Goal: Information Seeking & Learning: Check status

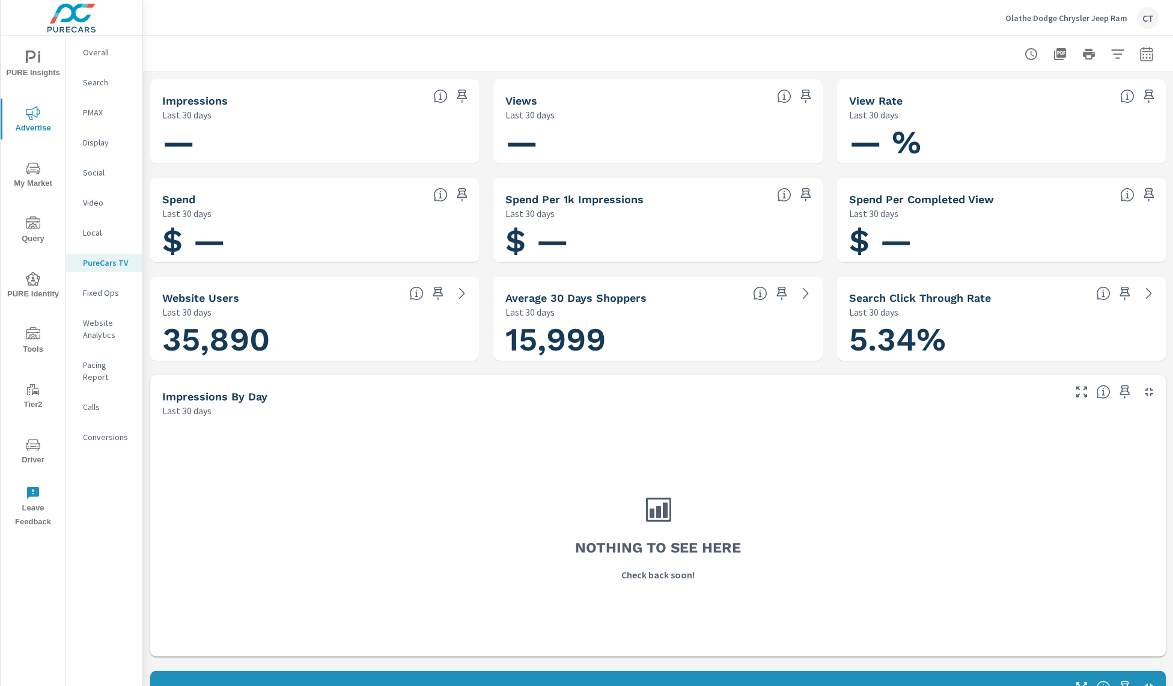
click at [108, 52] on p "Overall" at bounding box center [108, 52] width 50 height 12
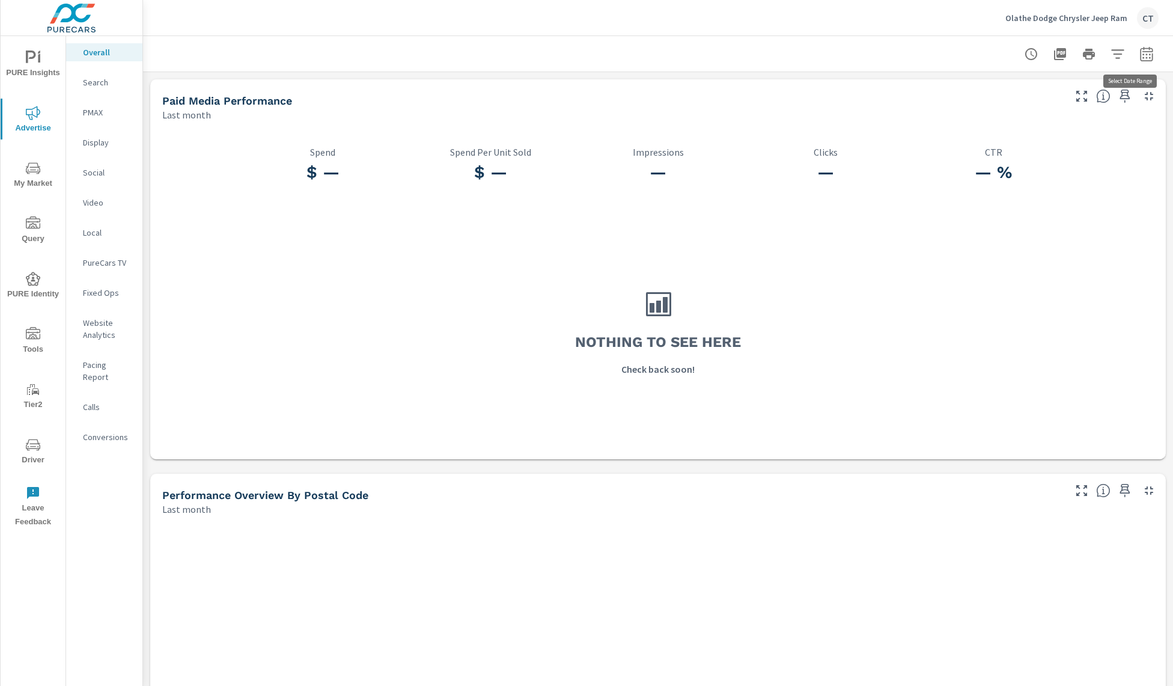
click at [1139, 53] on icon "button" at bounding box center [1146, 54] width 14 height 14
click at [1030, 104] on select "Custom [DATE] Last week Last 7 days Last 14 days Last 30 days Last 45 days Last…" at bounding box center [1038, 105] width 120 height 24
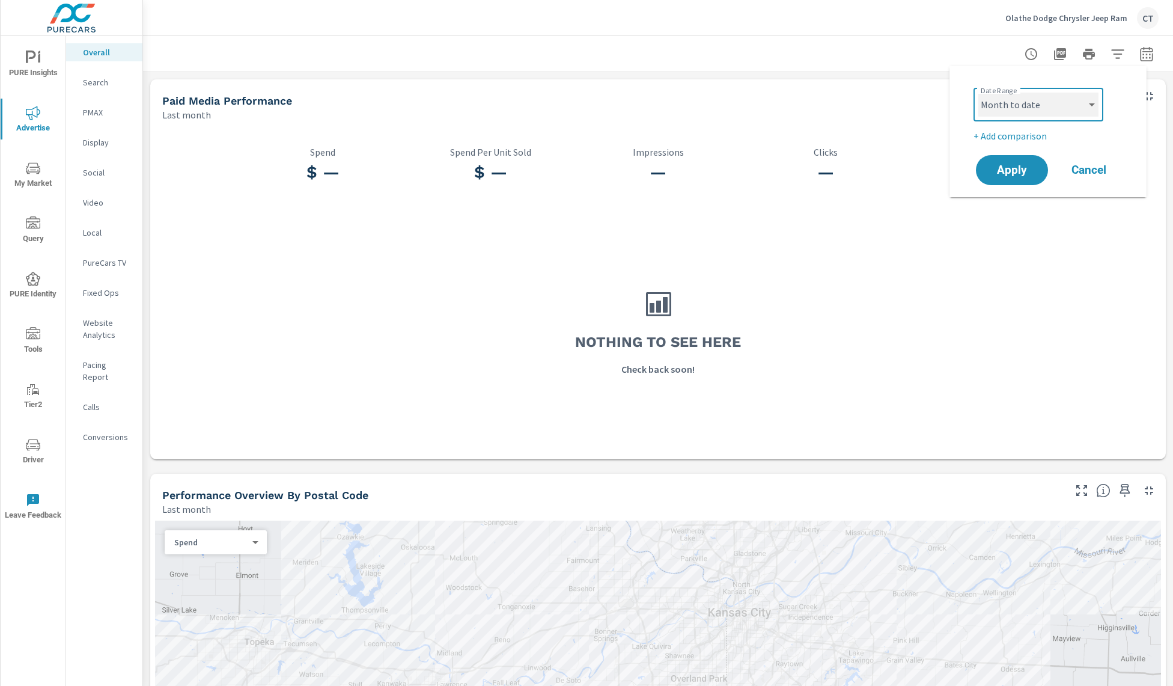
click at [978, 93] on select "Custom [DATE] Last week Last 7 days Last 14 days Last 30 days Last 45 days Last…" at bounding box center [1038, 105] width 120 height 24
select select "Month to date"
click at [1027, 165] on span "Apply" at bounding box center [1011, 170] width 49 height 11
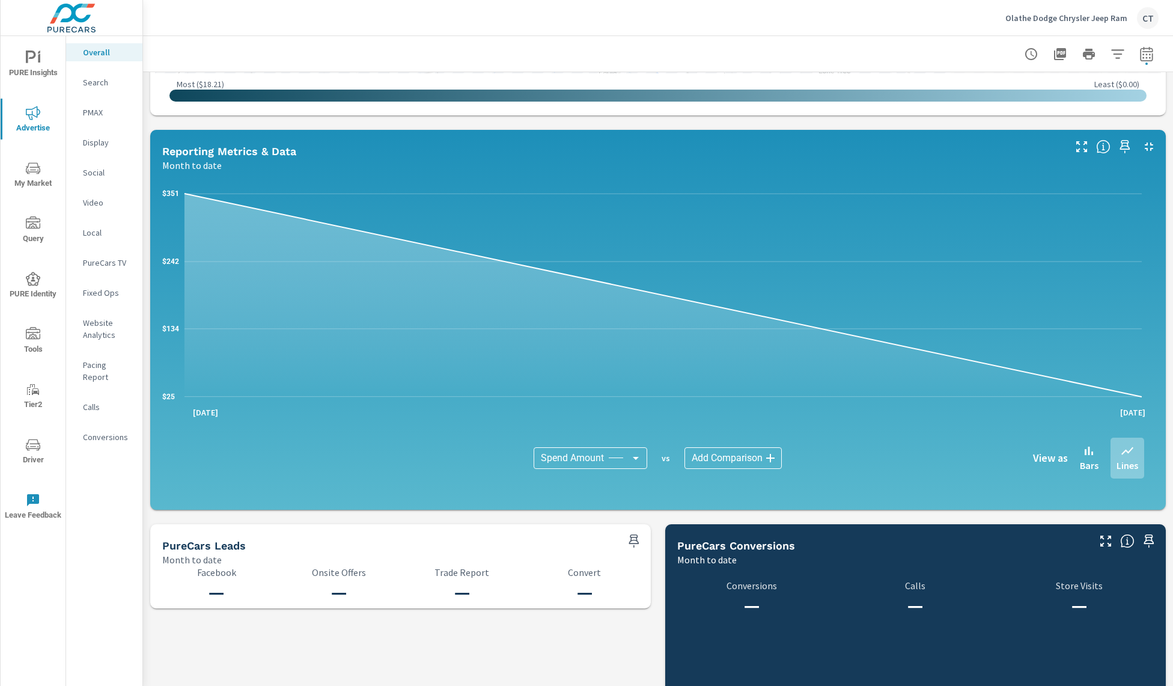
scroll to position [834, 0]
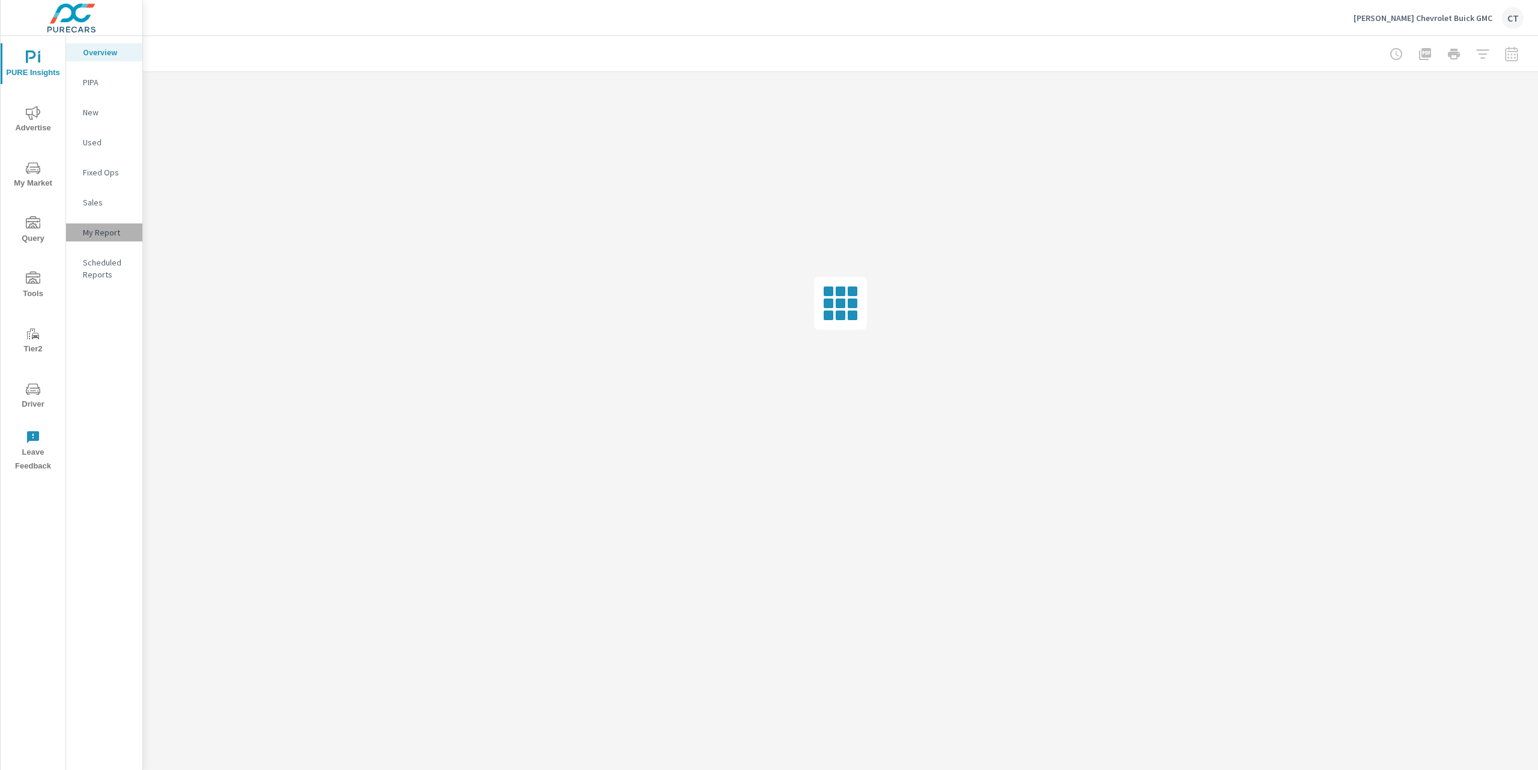
click at [94, 237] on p "My Report" at bounding box center [108, 233] width 50 height 12
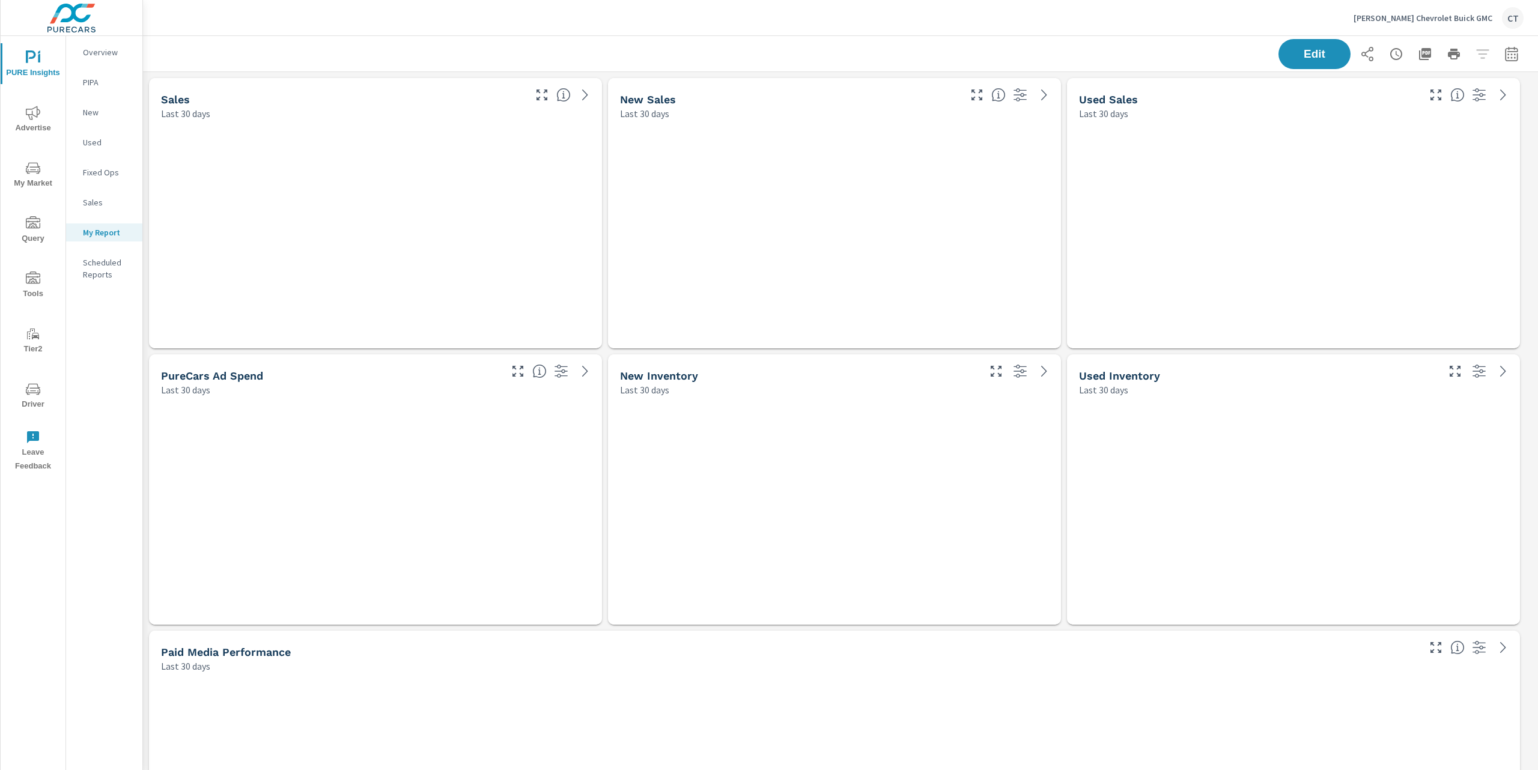
scroll to position [5, 6]
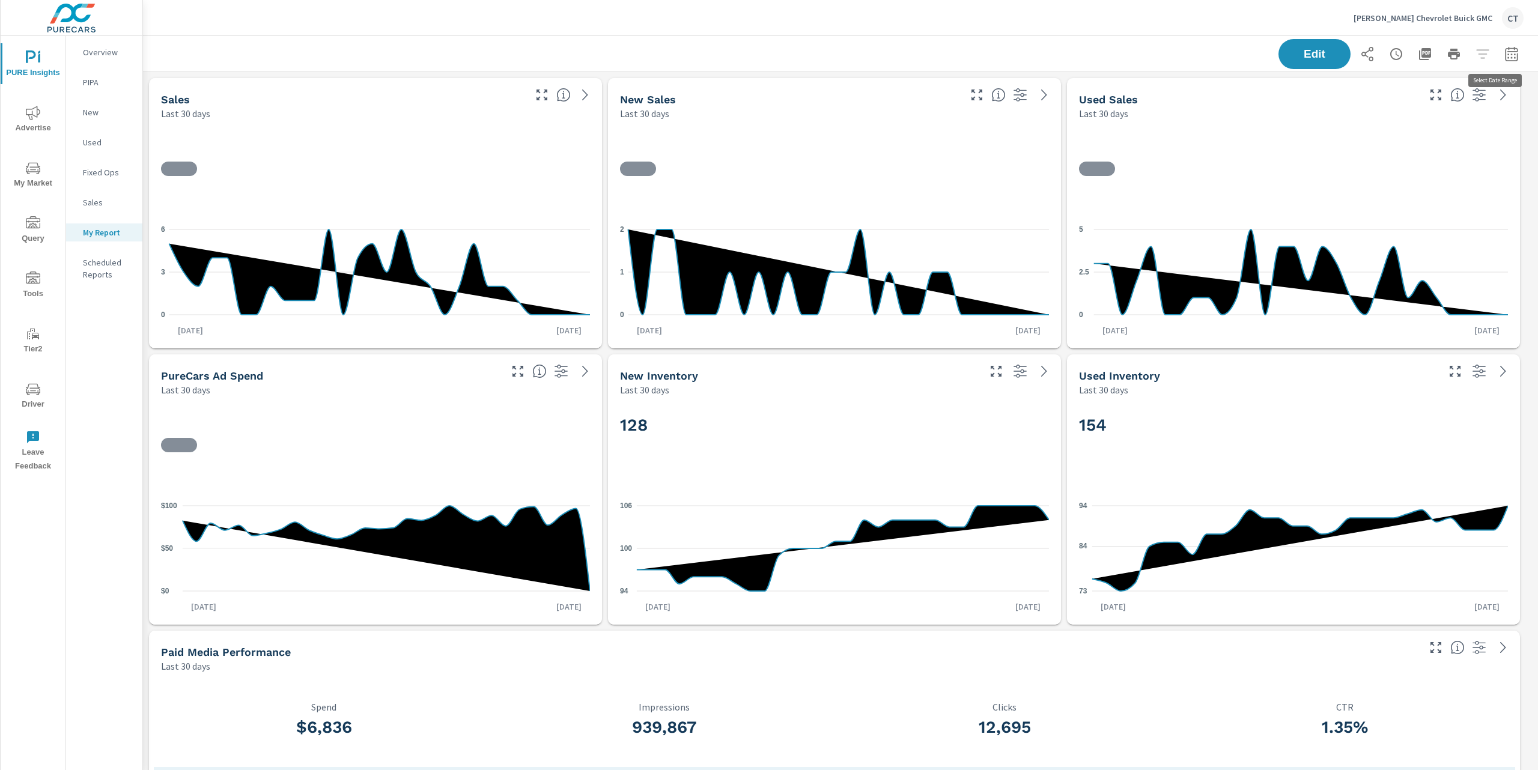
click at [1506, 55] on icon "button" at bounding box center [1511, 54] width 14 height 14
click at [1422, 100] on select "Custom [DATE] Last week Last 7 days Last 14 days Last 30 days Last 45 days Last…" at bounding box center [1403, 104] width 120 height 24
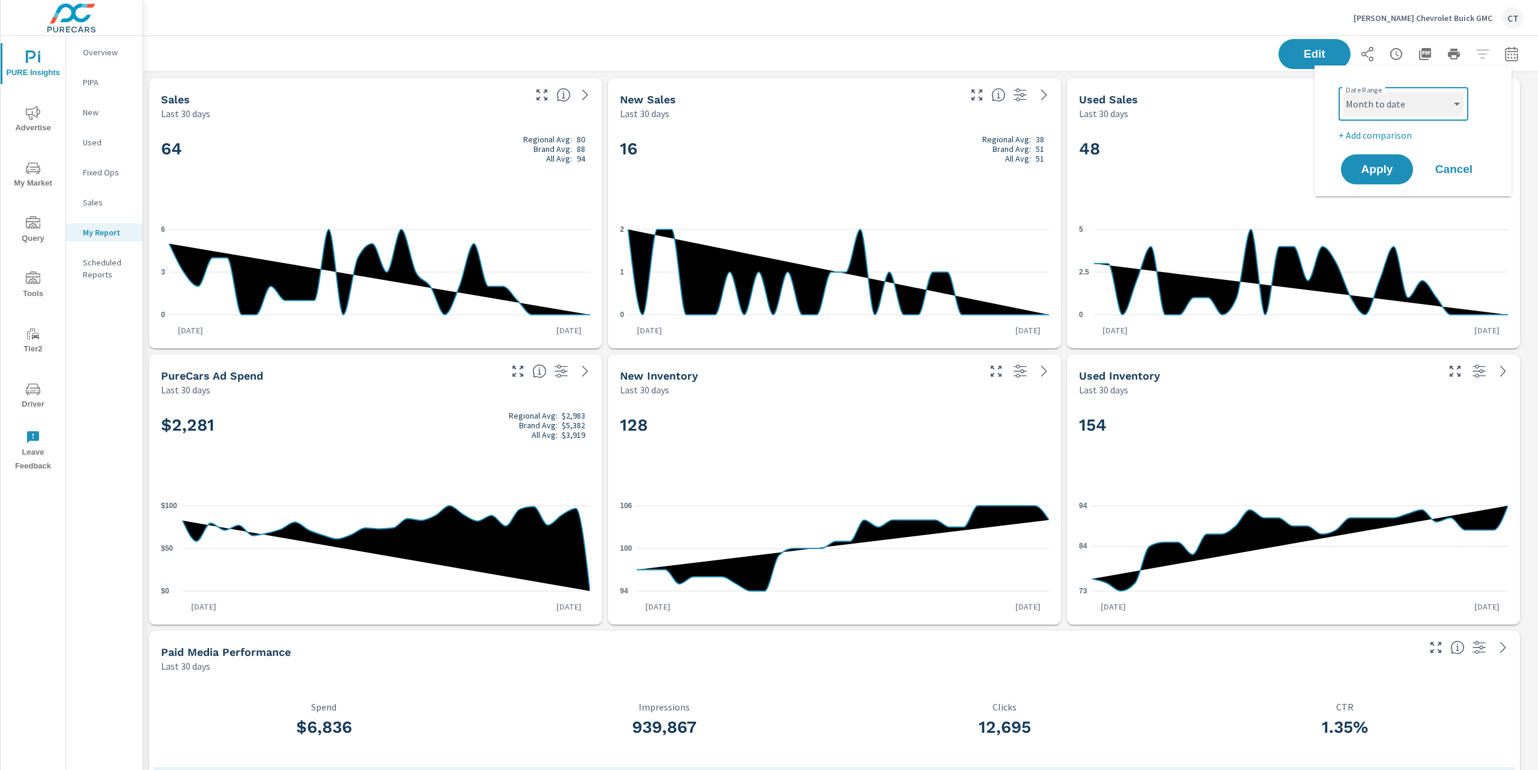
click at [1343, 92] on select "Custom [DATE] Last week Last 7 days Last 14 days Last 30 days Last 45 days Last…" at bounding box center [1403, 104] width 120 height 24
select select "Month to date"
click at [1400, 137] on p "+ Add comparison" at bounding box center [1416, 135] width 154 height 14
select select "Previous period"
click at [1391, 190] on button "Apply" at bounding box center [1377, 202] width 74 height 31
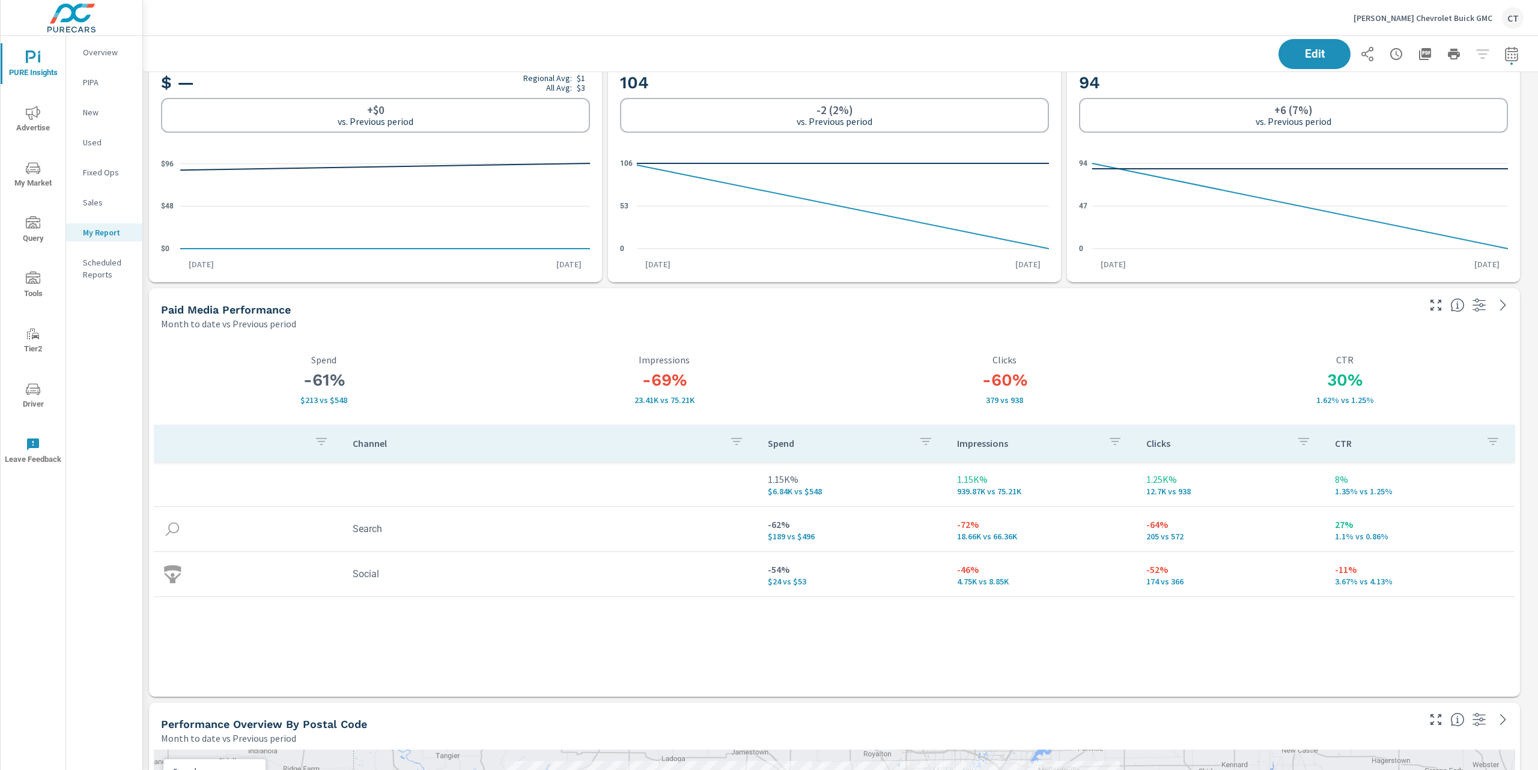
scroll to position [339, 0]
click at [1505, 49] on icon "button" at bounding box center [1511, 53] width 13 height 14
select select "Month to date"
select select "Previous period"
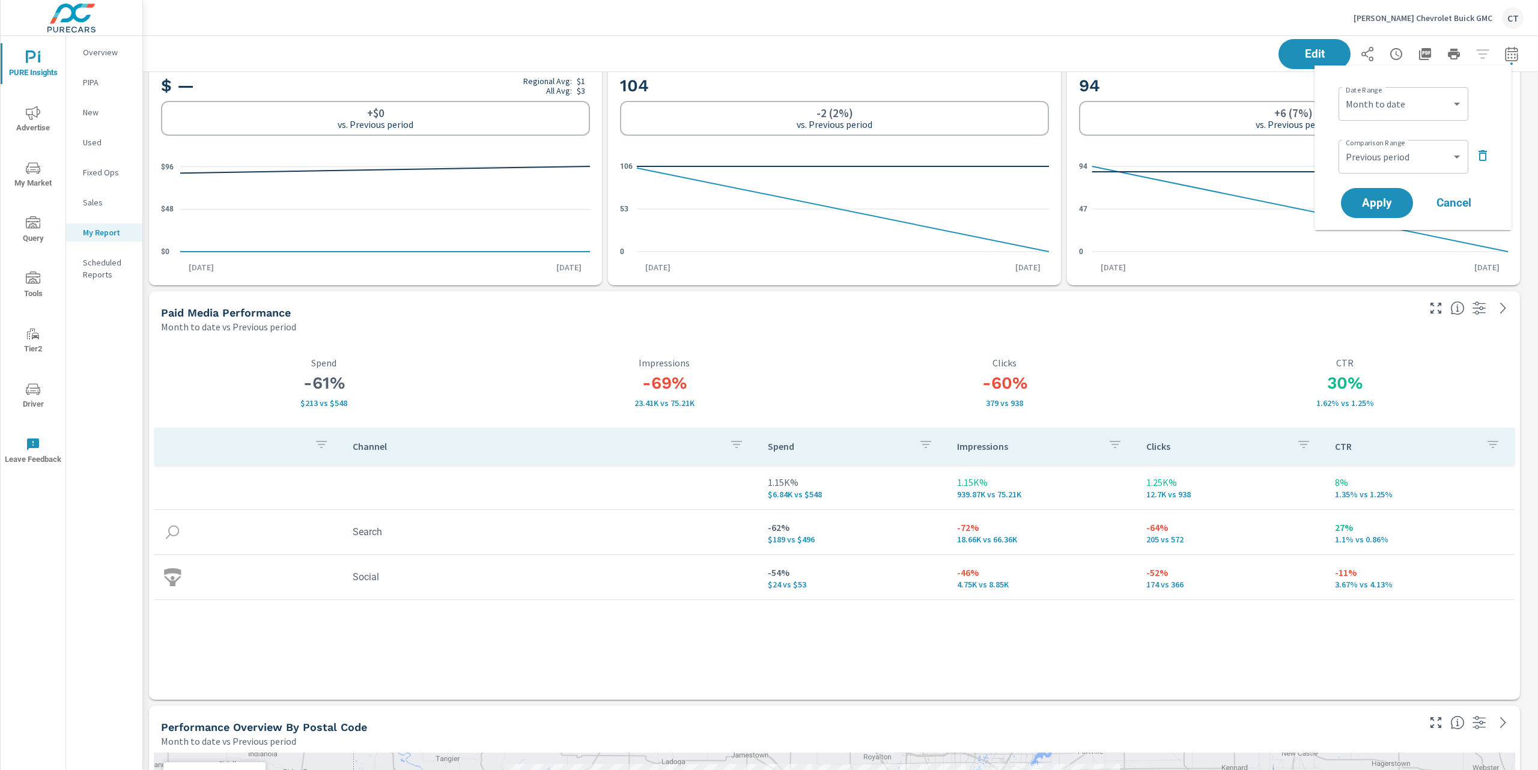
scroll to position [5143, 1408]
click at [1449, 102] on select "Custom Yesterday Last week Last 7 days Last 14 days Last 30 days Last 45 days L…" at bounding box center [1403, 104] width 120 height 24
click at [1343, 92] on select "Custom Yesterday Last week Last 7 days Last 14 days Last 30 days Last 45 days L…" at bounding box center [1403, 104] width 120 height 24
select select "Last month"
click at [1390, 192] on button "Apply" at bounding box center [1377, 202] width 74 height 31
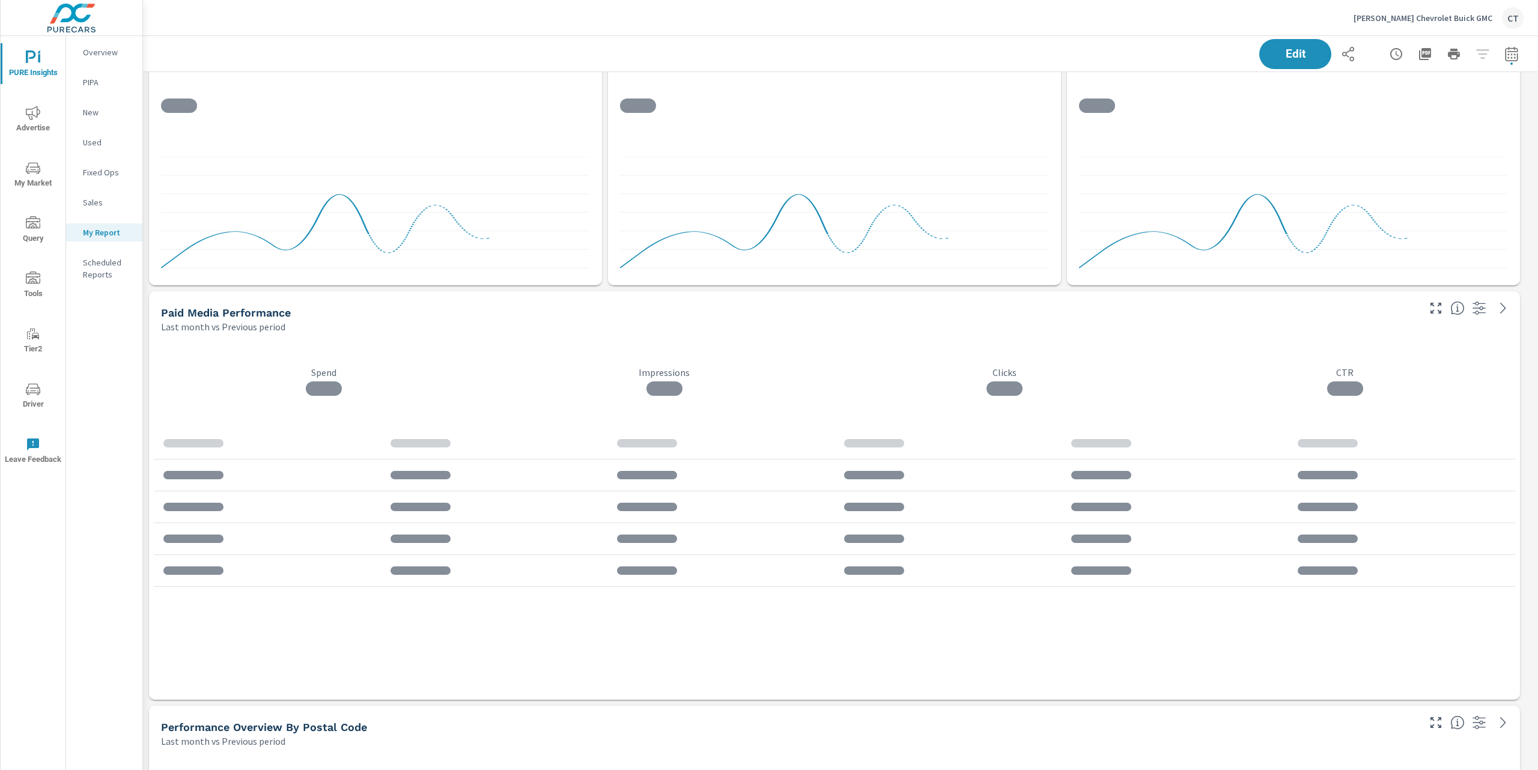
scroll to position [5143, 1408]
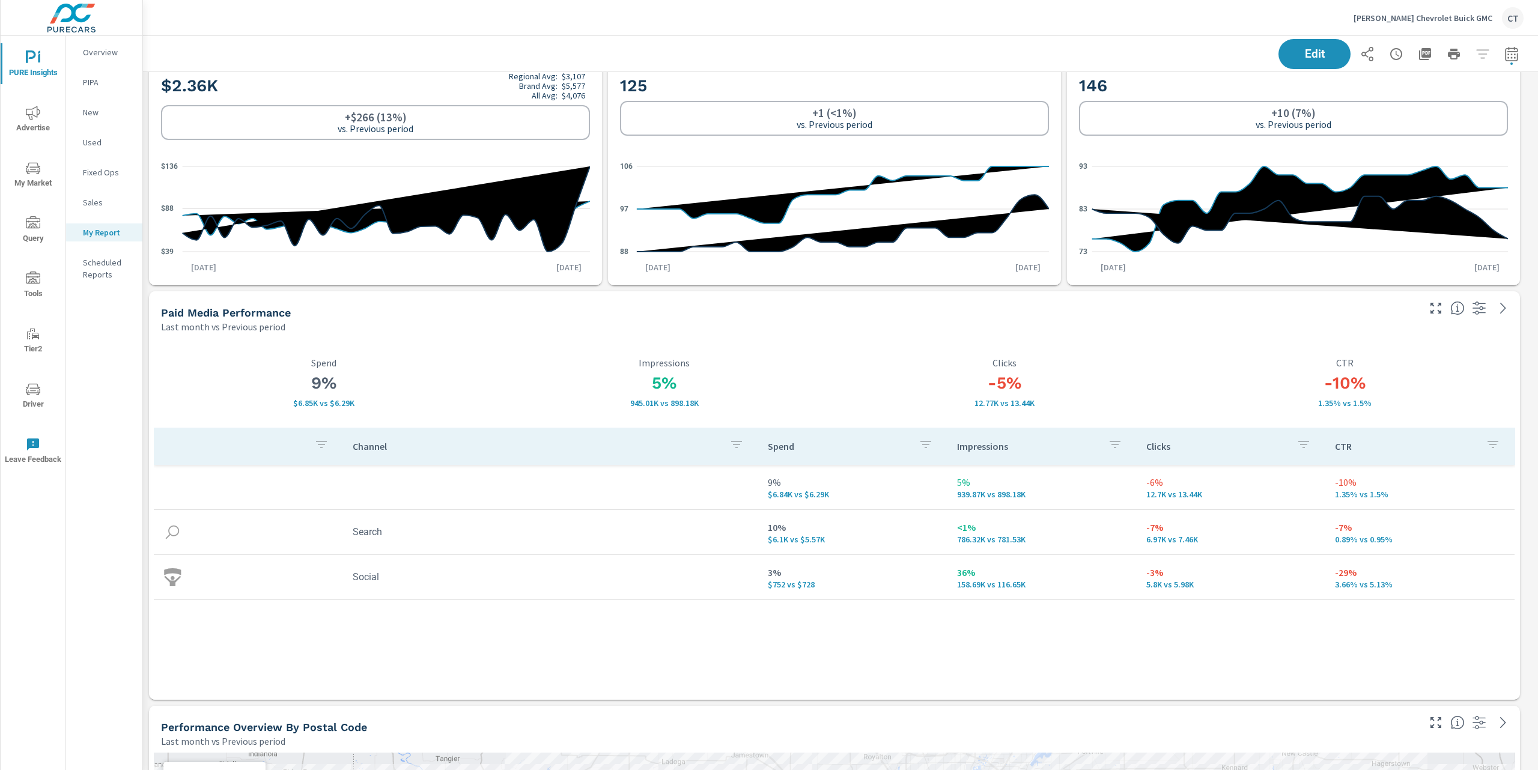
click at [1465, 347] on div "-10% 1.35% vs 1.5% CTR" at bounding box center [1345, 383] width 341 height 90
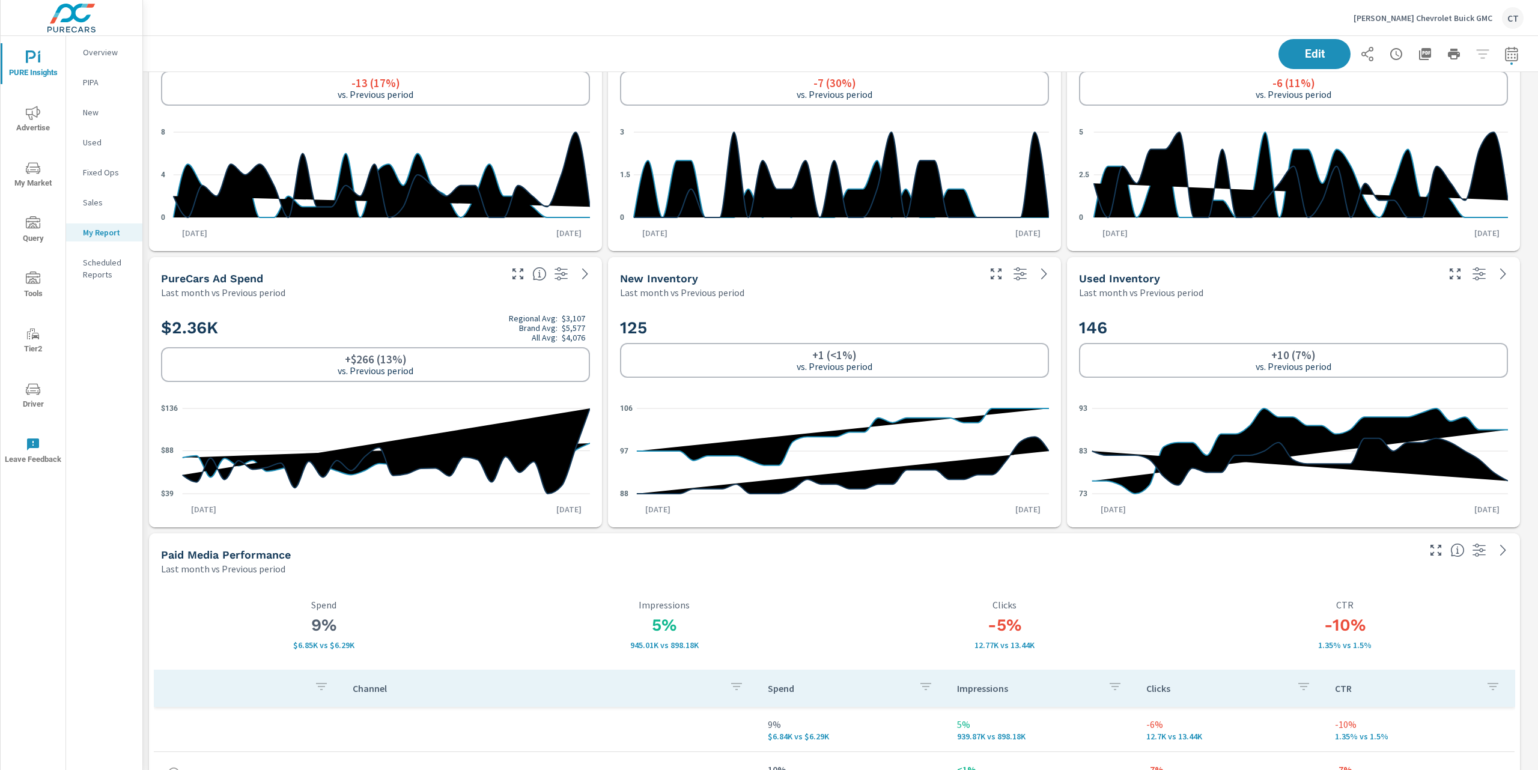
scroll to position [0, 0]
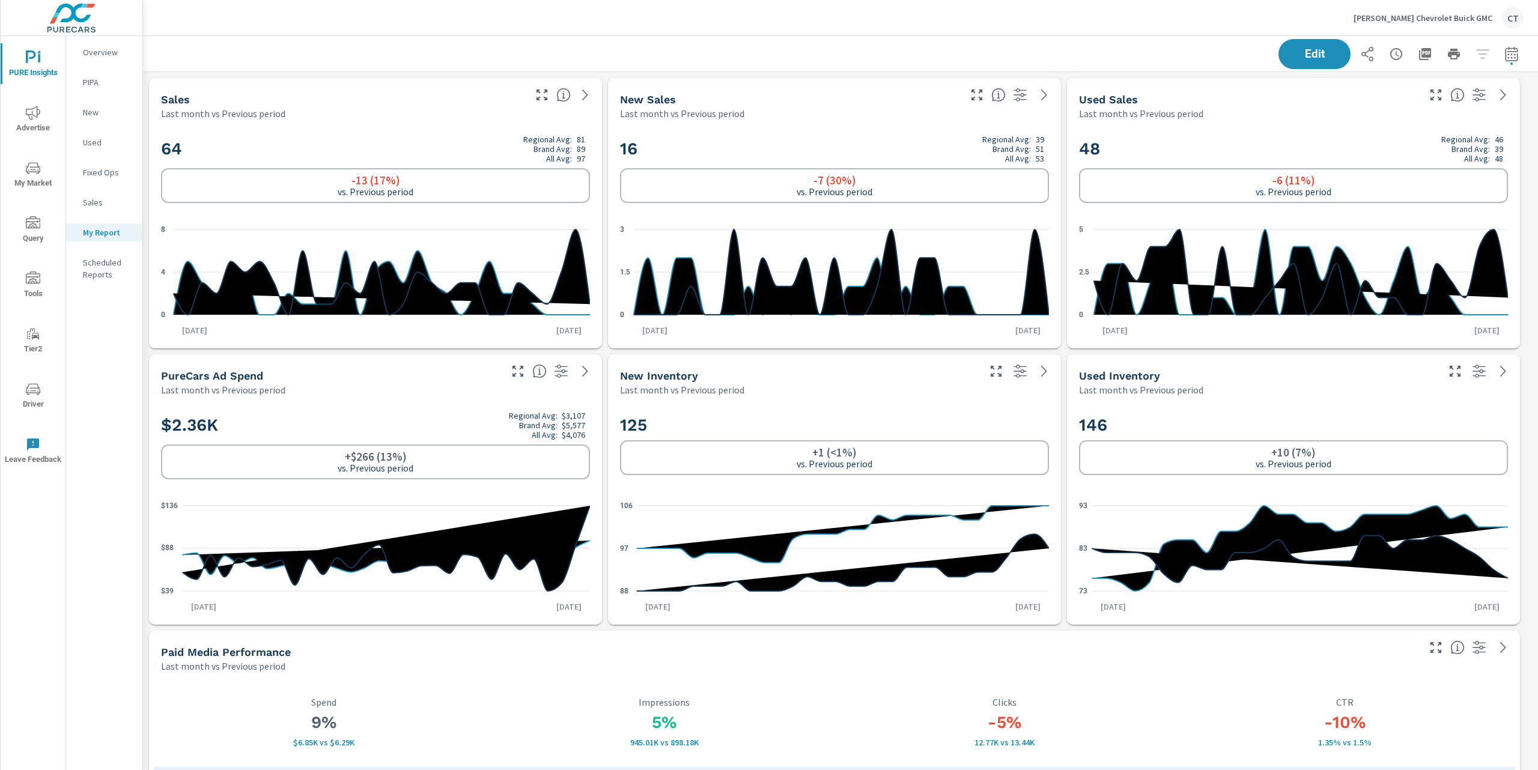
click at [1098, 365] on div "Used Inventory Last month vs Previous period" at bounding box center [1254, 375] width 374 height 43
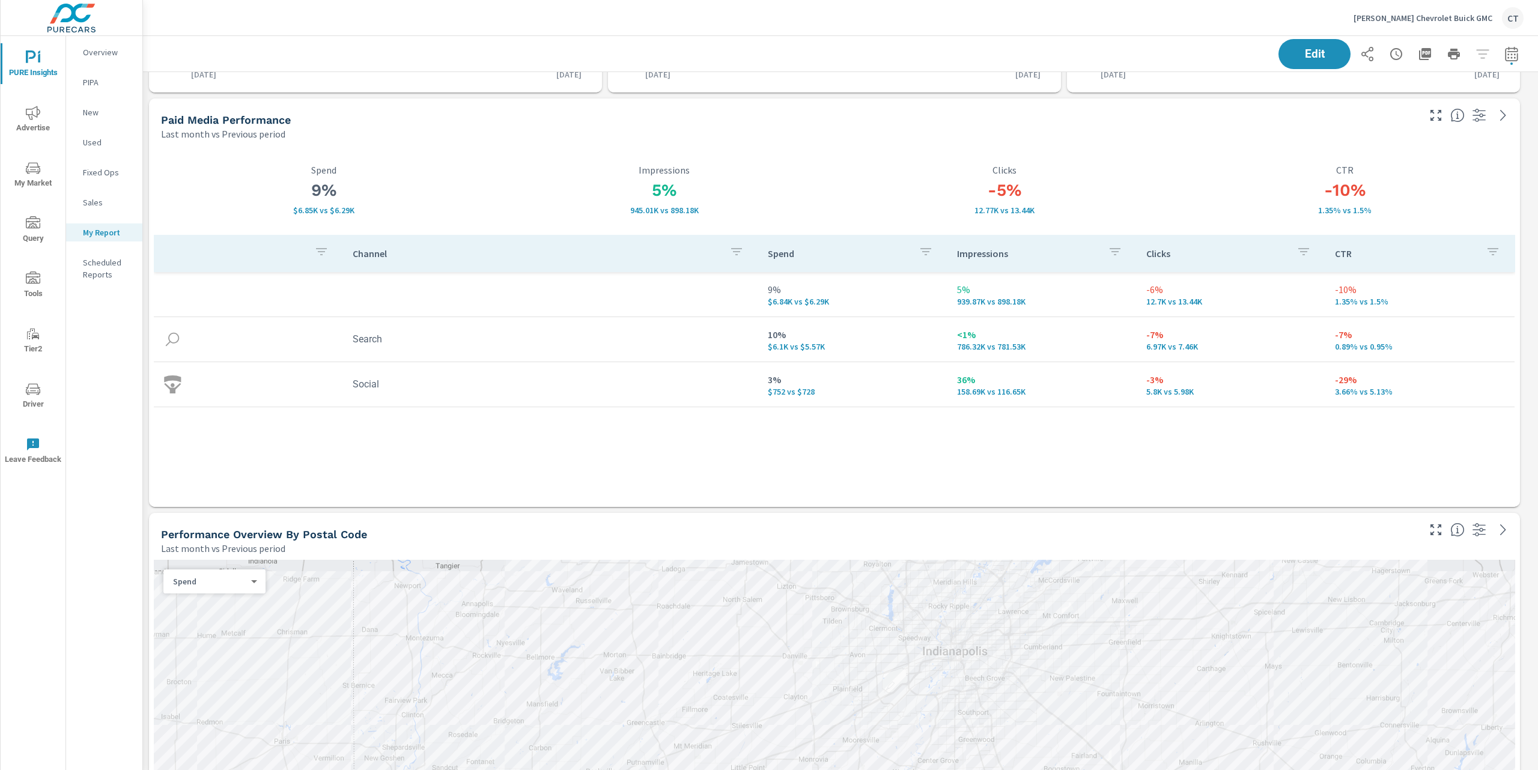
scroll to position [547, 0]
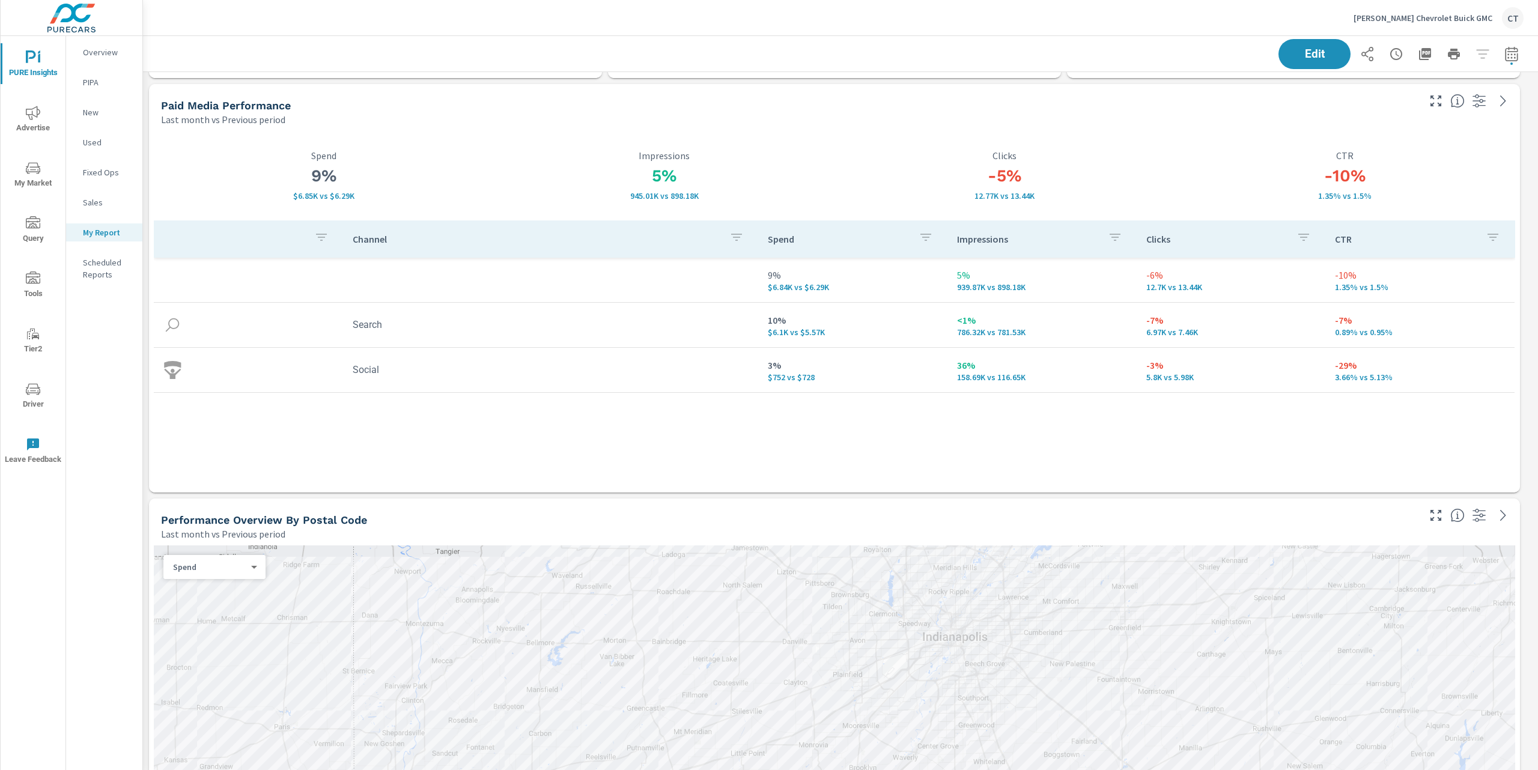
click at [526, 448] on div "Channel Spend Impressions Clicks CTR 9% $6.84K vs $6.29K 5% 939.87K vs 898.18K …" at bounding box center [834, 345] width 1361 height 250
click at [996, 420] on div "Channel Spend Impressions Clicks CTR 9% $6.84K vs $6.29K 5% 939.87K vs 898.18K …" at bounding box center [834, 345] width 1361 height 250
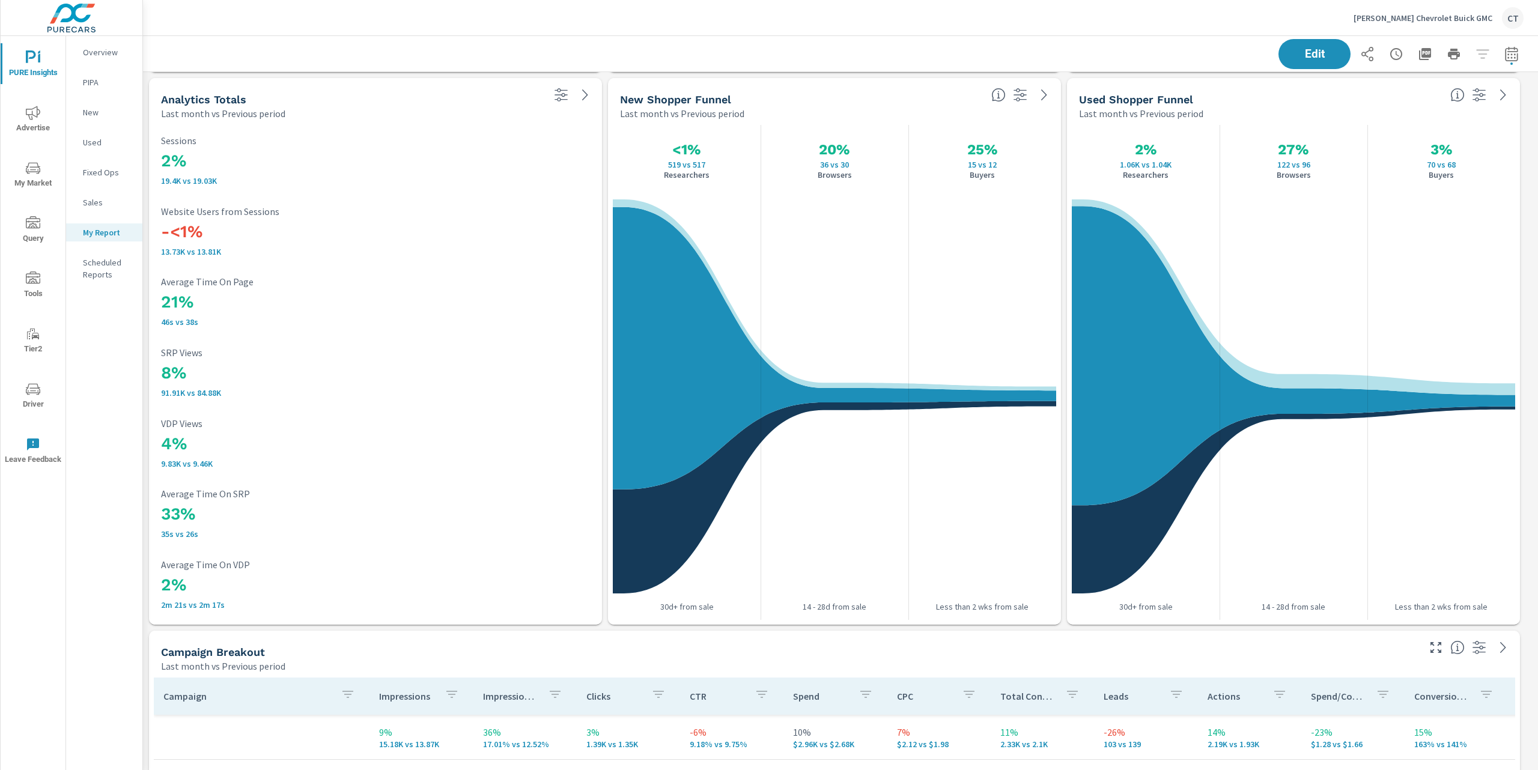
click at [474, 500] on div "33% 35s vs 26s Average Time On SRP" at bounding box center [375, 513] width 429 height 50
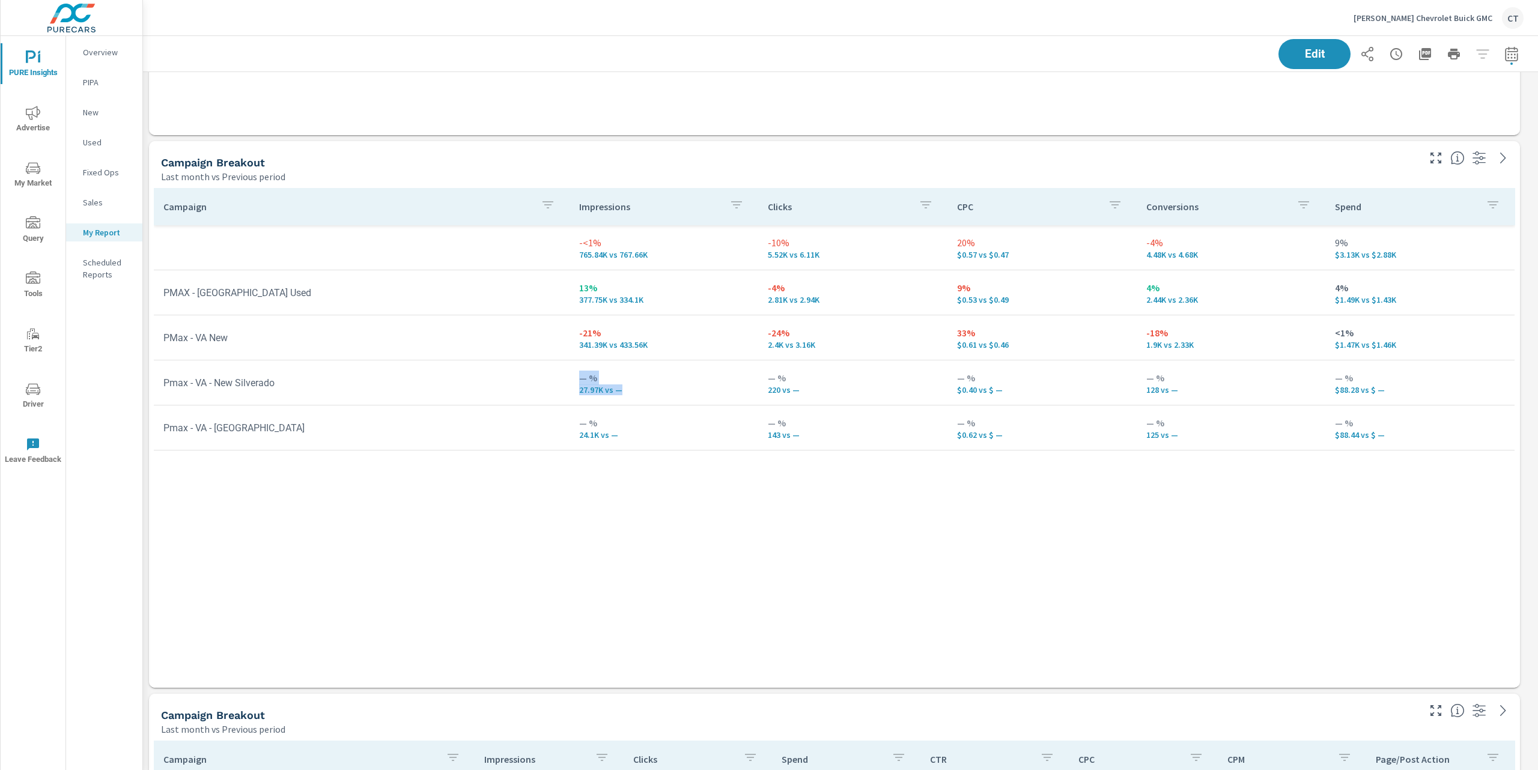
drag, startPoint x: 625, startPoint y: 394, endPoint x: 549, endPoint y: 392, distance: 75.7
click at [549, 392] on tr "Pmax - VA - New Silverado — % 27.97K vs — — % 220 vs — — % $0.40 vs $ — — % 128…" at bounding box center [834, 382] width 1361 height 45
drag, startPoint x: 1003, startPoint y: 387, endPoint x: 947, endPoint y: 393, distance: 55.6
click at [947, 393] on td "— % $0.40 vs $ —" at bounding box center [1041, 382] width 189 height 43
drag, startPoint x: 1008, startPoint y: 437, endPoint x: 943, endPoint y: 434, distance: 64.9
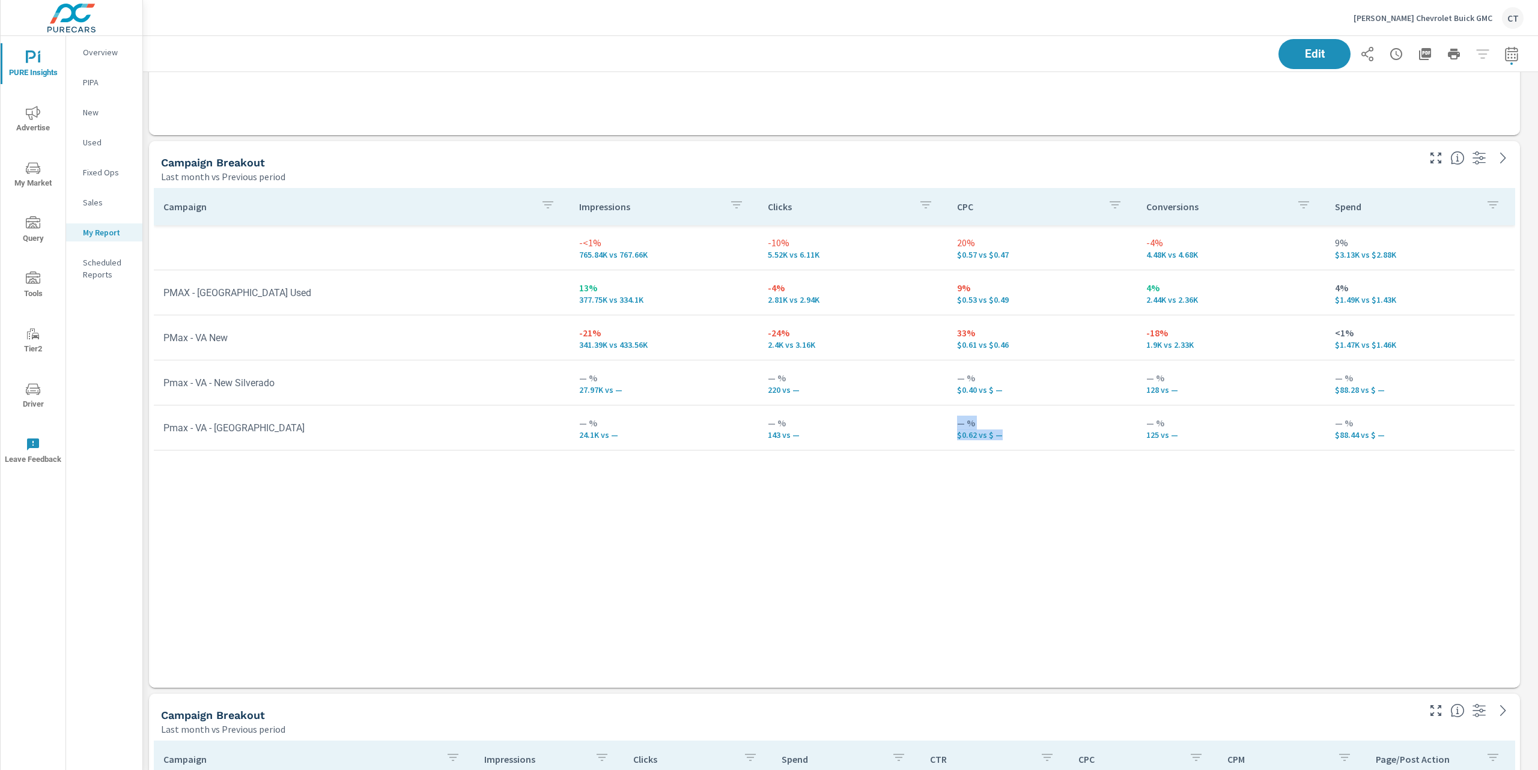
click at [944, 435] on tr "Pmax - VA - New Sierra — % 24.1K vs — — % 143 vs — — % $0.62 vs $ — — % 125 vs …" at bounding box center [834, 428] width 1361 height 45
click at [993, 527] on div "Campaign Impressions Clicks CPC Conversions Spend -<1% 765.84K vs 767.66K -10% …" at bounding box center [834, 426] width 1361 height 477
drag, startPoint x: 1166, startPoint y: 394, endPoint x: 1128, endPoint y: 393, distance: 37.9
click at [1129, 394] on tr "Pmax - VA - New Silverado — % 27.97K vs — — % 220 vs — — % $0.40 vs $ — — % 128…" at bounding box center [834, 382] width 1361 height 45
click at [1187, 442] on td "— % 125 vs —" at bounding box center [1231, 427] width 189 height 43
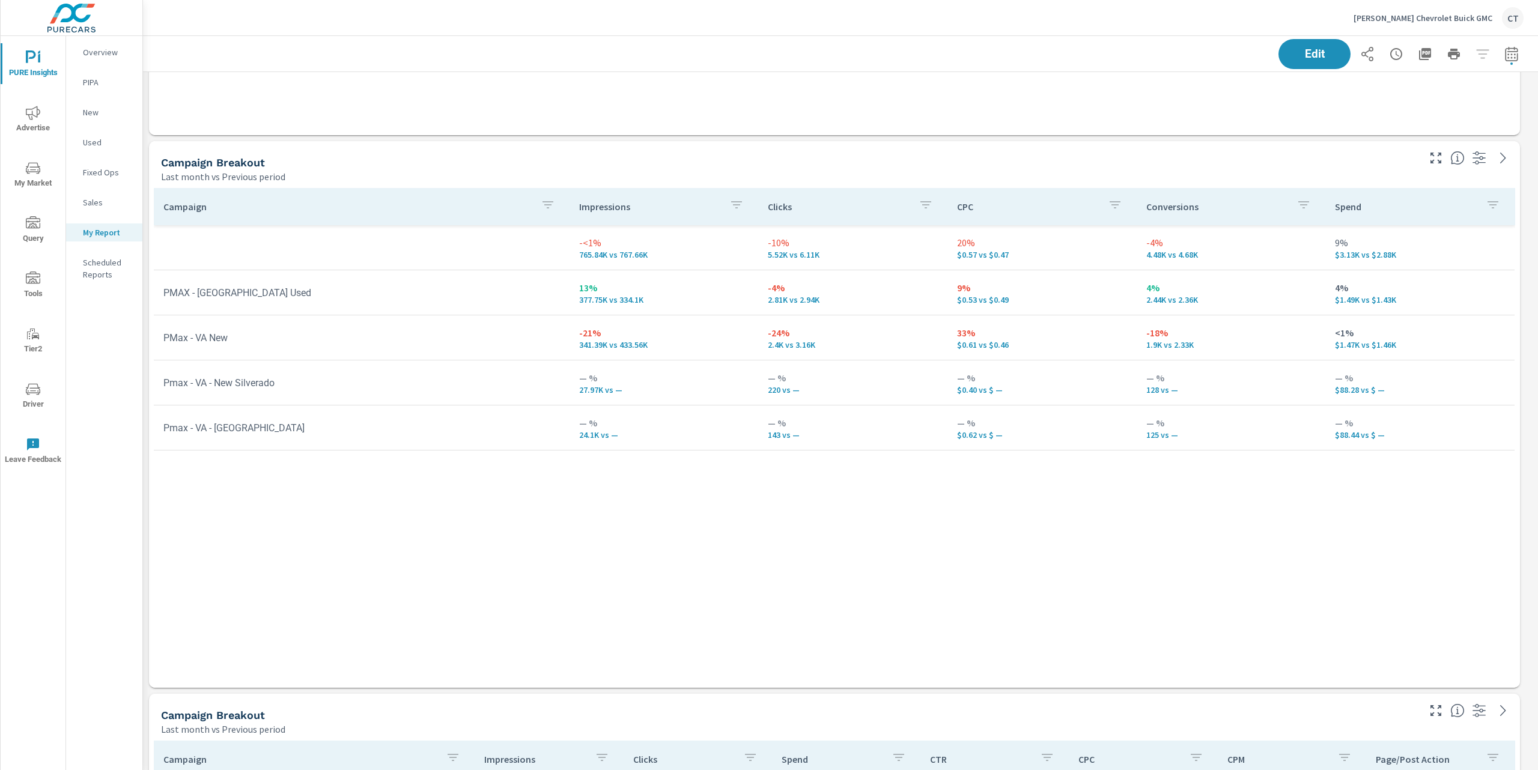
click at [542, 389] on td "Pmax - VA - New Silverado" at bounding box center [362, 383] width 416 height 31
click at [578, 643] on div "Campaign Impressions Clicks CPC Conversions Spend -<1% 765.84K vs 767.66K -10% …" at bounding box center [834, 426] width 1361 height 477
drag, startPoint x: 954, startPoint y: 385, endPoint x: 1014, endPoint y: 385, distance: 60.1
click at [1014, 385] on td "— % $0.40 vs $ —" at bounding box center [1041, 382] width 189 height 43
click at [782, 599] on div "Campaign Impressions Clicks CPC Conversions Spend -<1% 765.84K vs 767.66K -10% …" at bounding box center [834, 426] width 1361 height 477
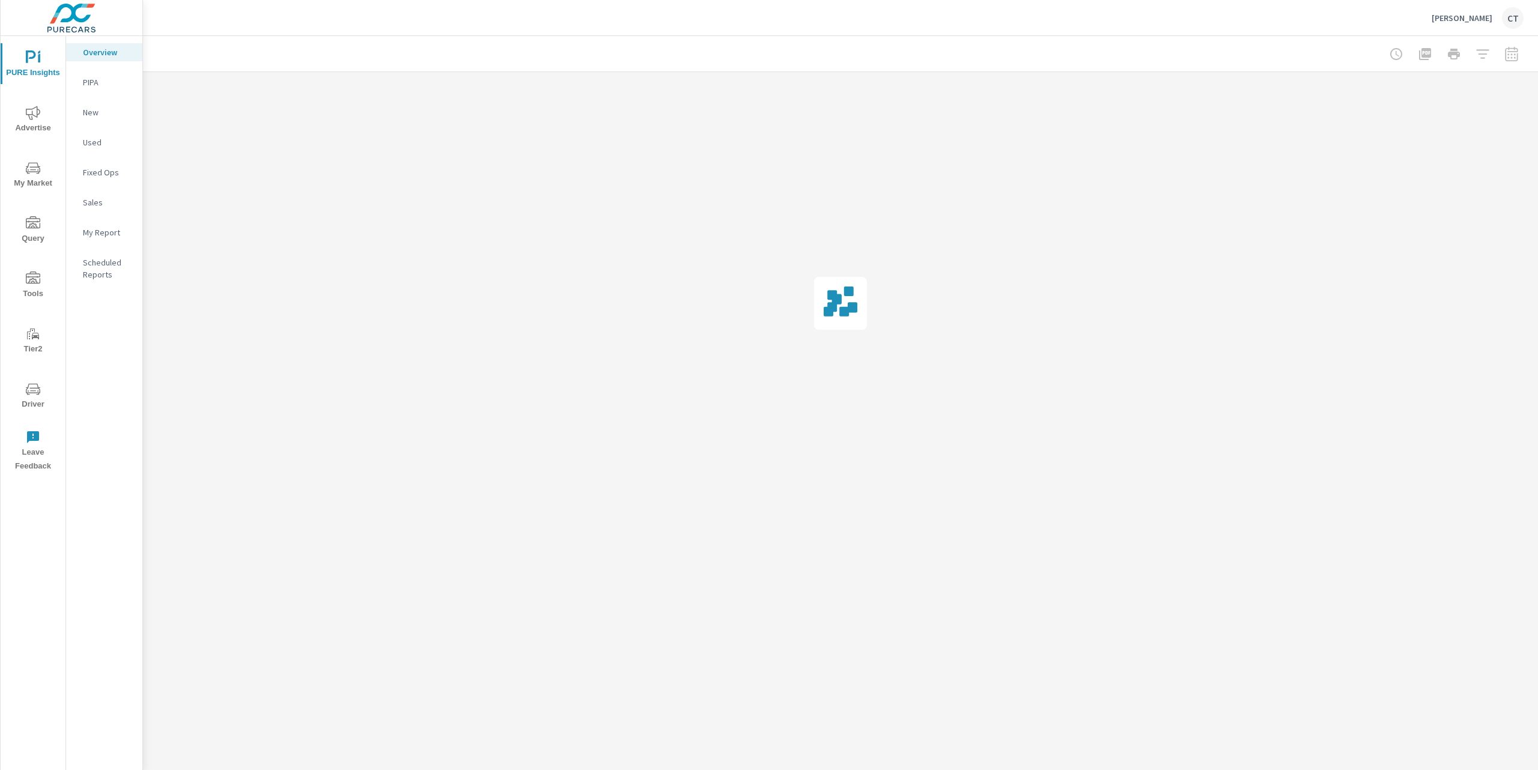
click at [98, 231] on p "My Report" at bounding box center [108, 233] width 50 height 12
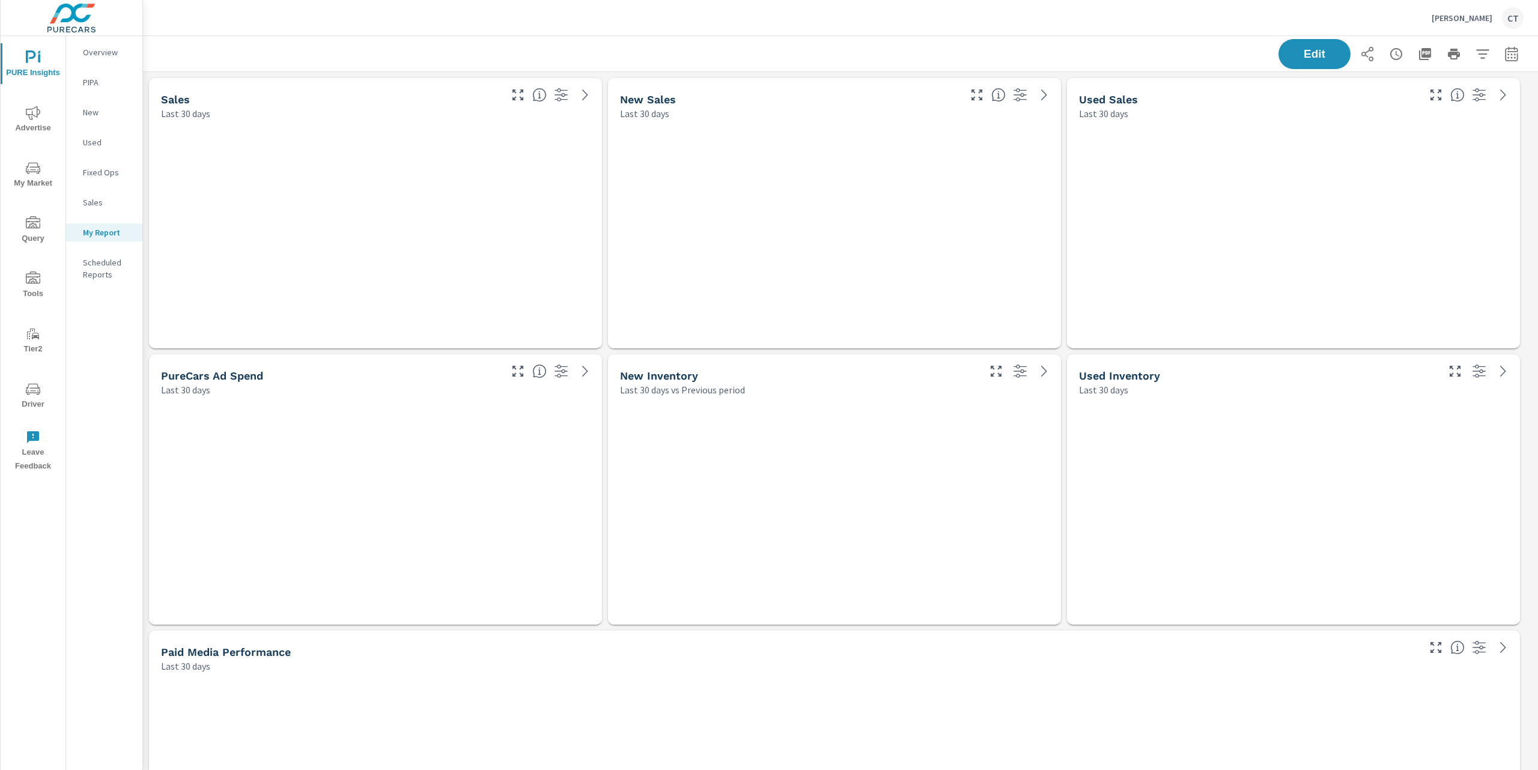
scroll to position [5, 6]
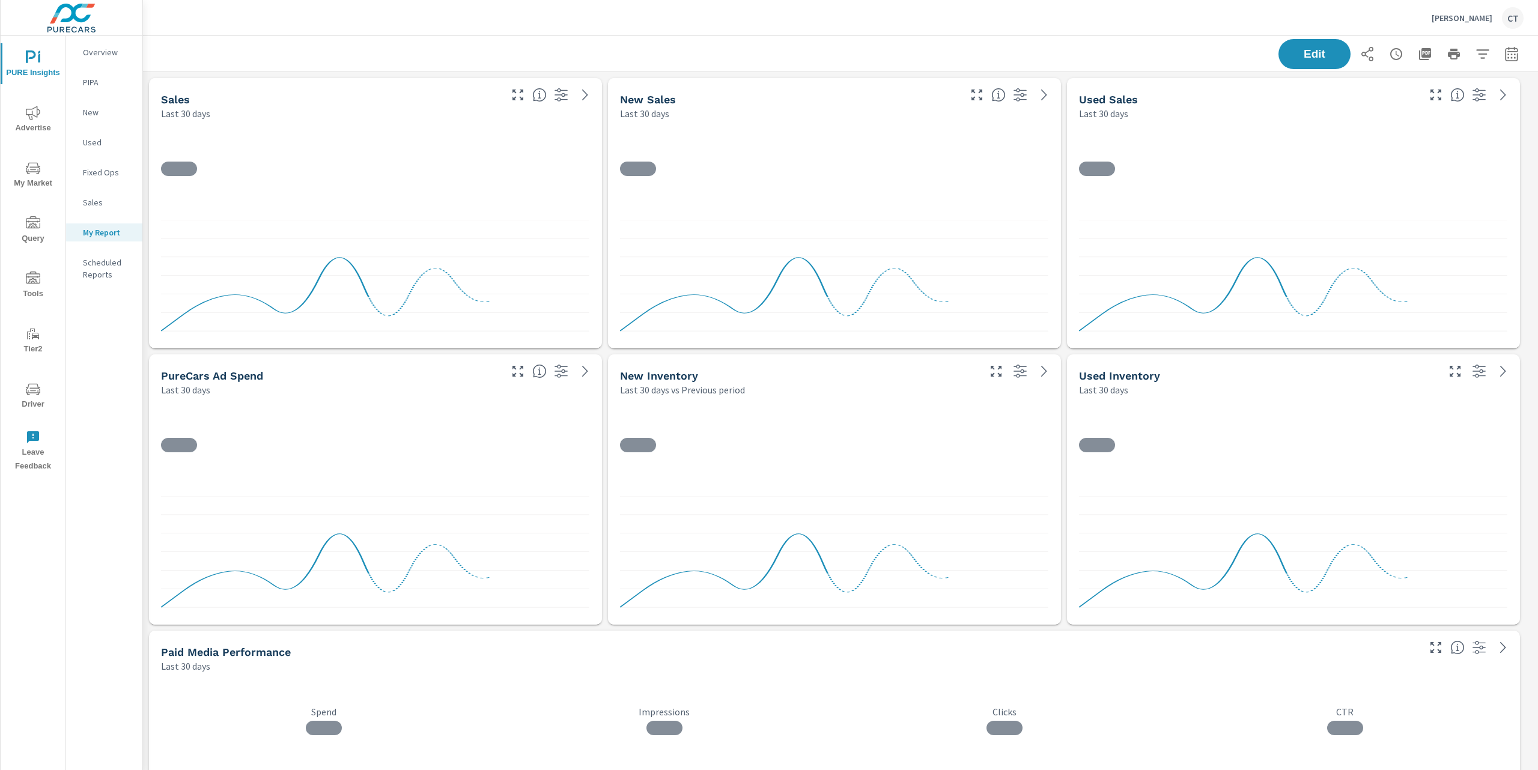
click at [1507, 54] on button "button" at bounding box center [1512, 54] width 24 height 24
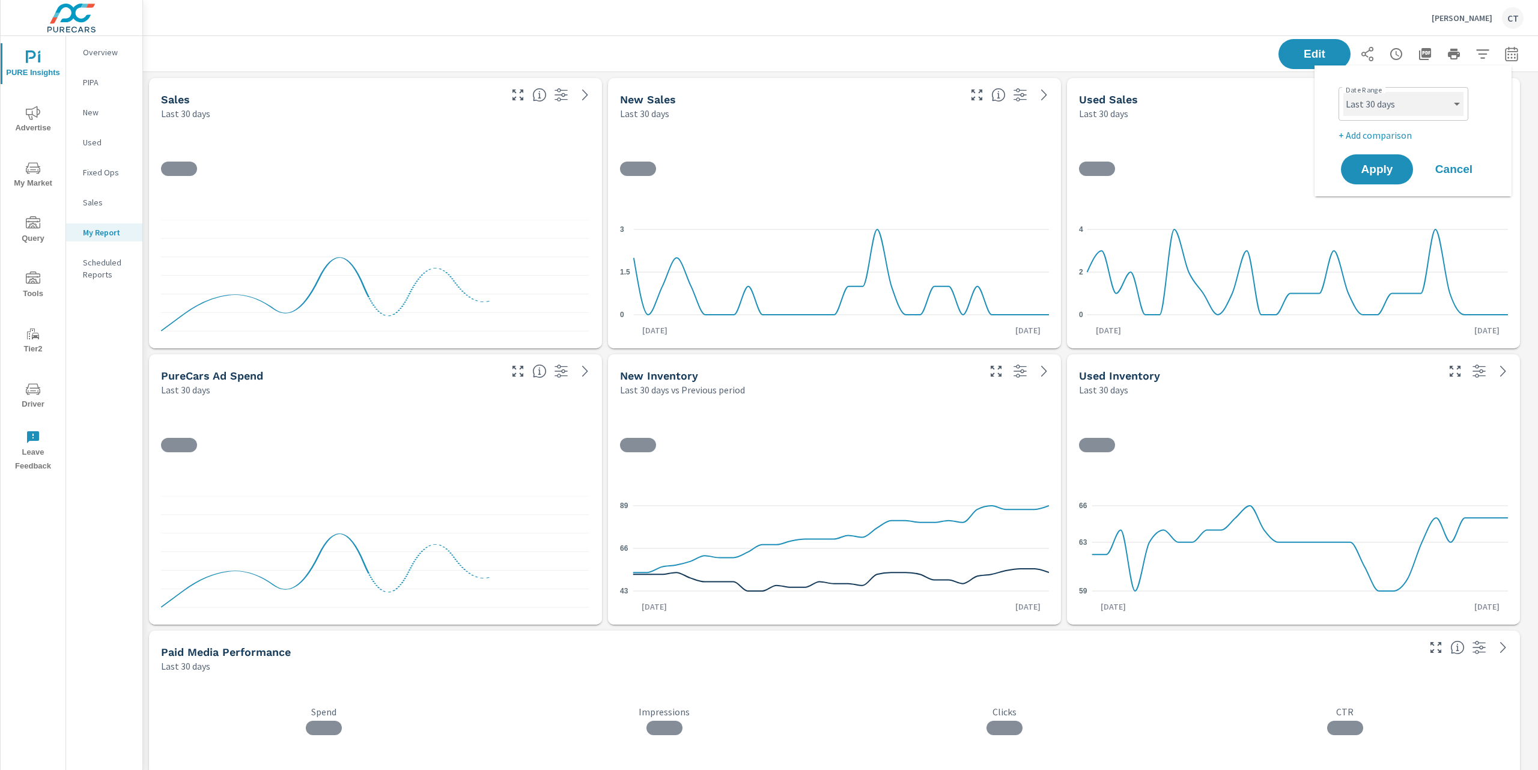
click at [1430, 99] on select "Custom Yesterday Last week Last 7 days Last 14 days Last 30 days Last 45 days L…" at bounding box center [1403, 104] width 120 height 24
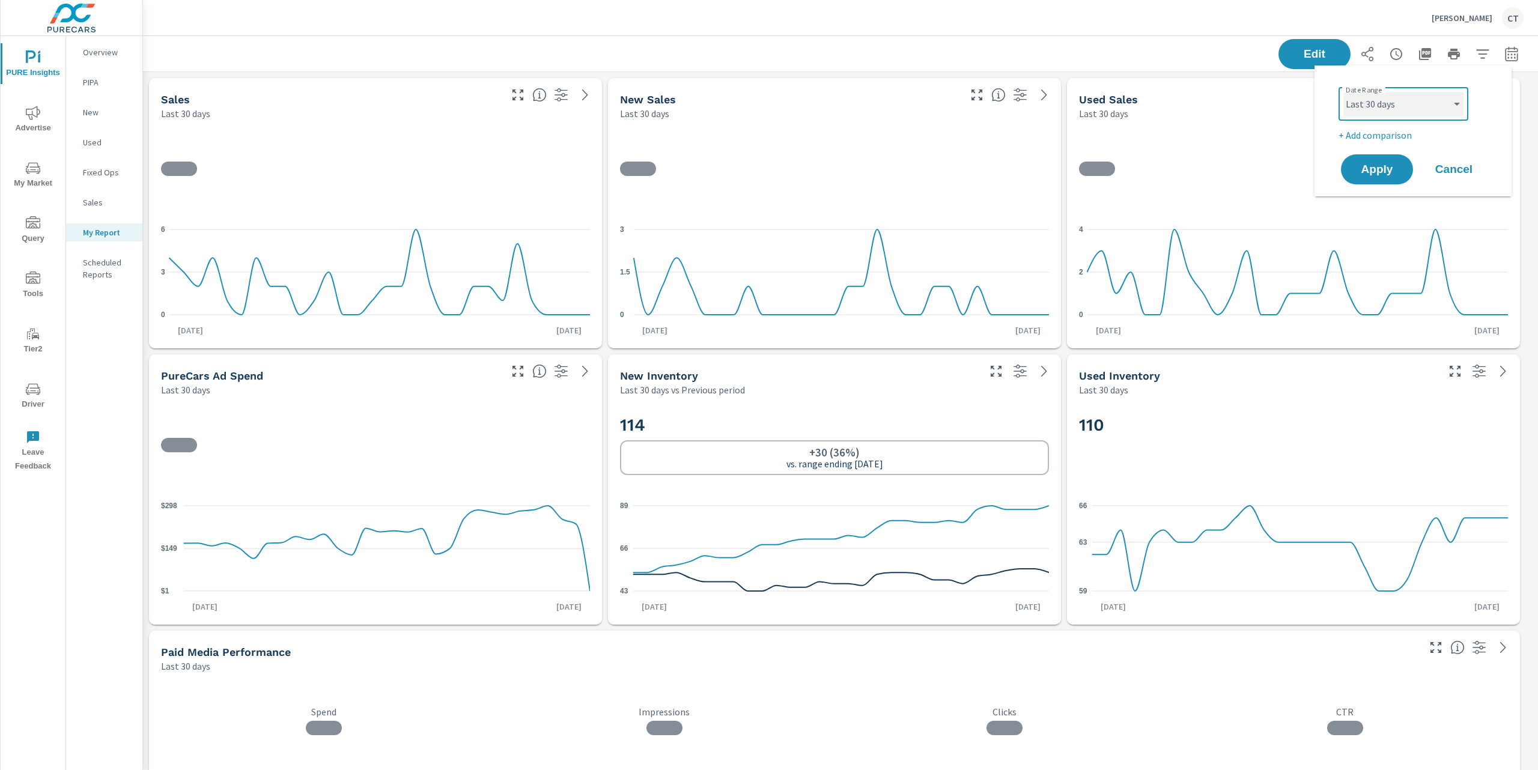
scroll to position [5143, 1408]
click at [1343, 92] on select "Custom Yesterday Last week Last 7 days Last 14 days Last 30 days Last 45 days L…" at bounding box center [1403, 104] width 120 height 24
select select "Last month"
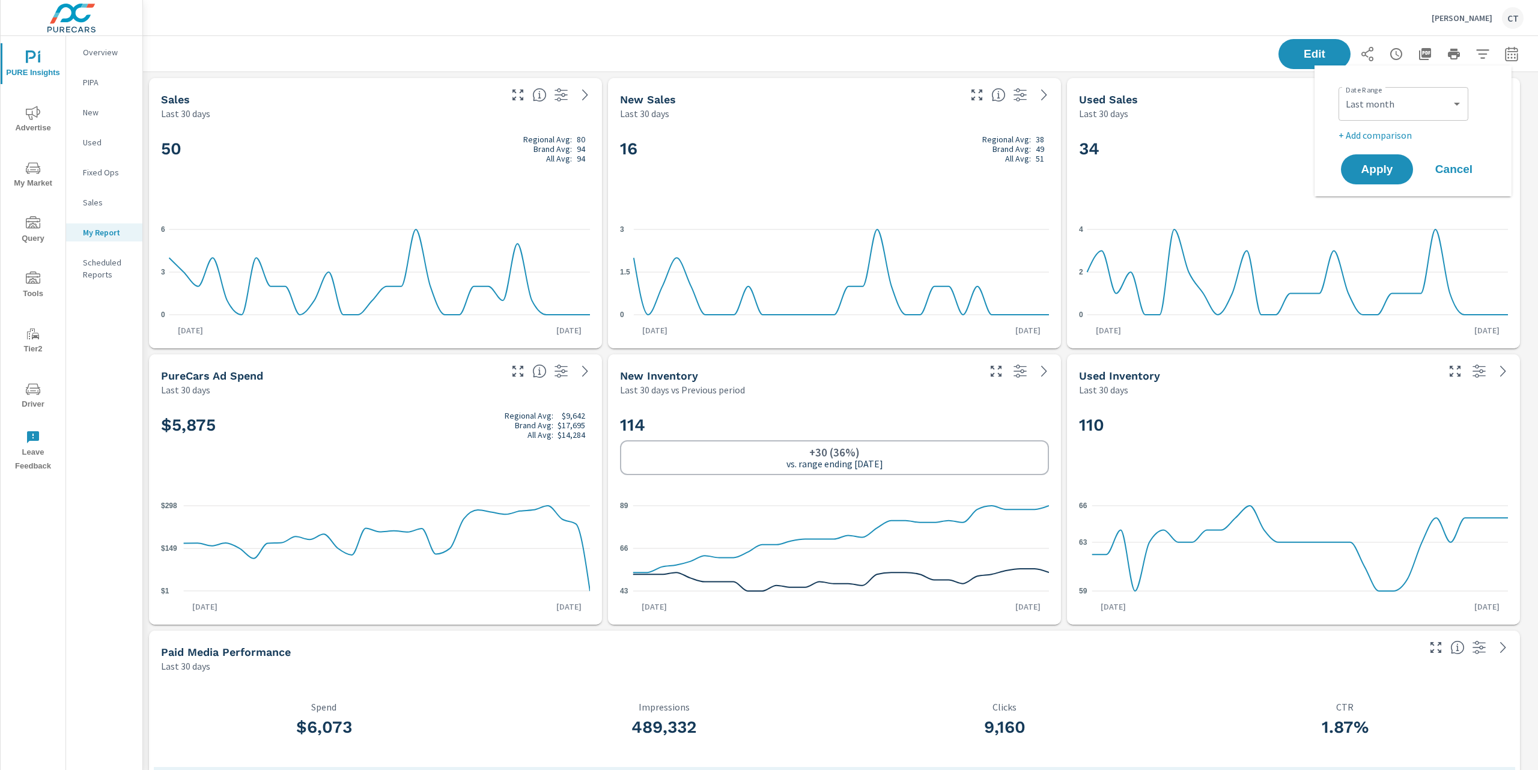
click at [1390, 139] on p "+ Add comparison" at bounding box center [1416, 135] width 154 height 14
select select "Previous period"
click at [1386, 199] on span "Apply" at bounding box center [1376, 203] width 49 height 11
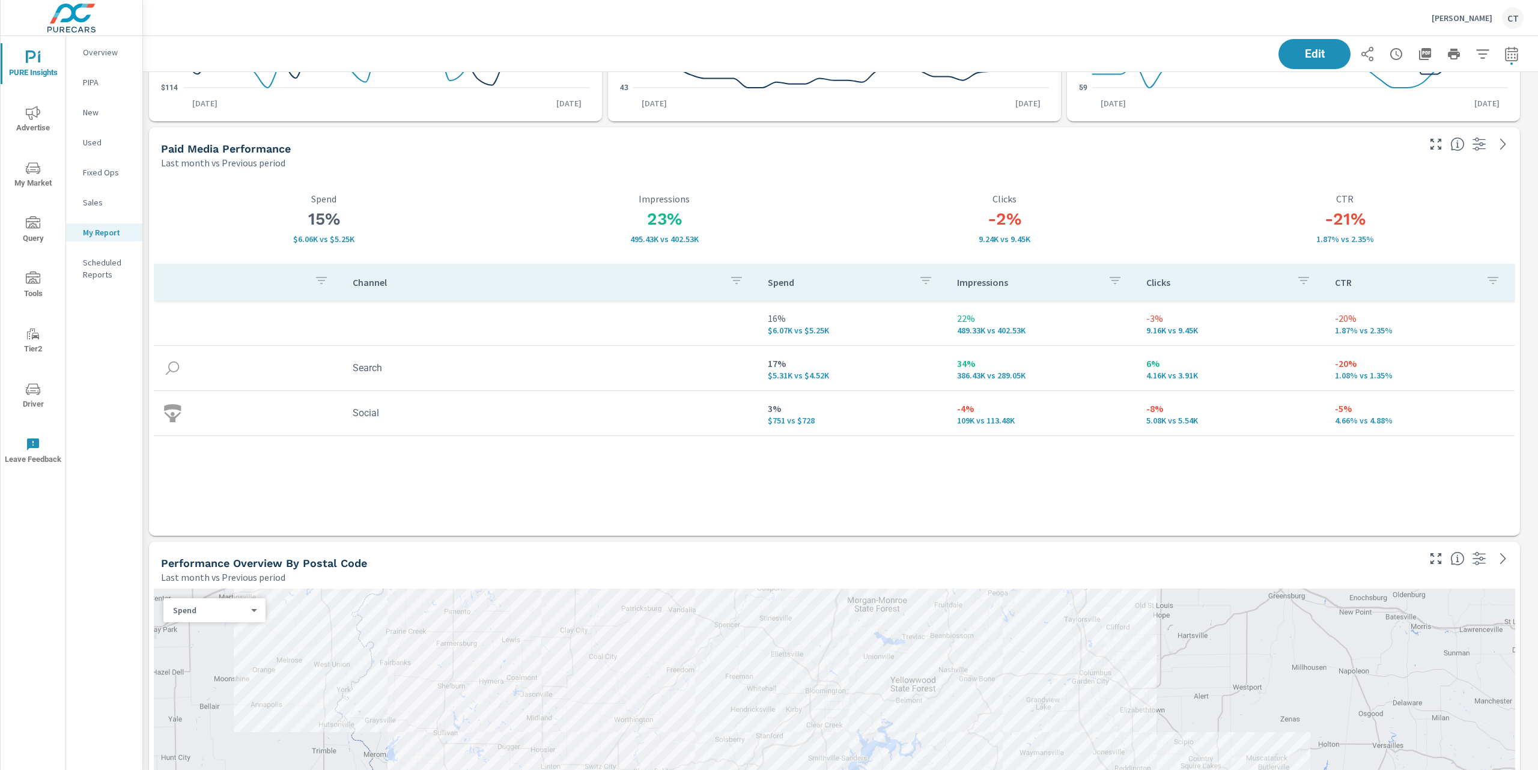
scroll to position [497, 0]
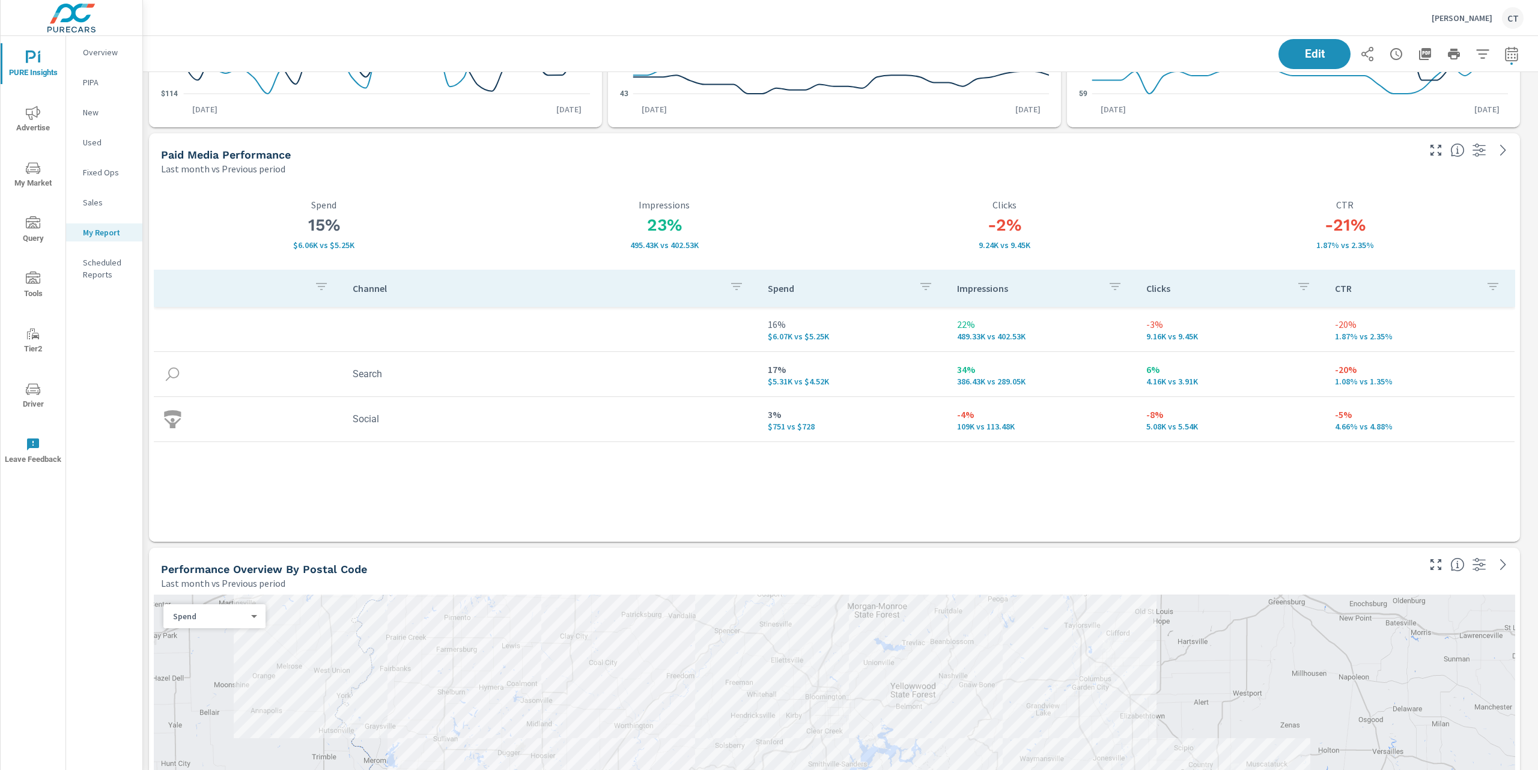
click at [1413, 172] on div "Last month vs Previous period" at bounding box center [789, 169] width 1256 height 14
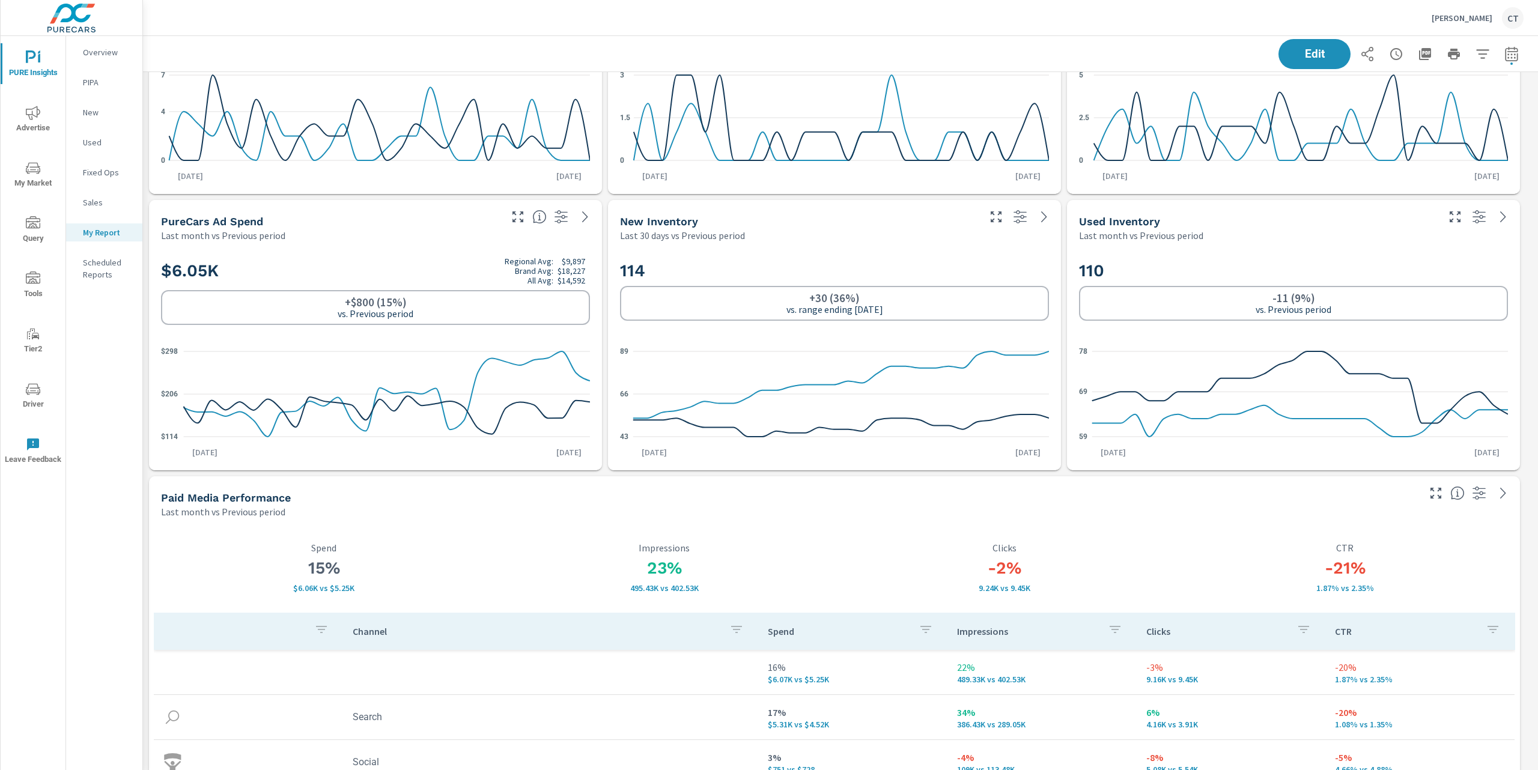
scroll to position [153, 0]
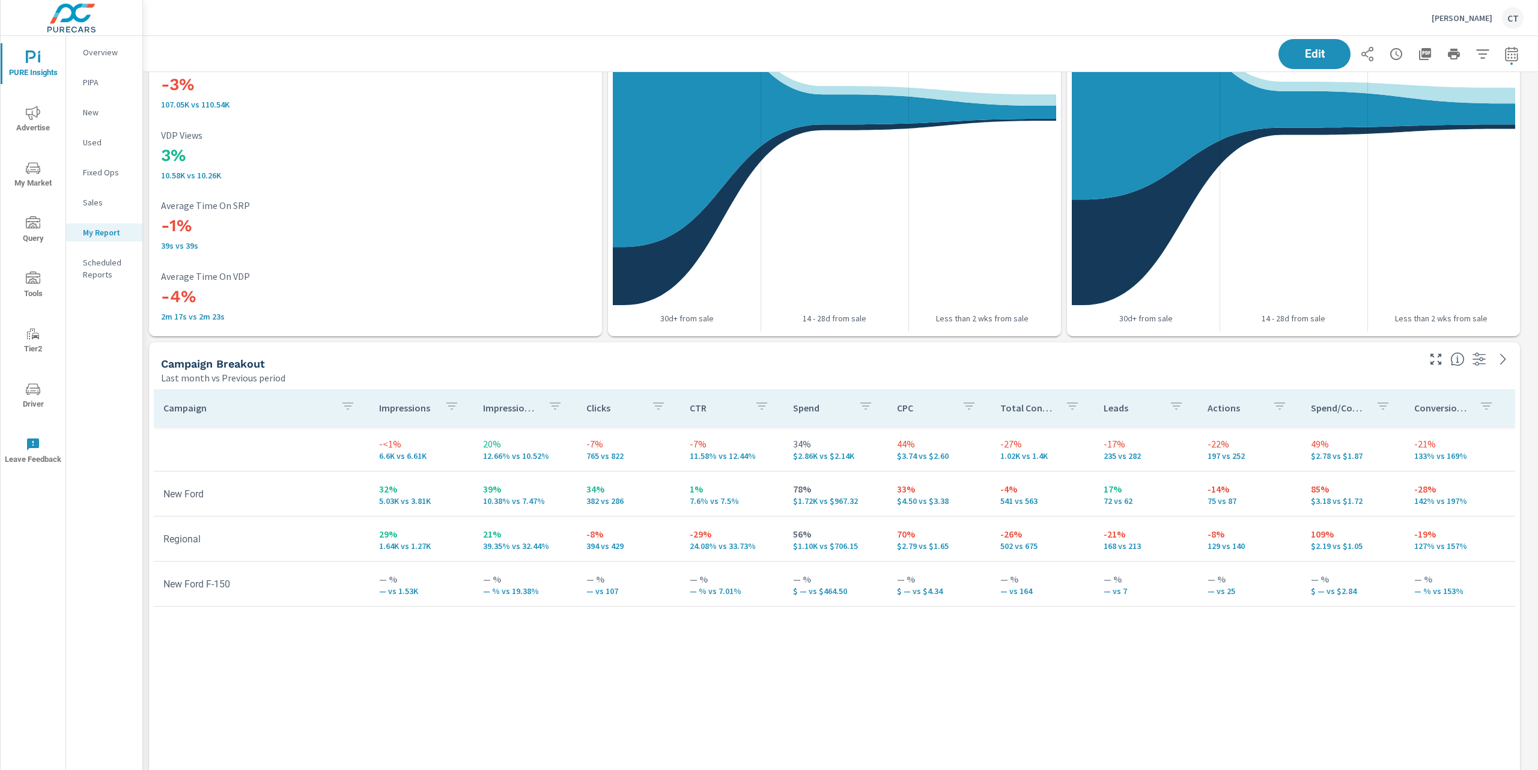
scroll to position [3194, 0]
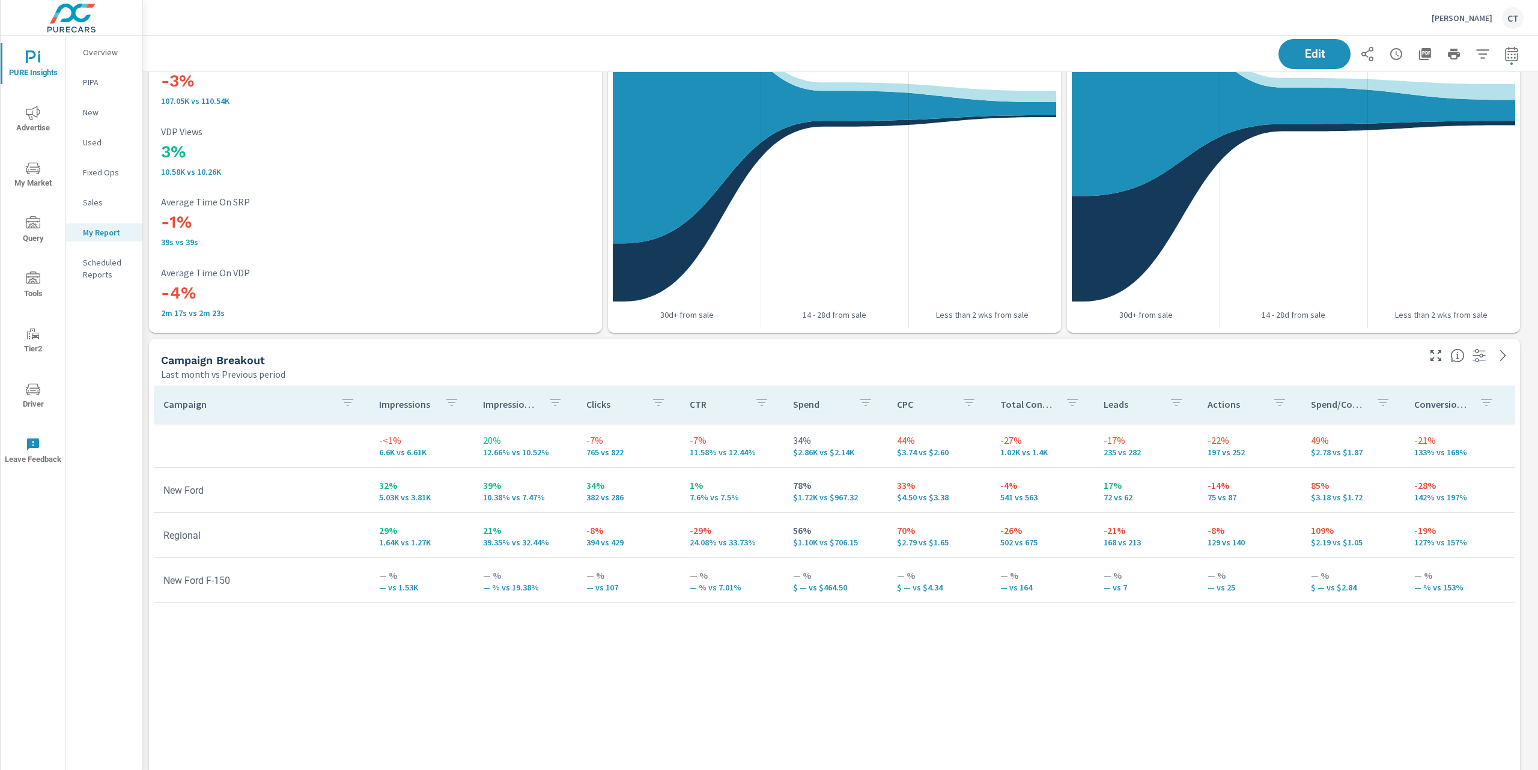
click at [558, 710] on div "Campaign Impressions Impression Share Clicks CTR Spend CPC Total Conversions Le…" at bounding box center [834, 633] width 1361 height 495
drag, startPoint x: 544, startPoint y: 582, endPoint x: 473, endPoint y: 628, distance: 84.7
click at [453, 586] on tr "New Ford F-150 — % — vs 1.53K — % — % vs 19.38% — % — vs 107 — % — % vs 7.01% —…" at bounding box center [934, 580] width 1561 height 45
click at [530, 580] on p "— %" at bounding box center [525, 575] width 84 height 14
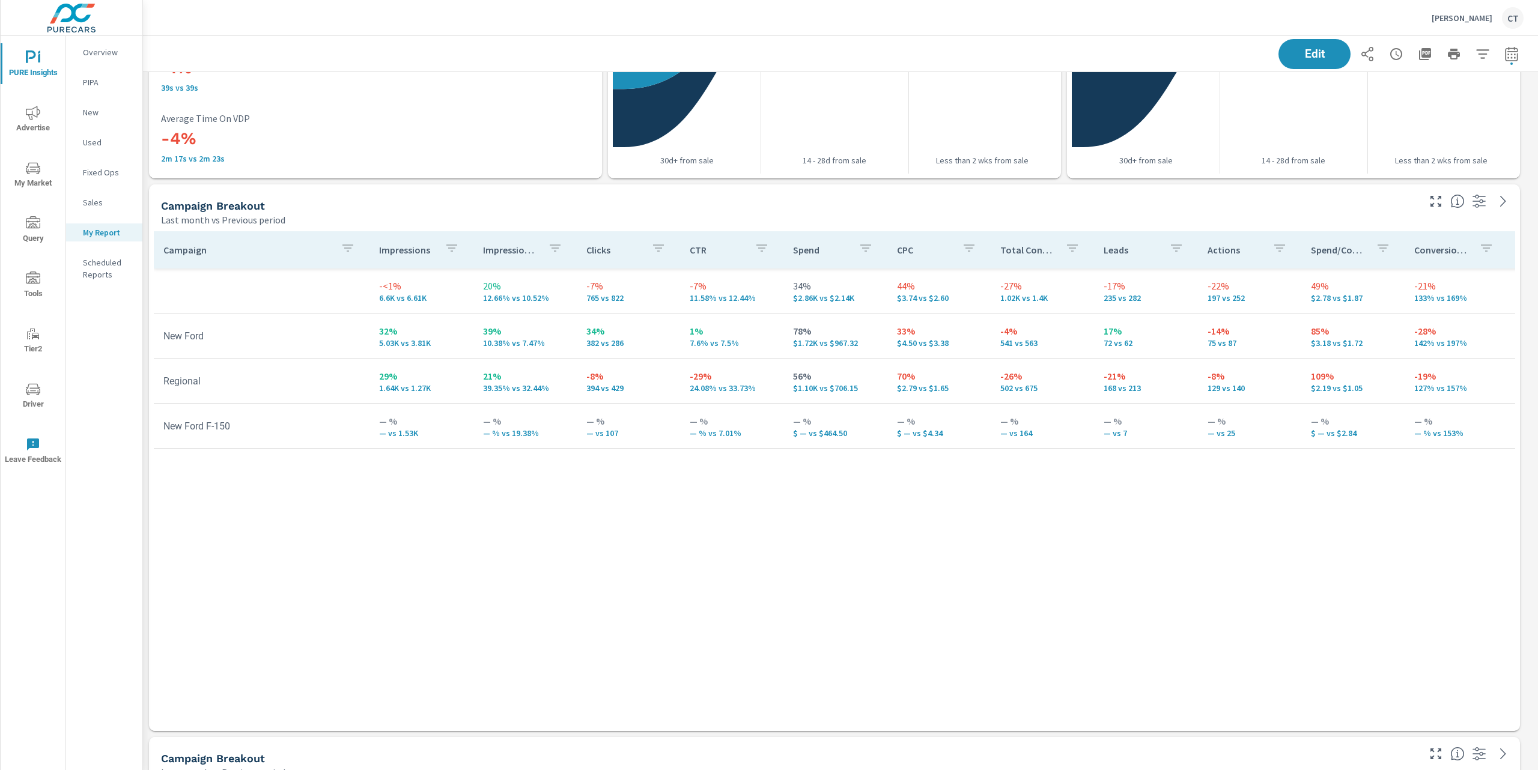
scroll to position [3353, 0]
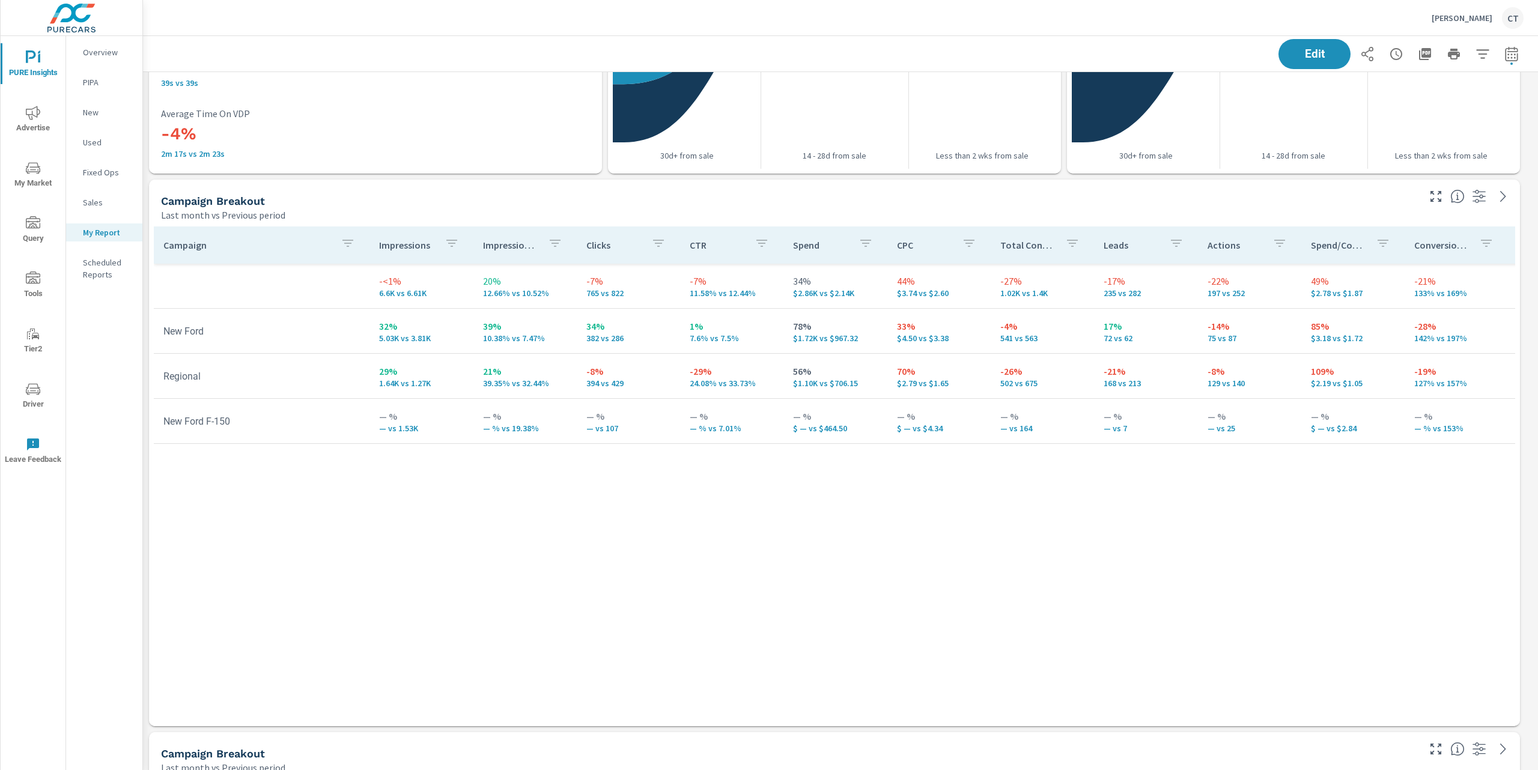
drag, startPoint x: 499, startPoint y: 520, endPoint x: 531, endPoint y: 505, distance: 35.2
click at [501, 520] on div "Campaign Impressions Impression Share Clicks CTR Spend CPC Total Conversions Le…" at bounding box center [834, 474] width 1361 height 495
click at [1505, 49] on icon "button" at bounding box center [1511, 53] width 13 height 14
select select "Last month"
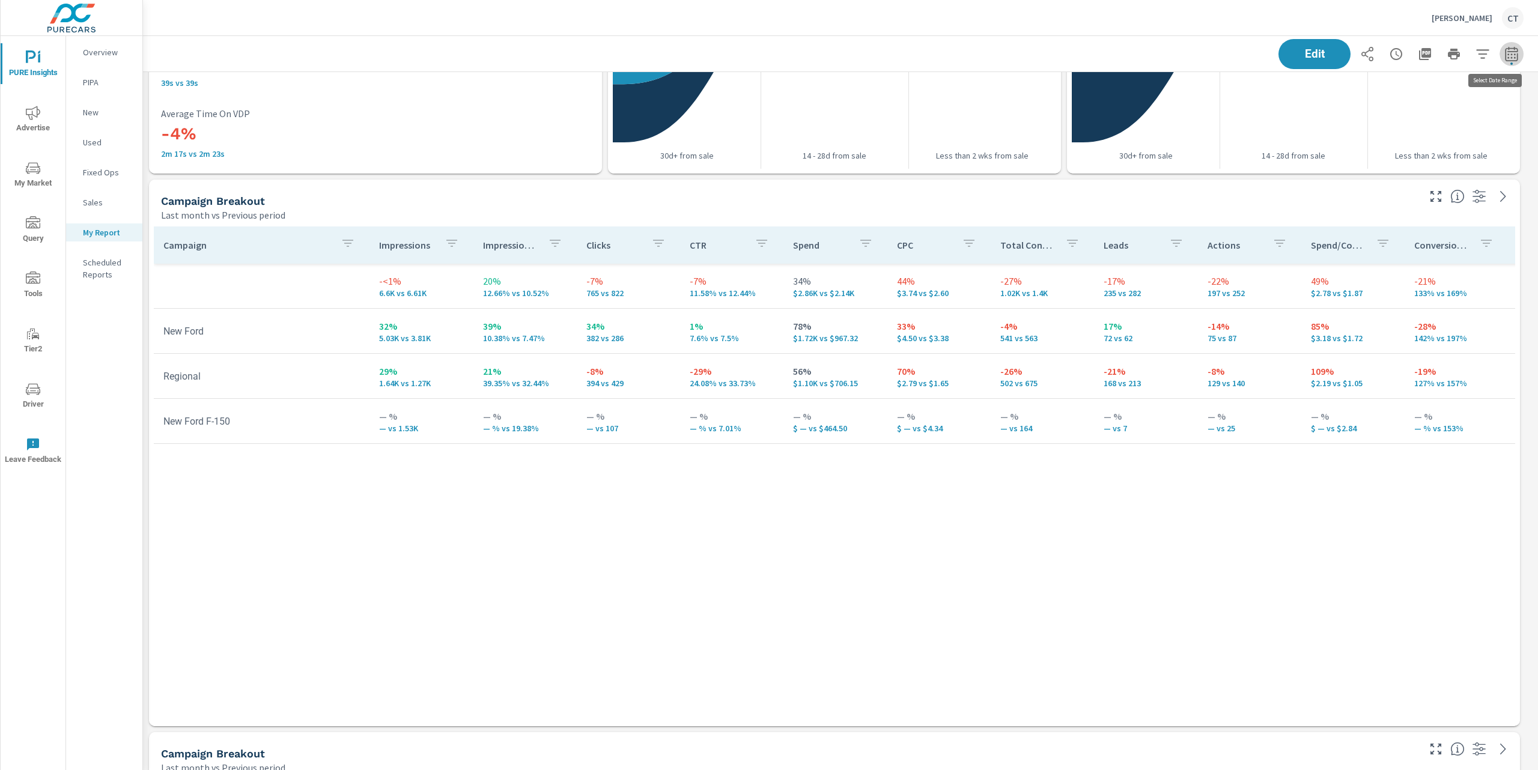
select select "Previous period"
click at [1417, 105] on select "Custom Yesterday Last week Last 7 days Last 14 days Last 30 days Last 45 days L…" at bounding box center [1403, 104] width 120 height 24
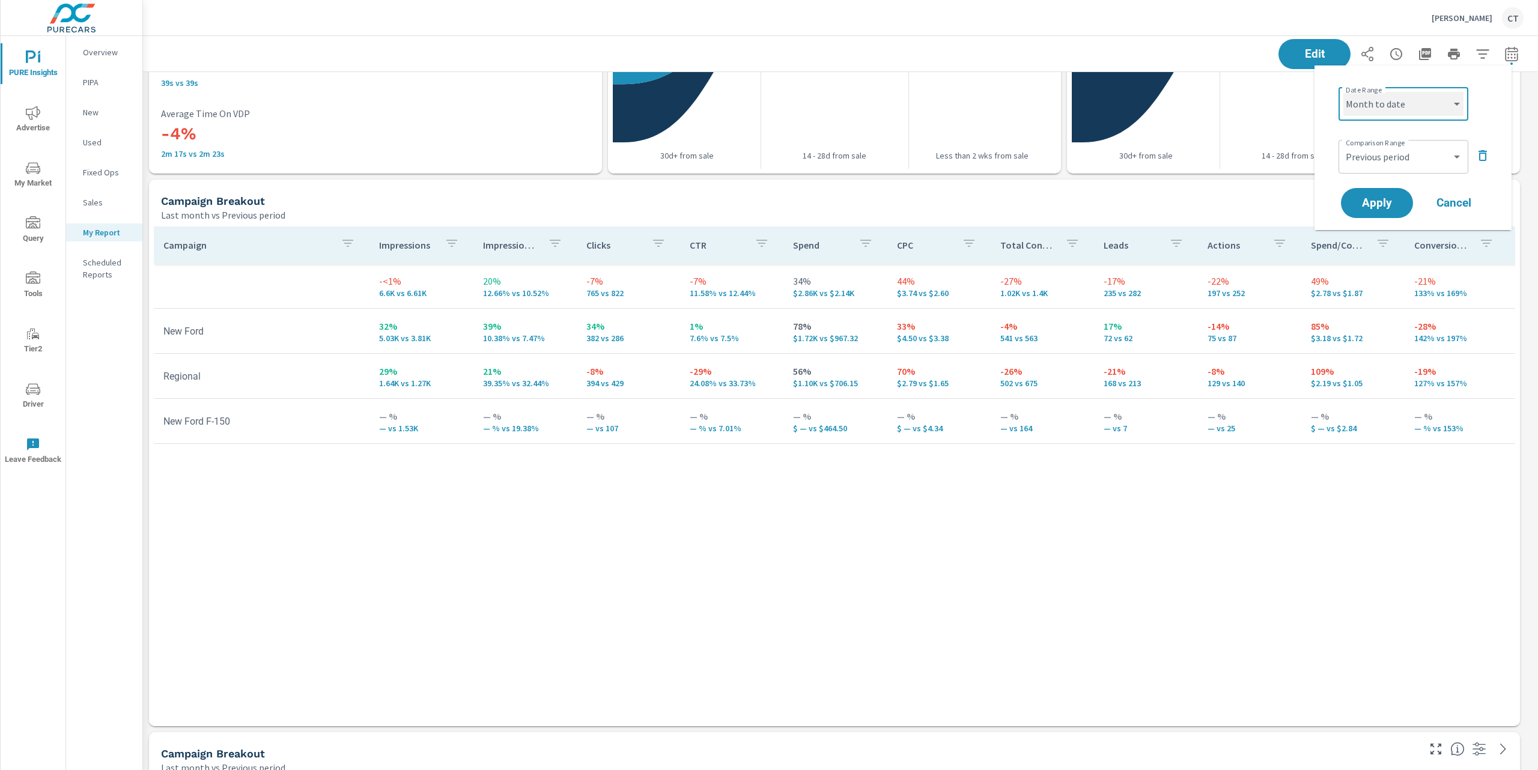
click at [1343, 92] on select "Custom Yesterday Last week Last 7 days Last 14 days Last 30 days Last 45 days L…" at bounding box center [1403, 104] width 120 height 24
select select "Month to date"
click at [1375, 209] on span "Apply" at bounding box center [1376, 203] width 49 height 11
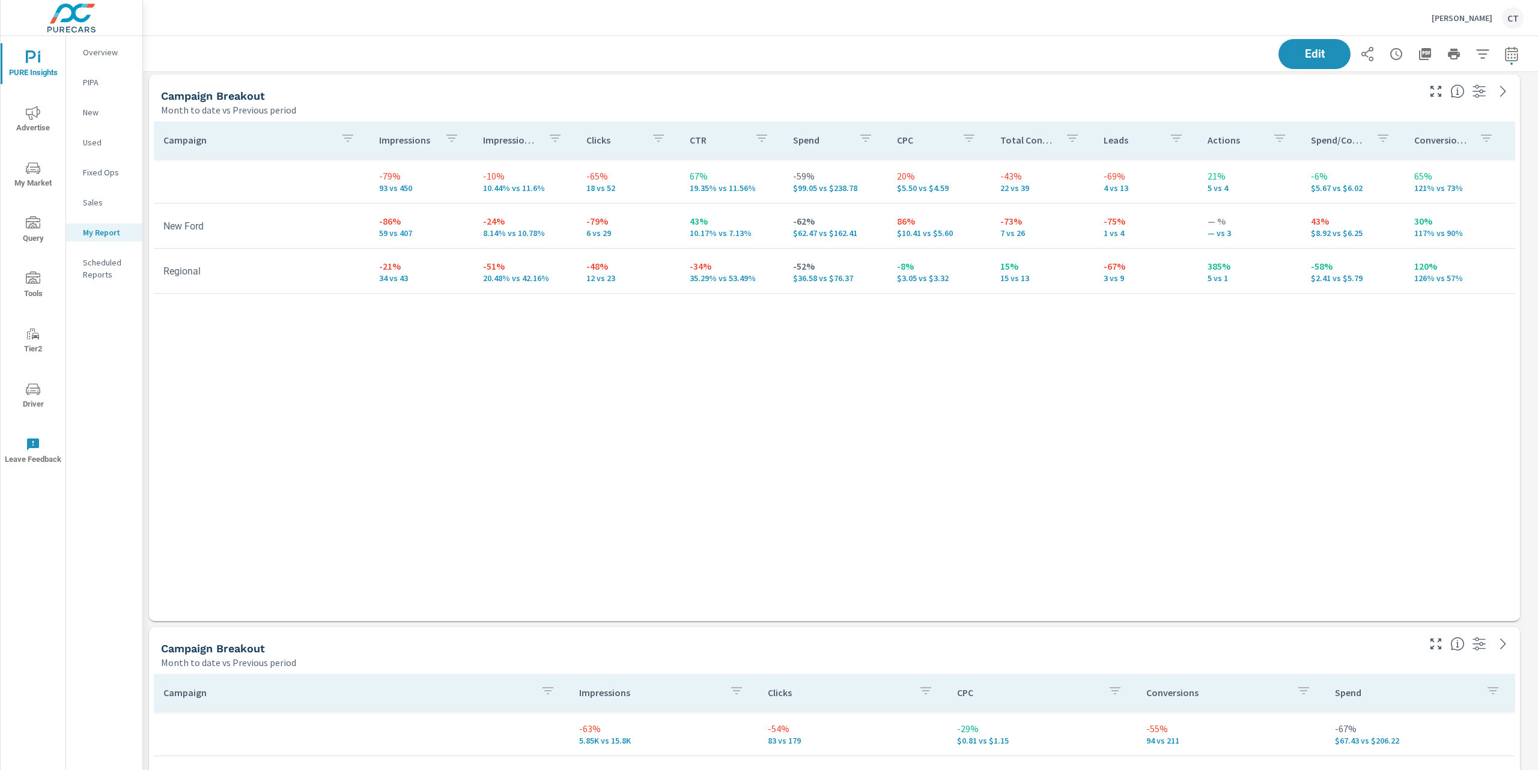
scroll to position [3455, 0]
click at [455, 468] on div "Campaign Impressions Impression Share Clicks CTR Spend CPC Total Conversions Le…" at bounding box center [834, 363] width 1361 height 477
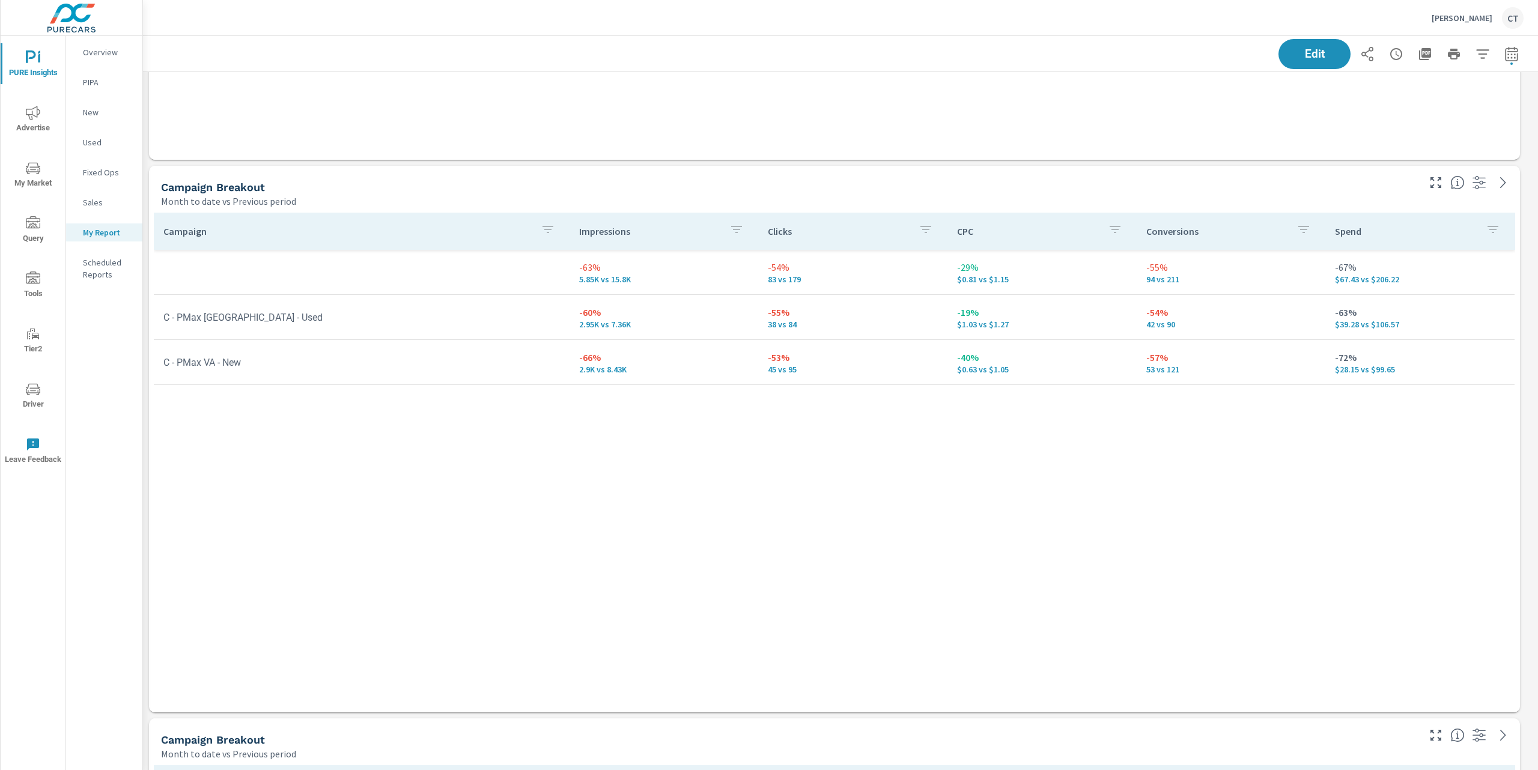
scroll to position [4002, 0]
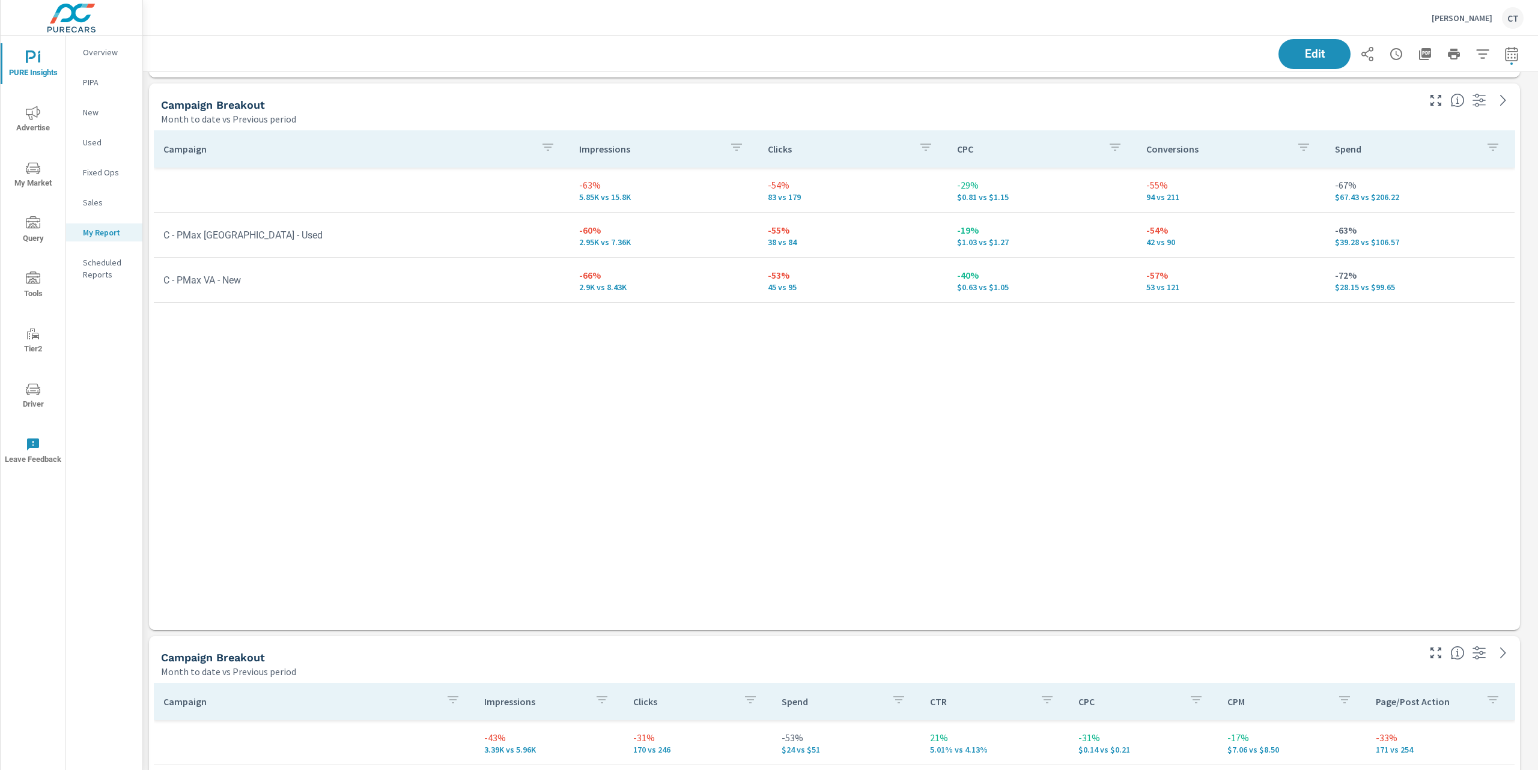
click at [974, 440] on div "Campaign Impressions Clicks CPC Conversions Spend -63% 5.85K vs 15.8K -54% 83 v…" at bounding box center [834, 368] width 1361 height 477
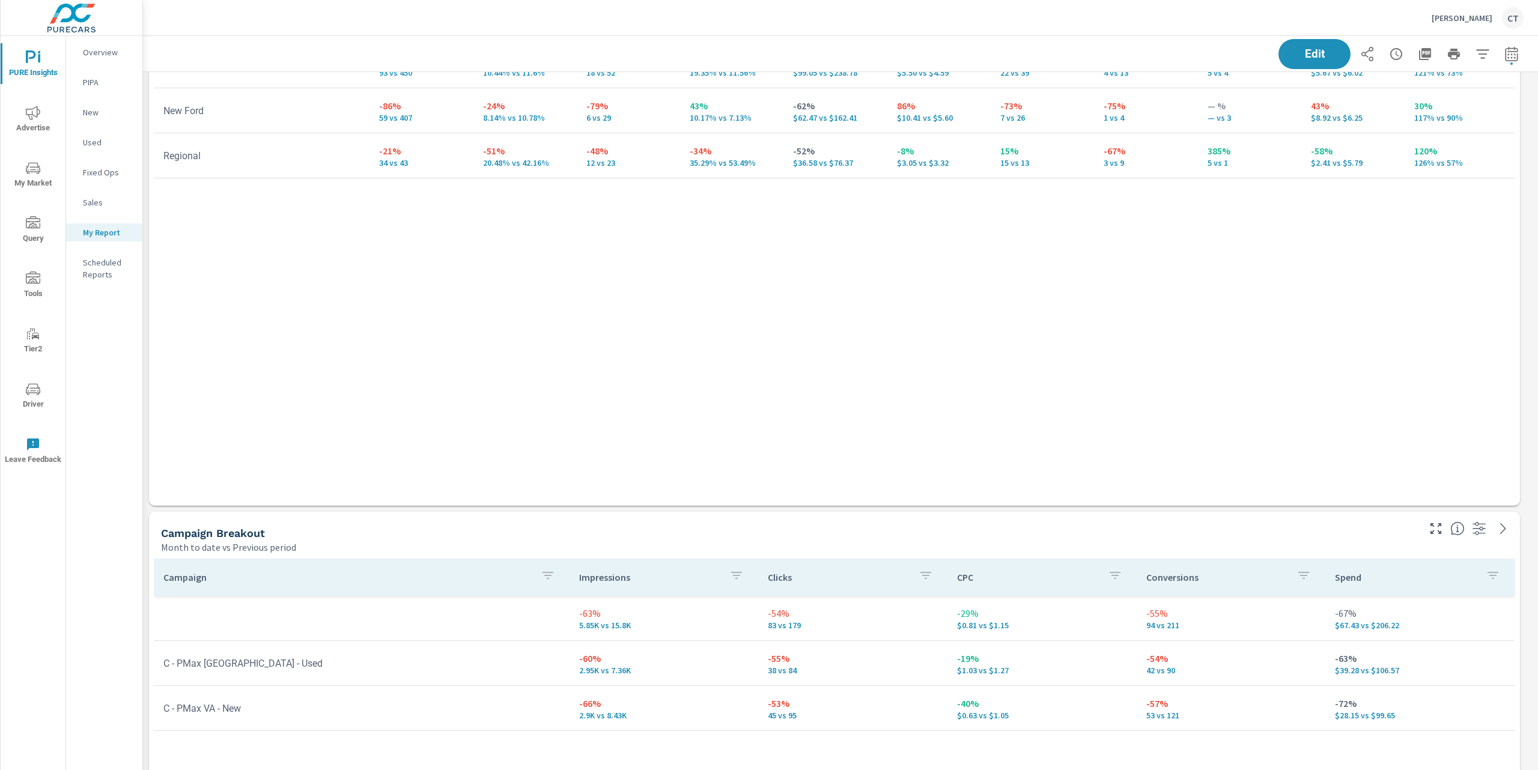
scroll to position [3501, 0]
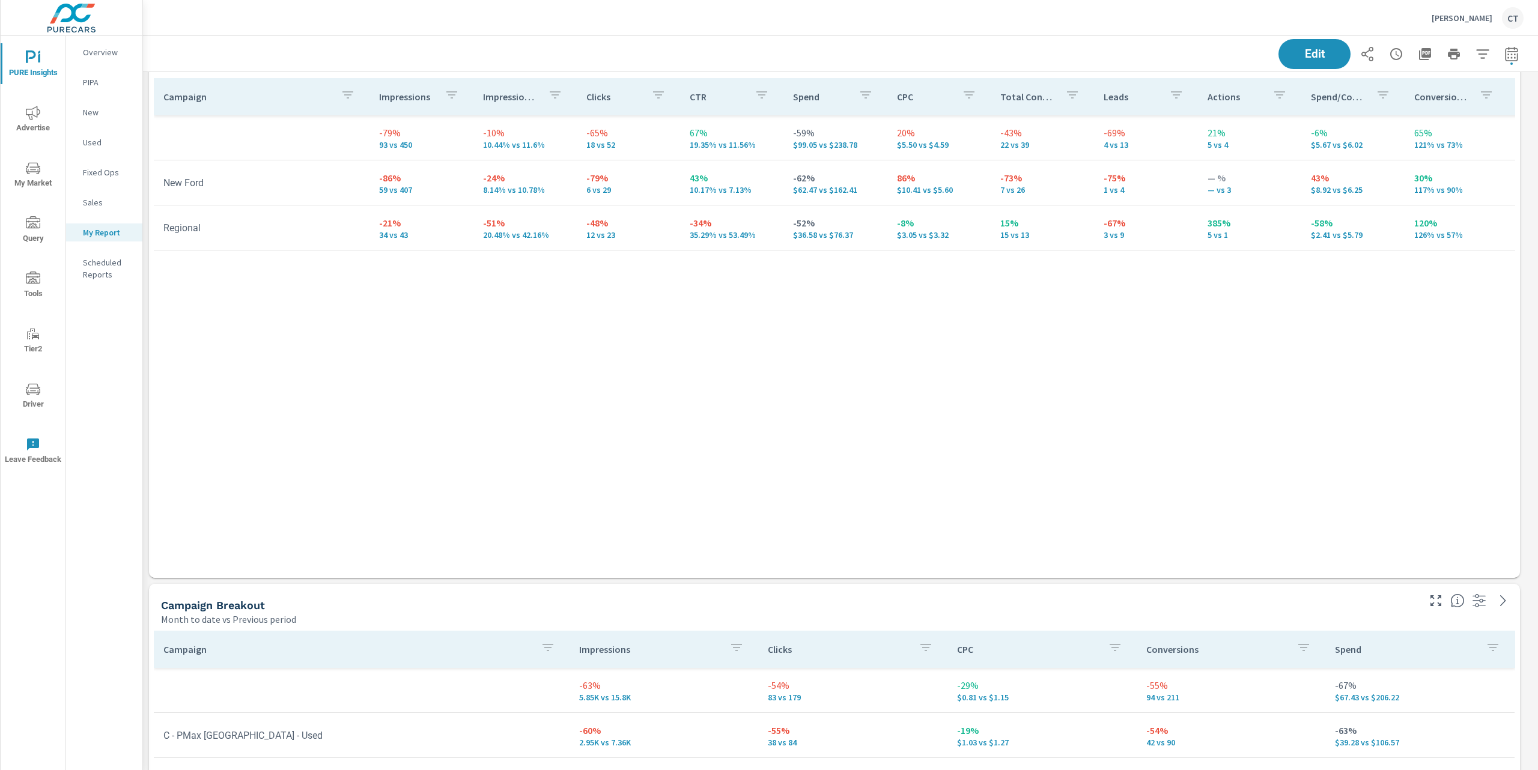
click at [479, 500] on div "Campaign Impressions Impression Share Clicks CTR Spend CPC Total Conversions Le…" at bounding box center [834, 316] width 1361 height 477
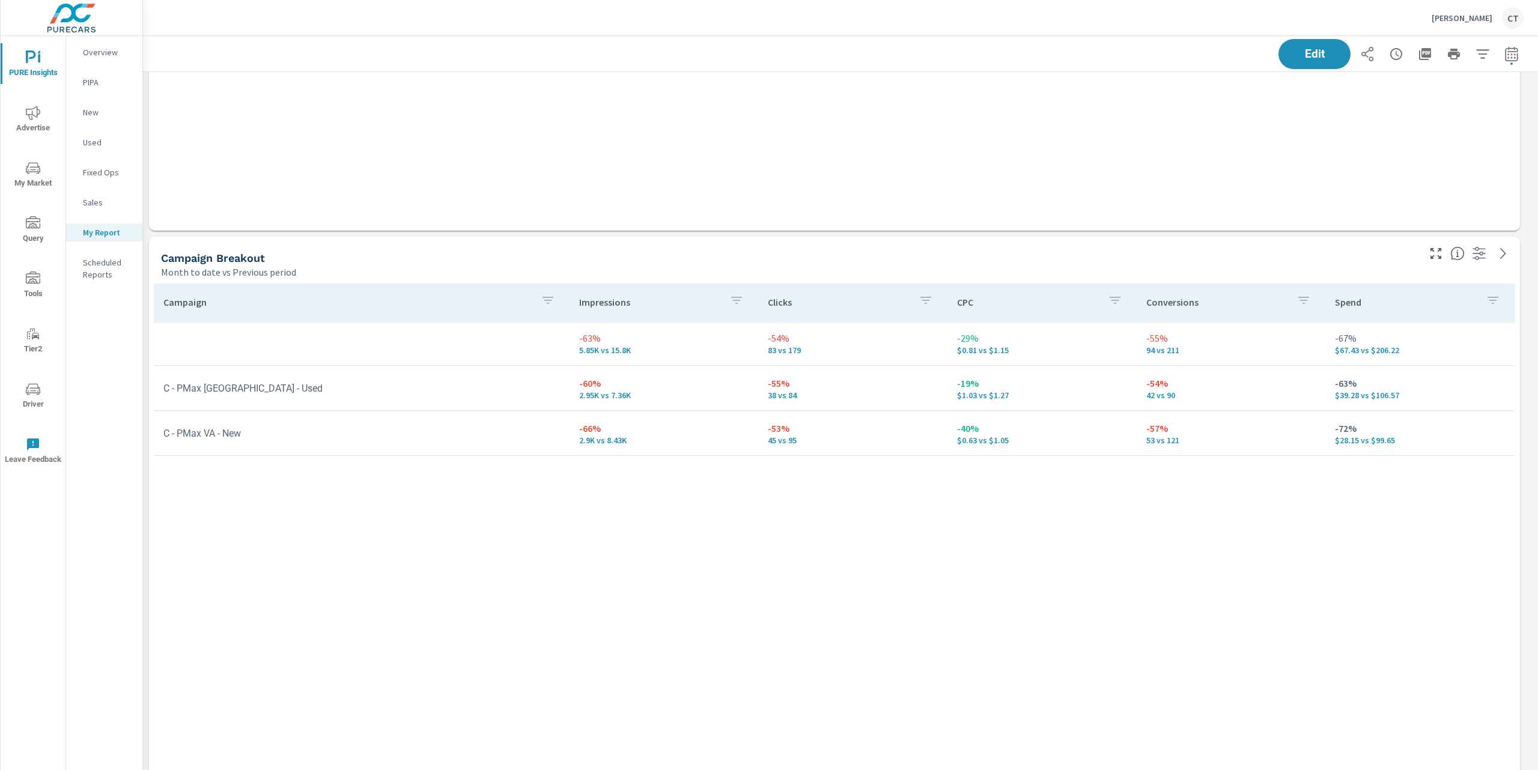
scroll to position [3854, 0]
click at [595, 624] on div "Campaign Impressions Clicks CPC Conversions Spend -63% 5.85K vs 15.8K -54% 83 v…" at bounding box center [834, 517] width 1361 height 477
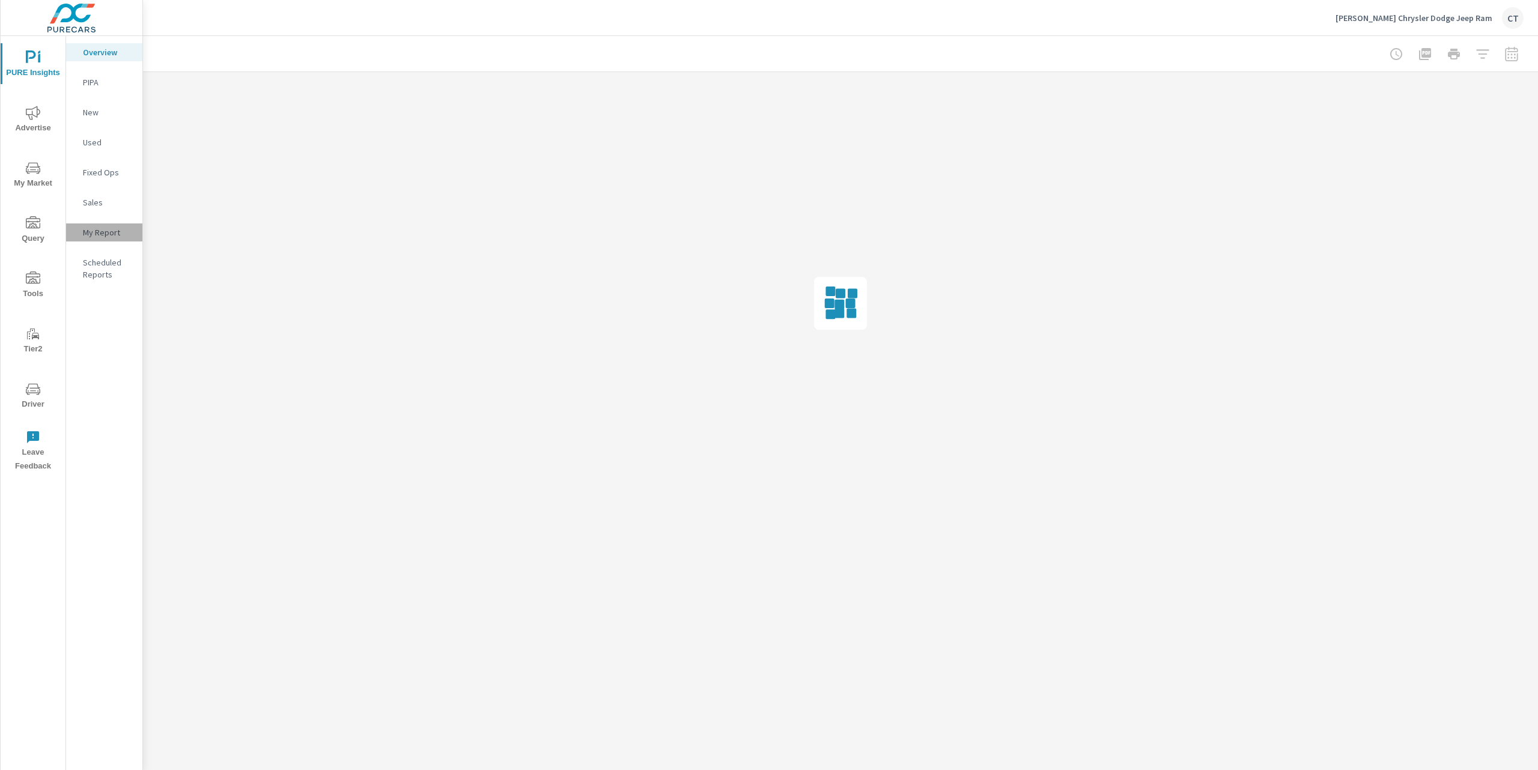
click at [105, 227] on p "My Report" at bounding box center [108, 233] width 50 height 12
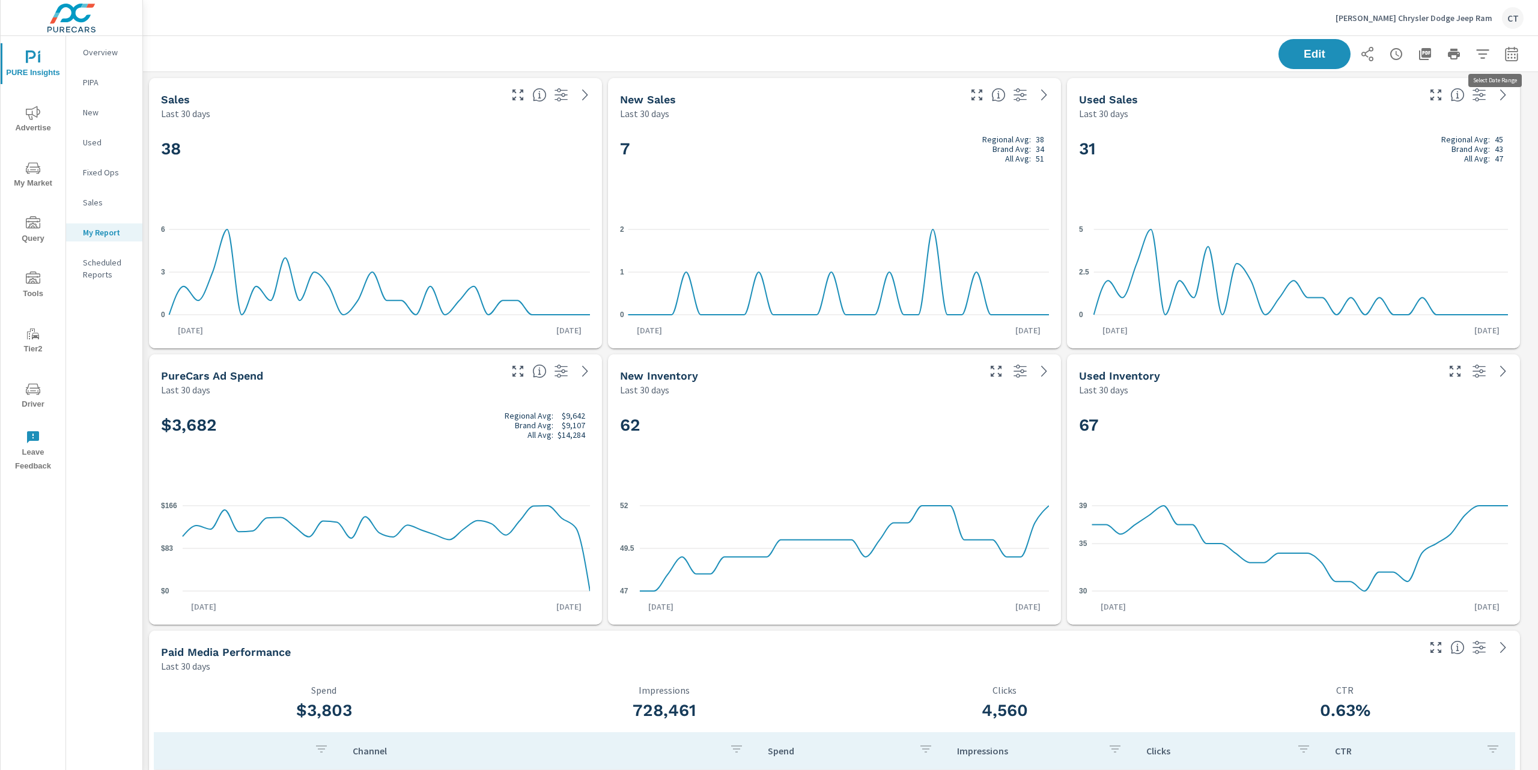
scroll to position [4453, 1408]
click at [1504, 55] on icon "button" at bounding box center [1511, 54] width 14 height 14
click at [1423, 109] on select "Custom Yesterday Last week Last 7 days Last 14 days Last 30 days Last 45 days L…" at bounding box center [1403, 104] width 120 height 24
click at [1343, 92] on select "Custom Yesterday Last week Last 7 days Last 14 days Last 30 days Last 45 days L…" at bounding box center [1403, 104] width 120 height 24
select select "Last month"
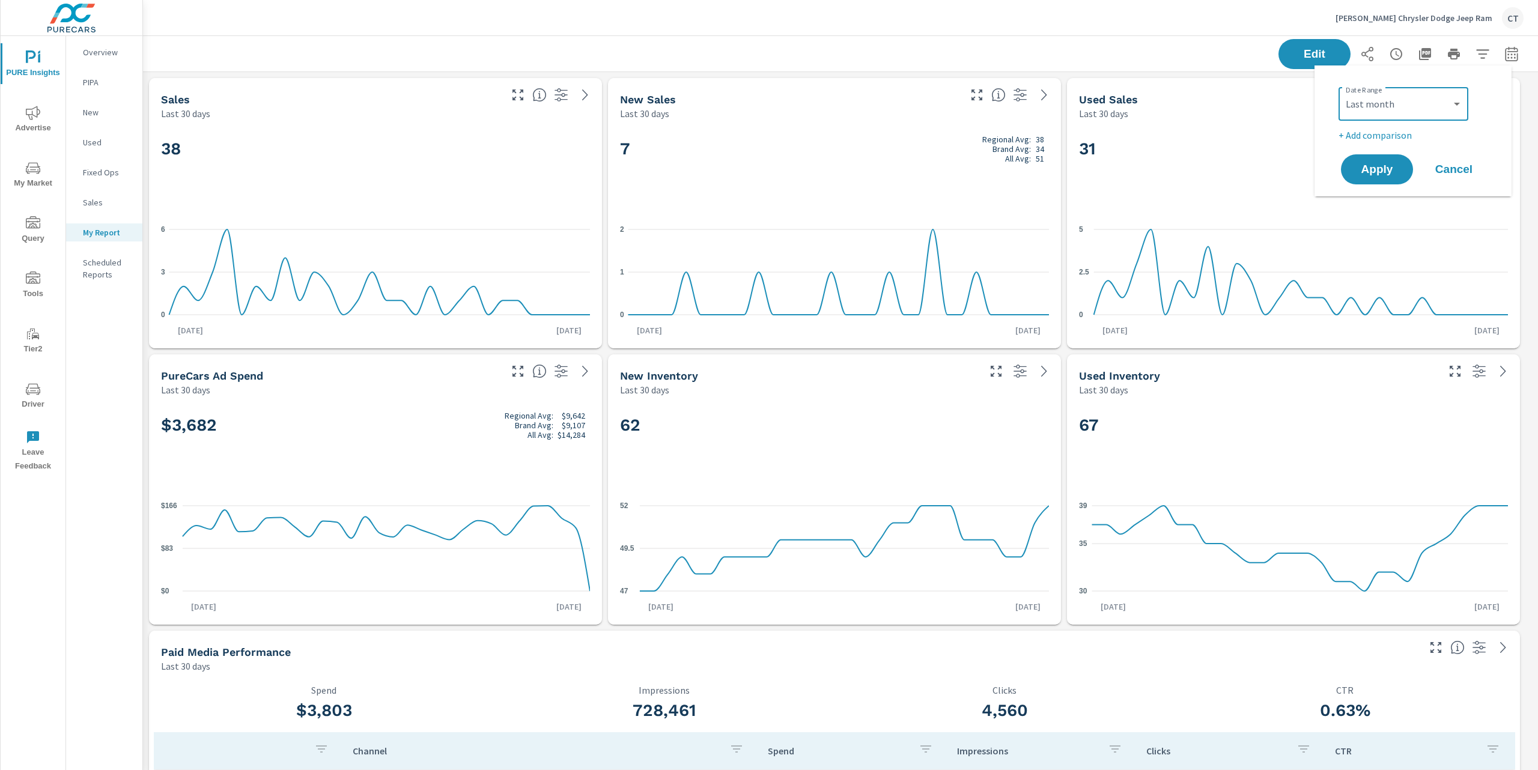
click at [1393, 138] on p "+ Add comparison" at bounding box center [1416, 135] width 154 height 14
select select "Previous period"
click at [1378, 205] on span "Apply" at bounding box center [1376, 203] width 49 height 11
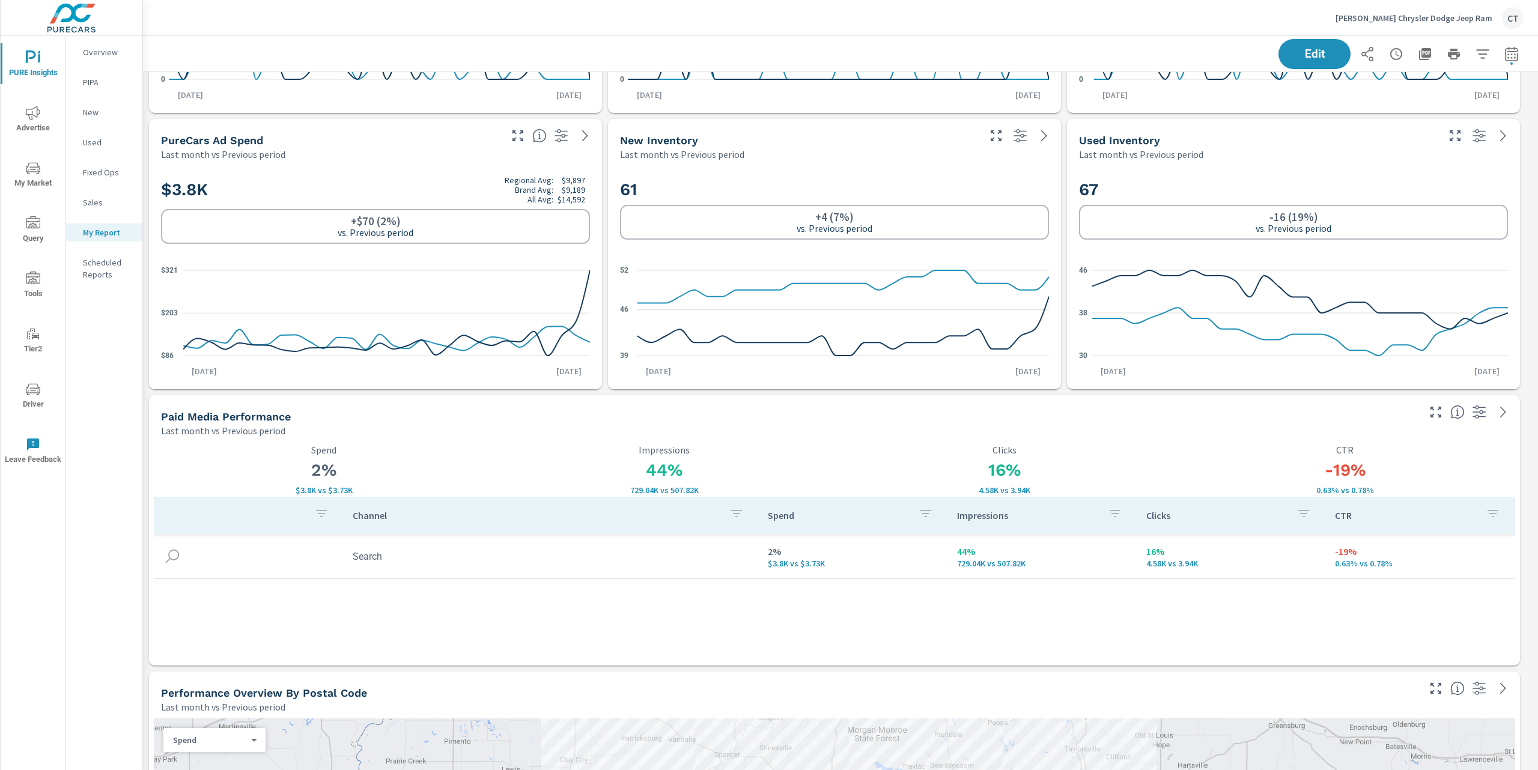
scroll to position [242, 0]
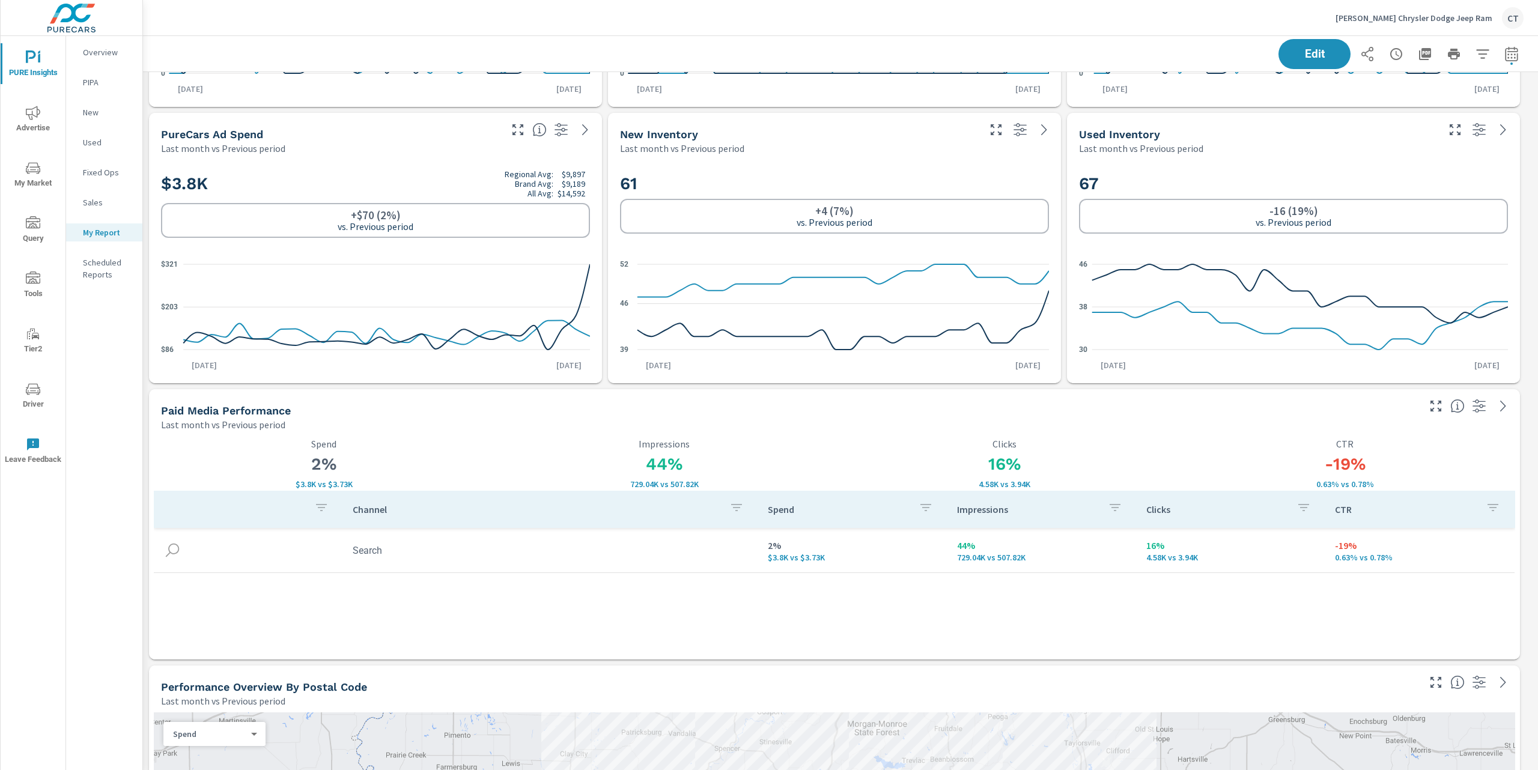
click at [1394, 612] on div "Channel Spend Impressions Clicks CTR Search 2% $3.8K vs $3.73K 44% 729.04K vs 5…" at bounding box center [834, 564] width 1361 height 146
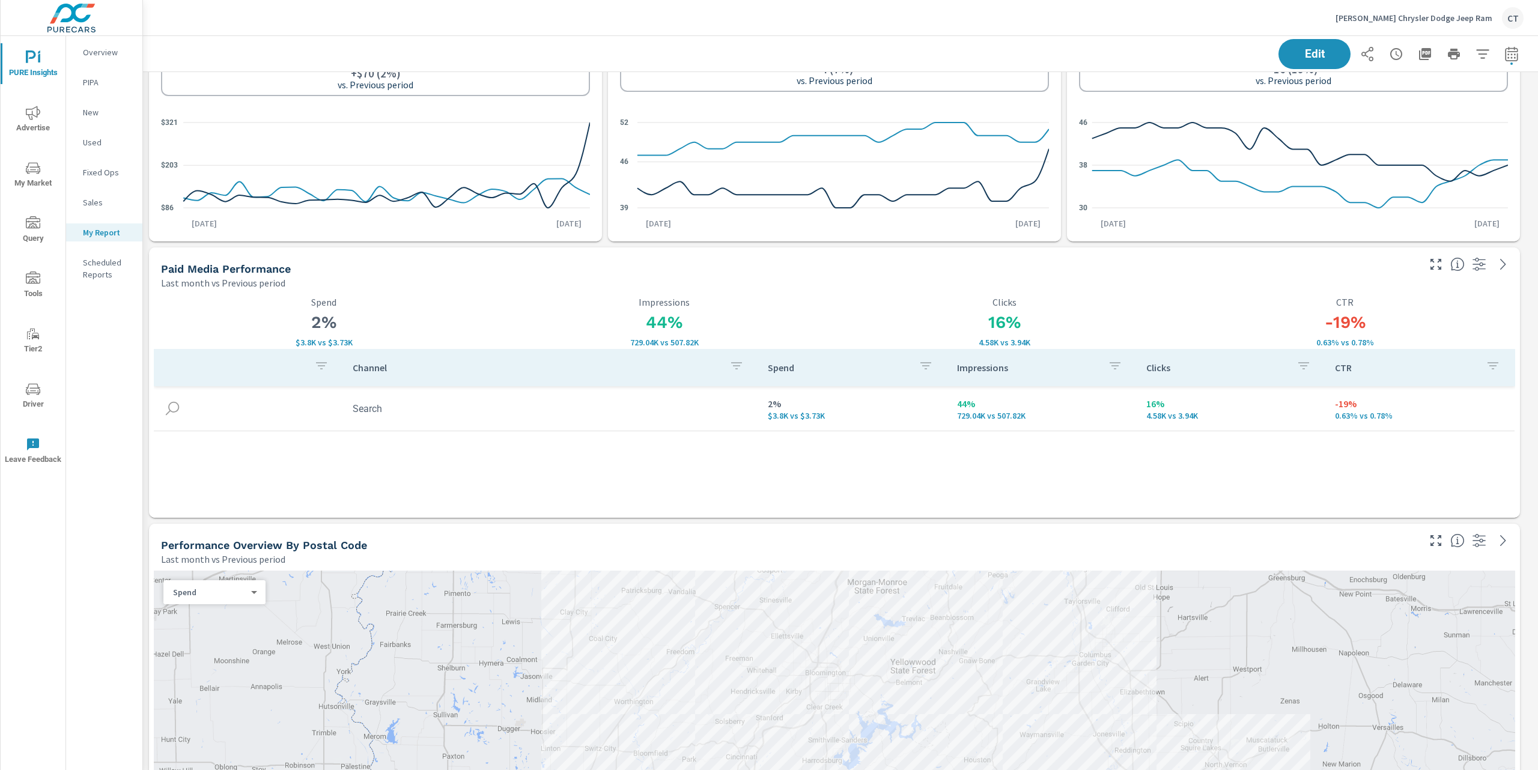
scroll to position [449, 0]
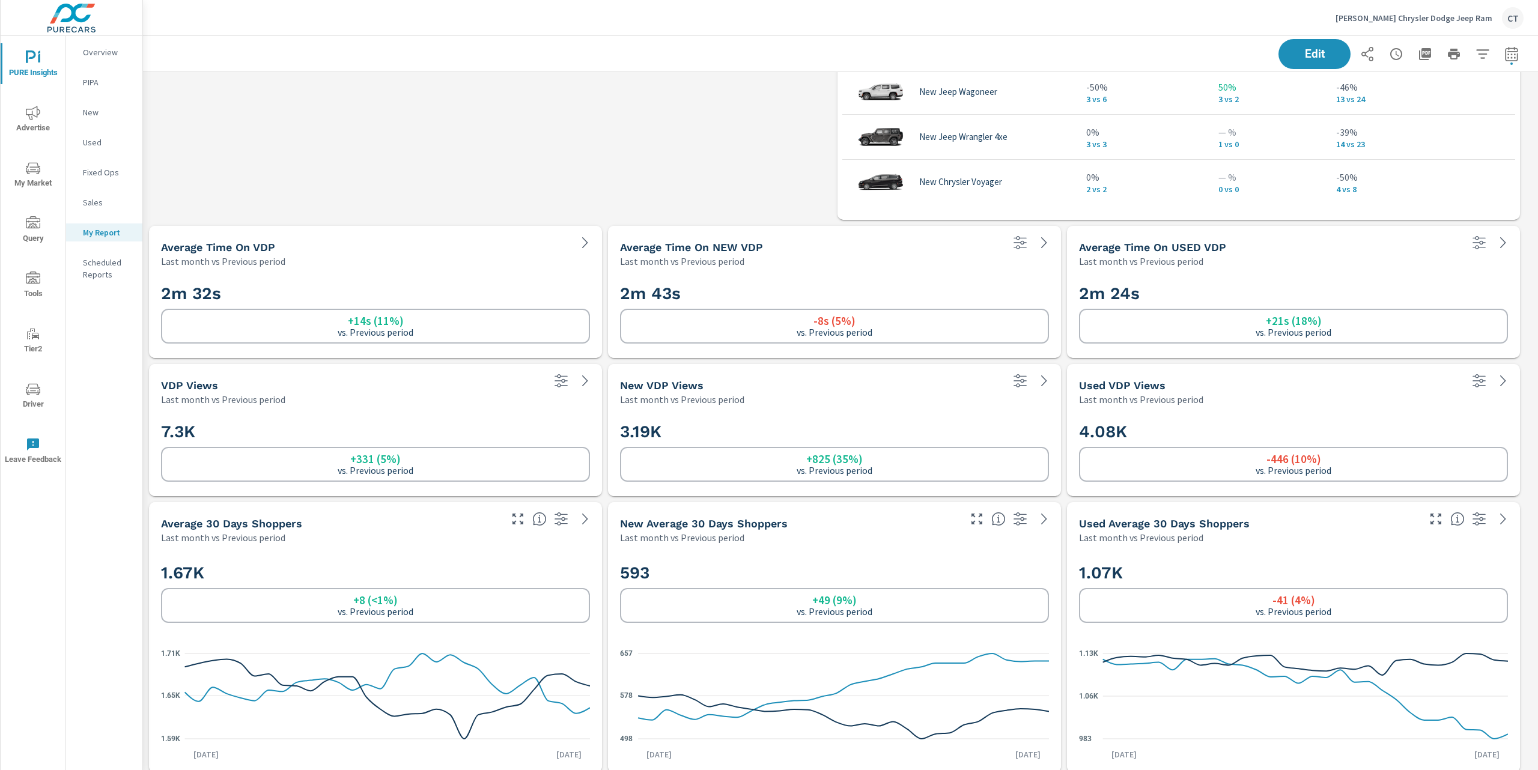
scroll to position [2209, 0]
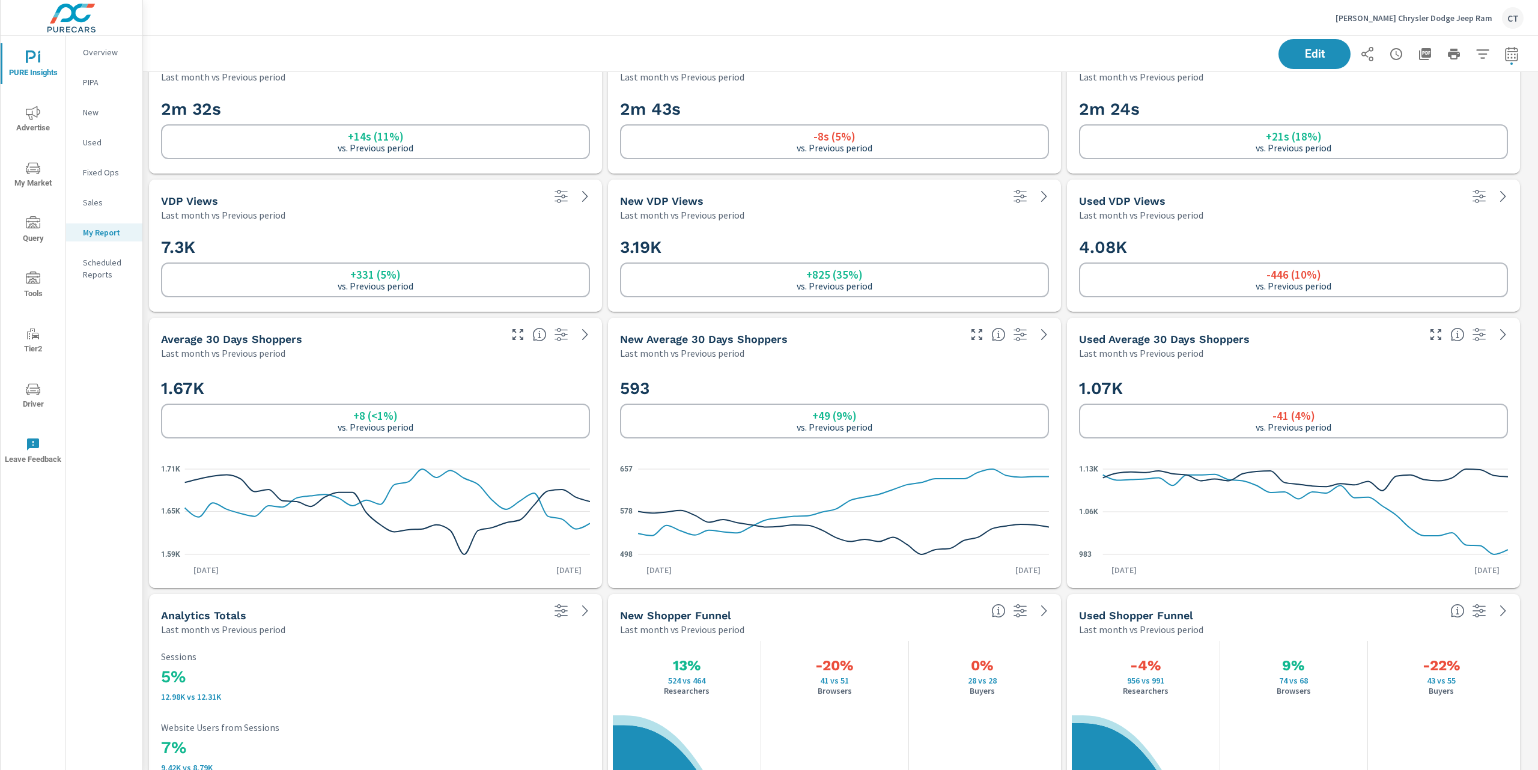
click at [967, 365] on div "593 +49 (9%) vs. Previous period 498 578 657 Sep 1st Sep 30th" at bounding box center [834, 474] width 443 height 219
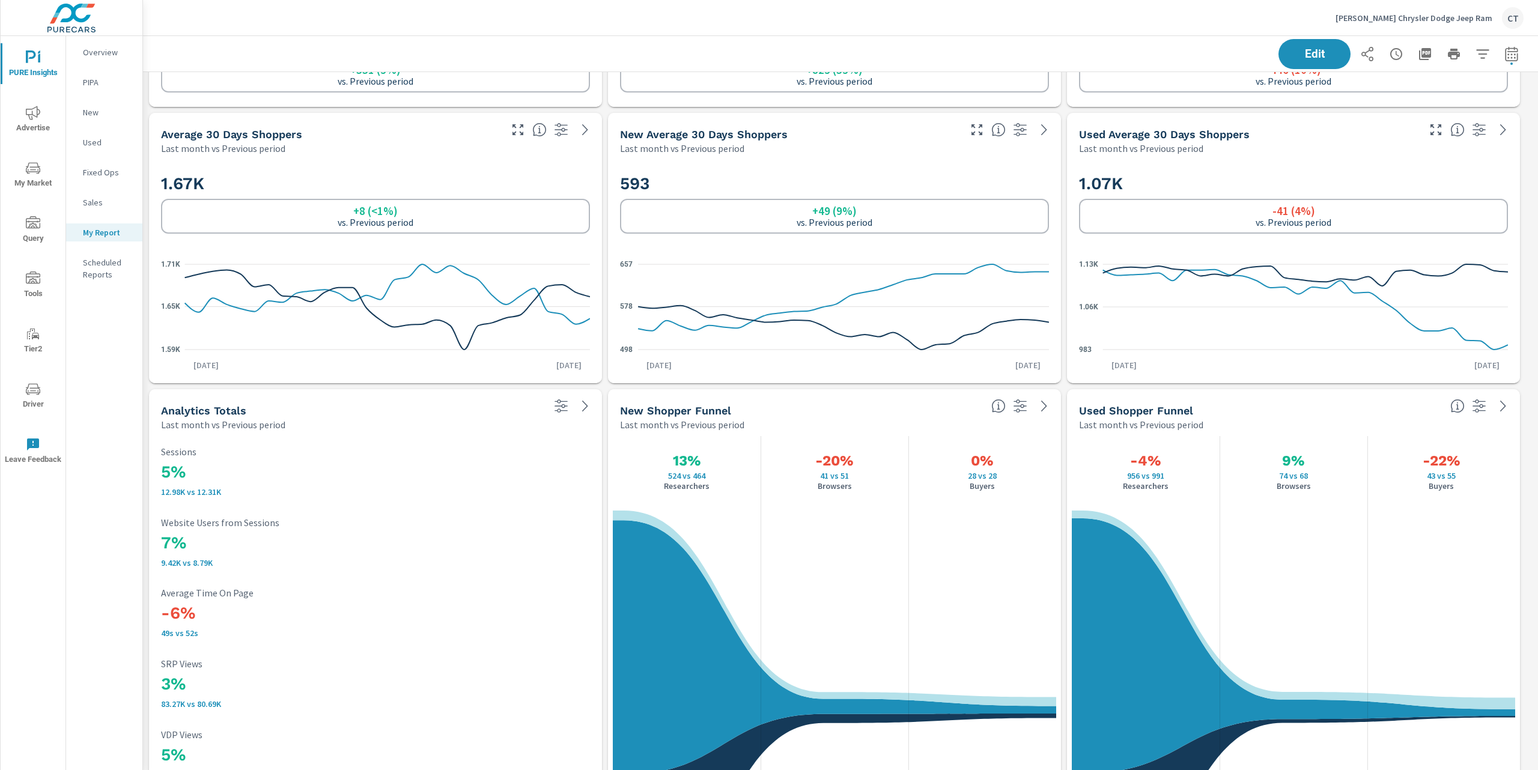
scroll to position [4453, 1408]
click at [1076, 252] on div "1.07K -41 (4%) vs. Previous period 983 1.06K 1.13K Sep 1st Sep 30th" at bounding box center [1293, 269] width 443 height 219
drag, startPoint x: 1378, startPoint y: 315, endPoint x: 1342, endPoint y: 362, distance: 59.0
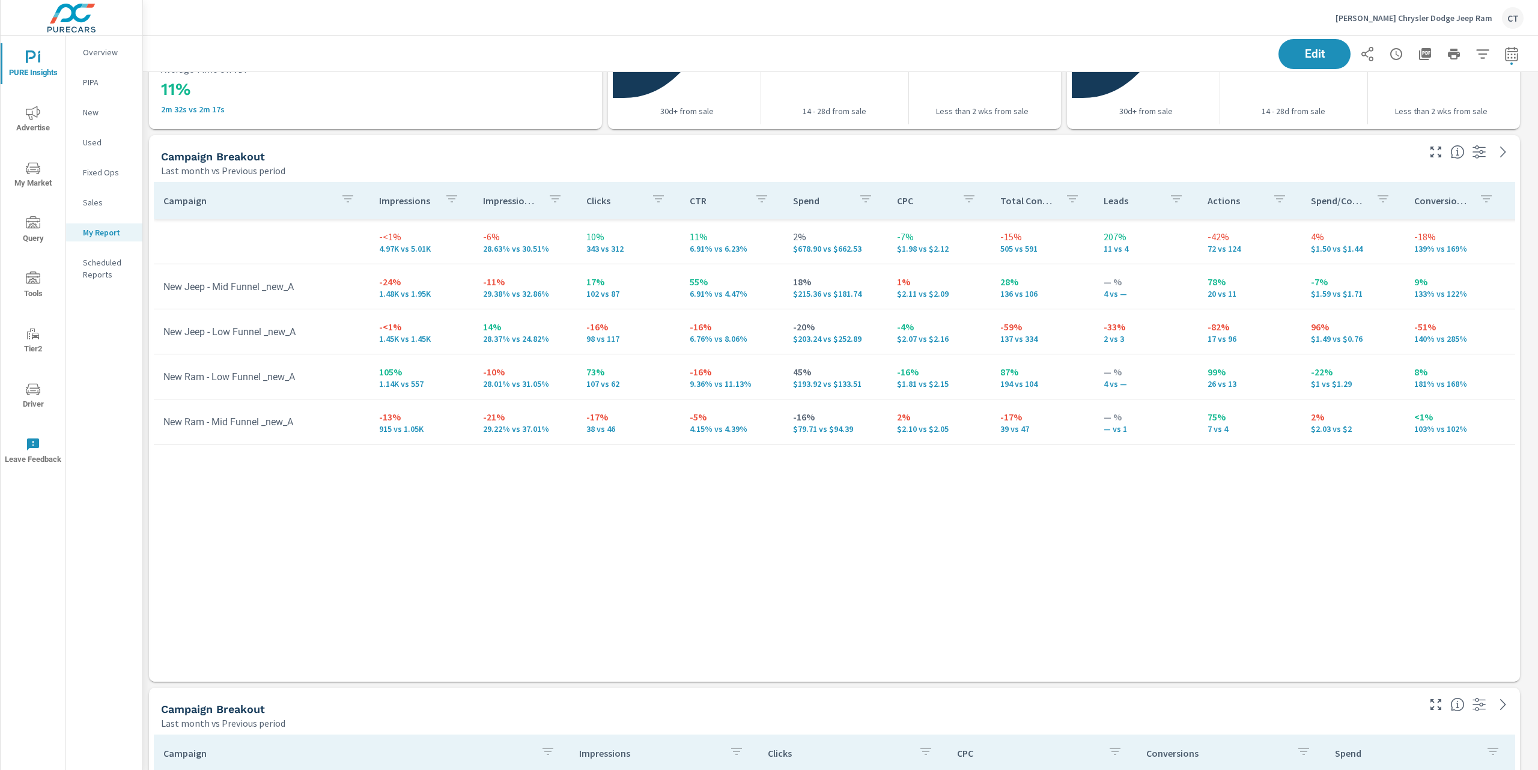
scroll to position [3302, 0]
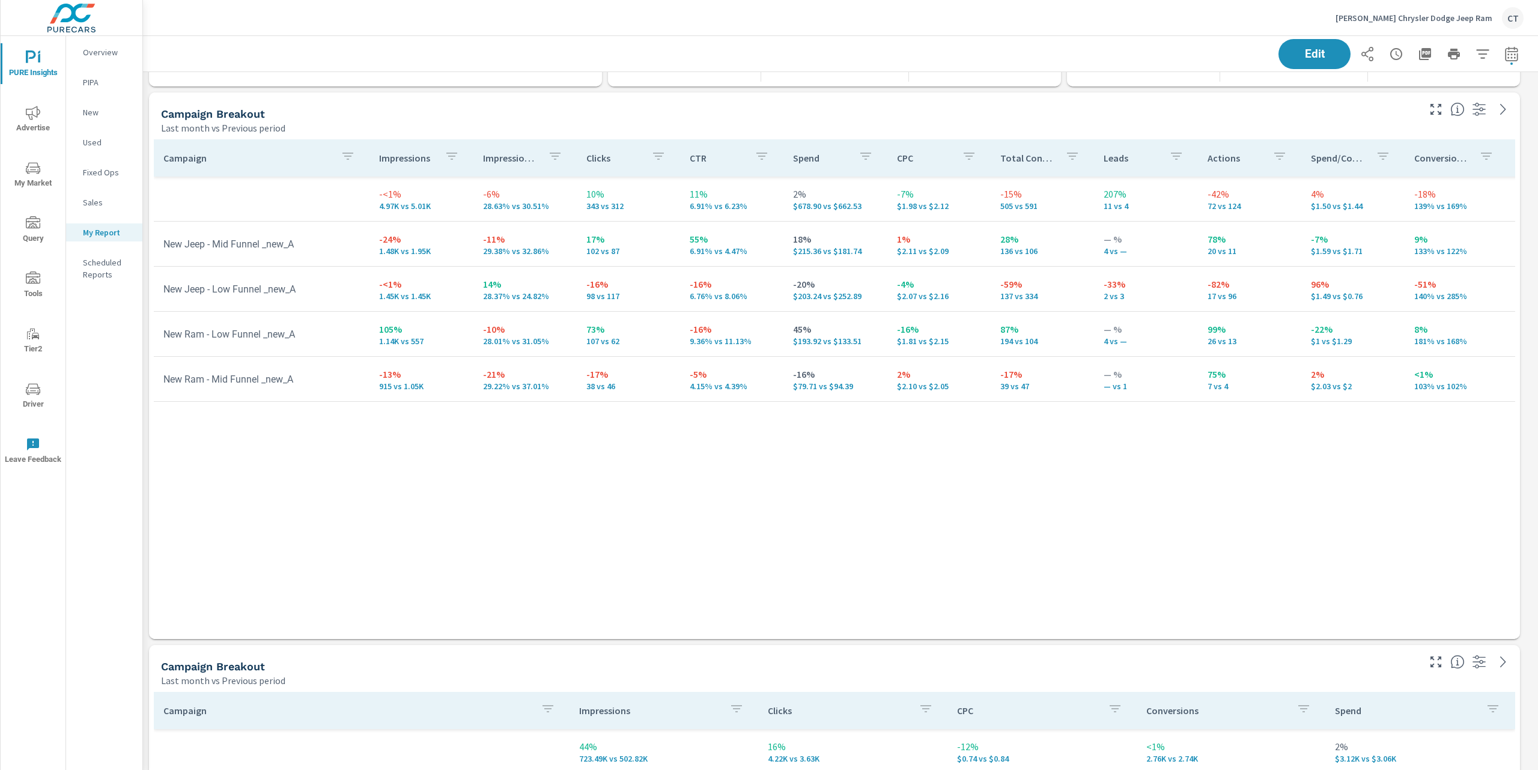
click at [445, 531] on div "Campaign Impressions Impression Share Clicks CTR Spend CPC Total Conversions Le…" at bounding box center [834, 377] width 1361 height 477
drag, startPoint x: 543, startPoint y: 257, endPoint x: 475, endPoint y: 243, distance: 69.4
click at [475, 243] on td "-11% 29.38% vs 32.86%" at bounding box center [524, 243] width 103 height 43
drag, startPoint x: 851, startPoint y: 249, endPoint x: 776, endPoint y: 228, distance: 77.8
click at [783, 228] on td "18% $215.36 vs $181.74" at bounding box center [834, 243] width 103 height 43
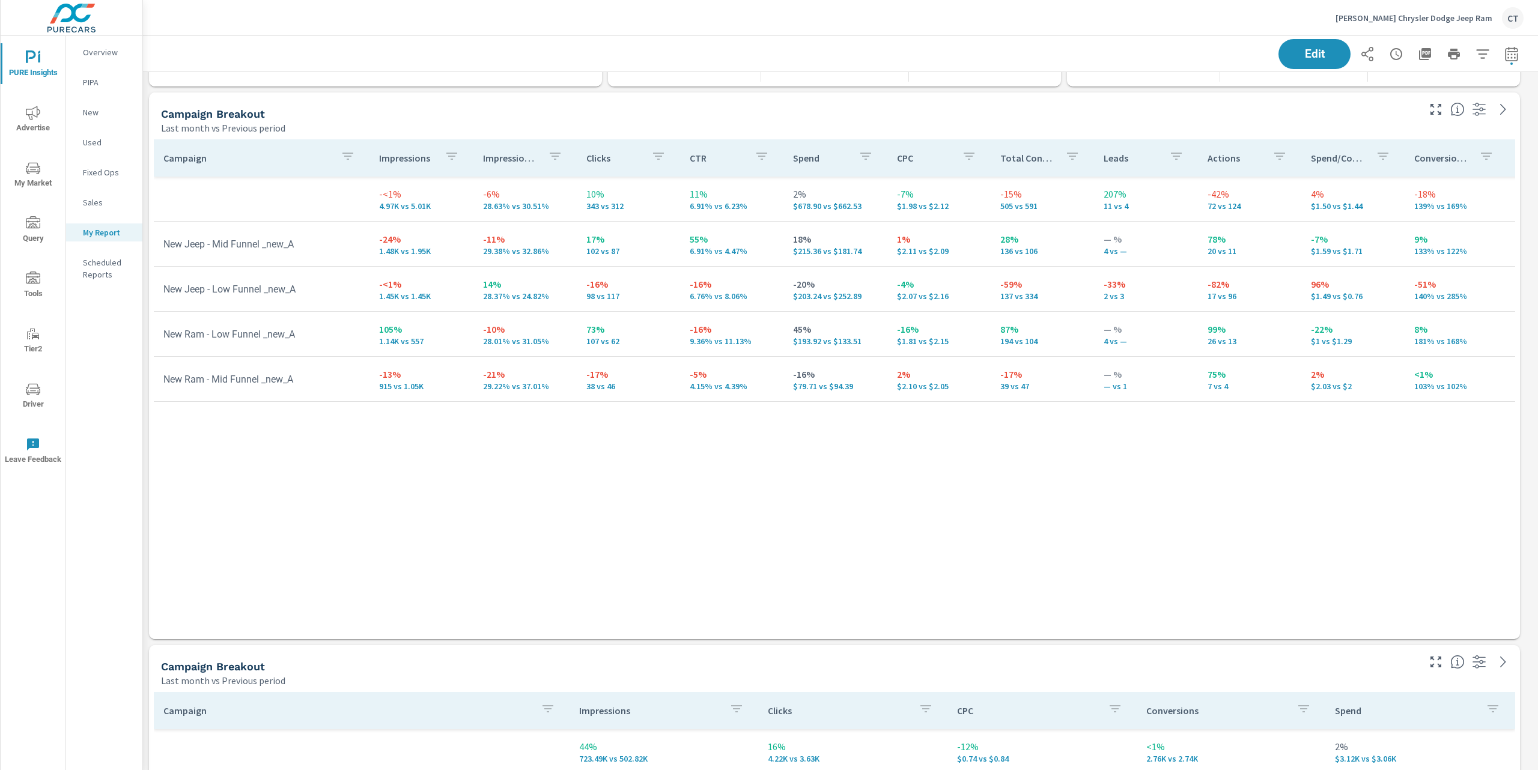
click at [798, 546] on div "Campaign Impressions Impression Share Clicks CTR Spend CPC Total Conversions Le…" at bounding box center [834, 377] width 1361 height 477
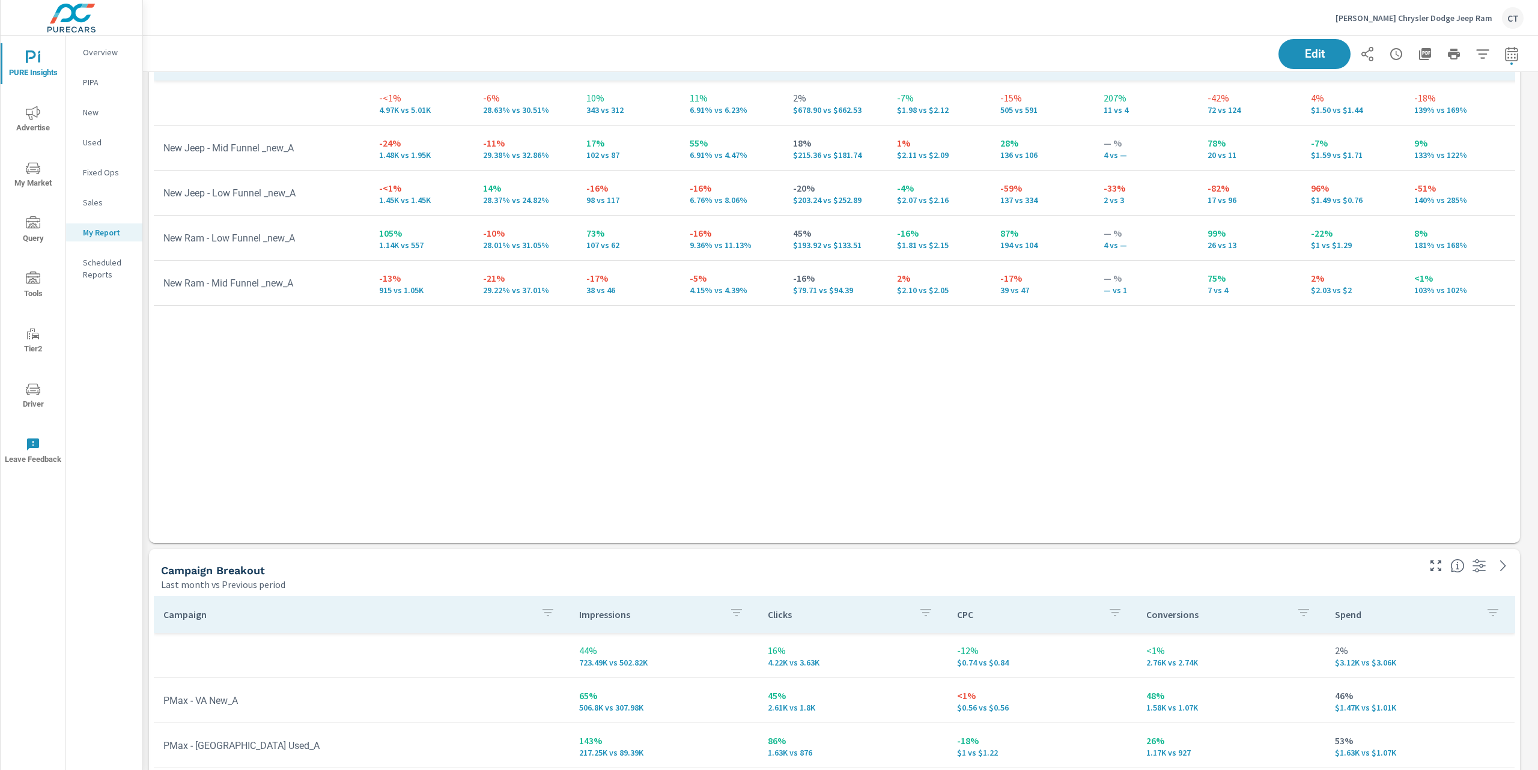
scroll to position [3396, 0]
click at [599, 472] on div "Campaign Impressions Impression Share Clicks CTR Spend CPC Total Conversions Le…" at bounding box center [834, 283] width 1361 height 477
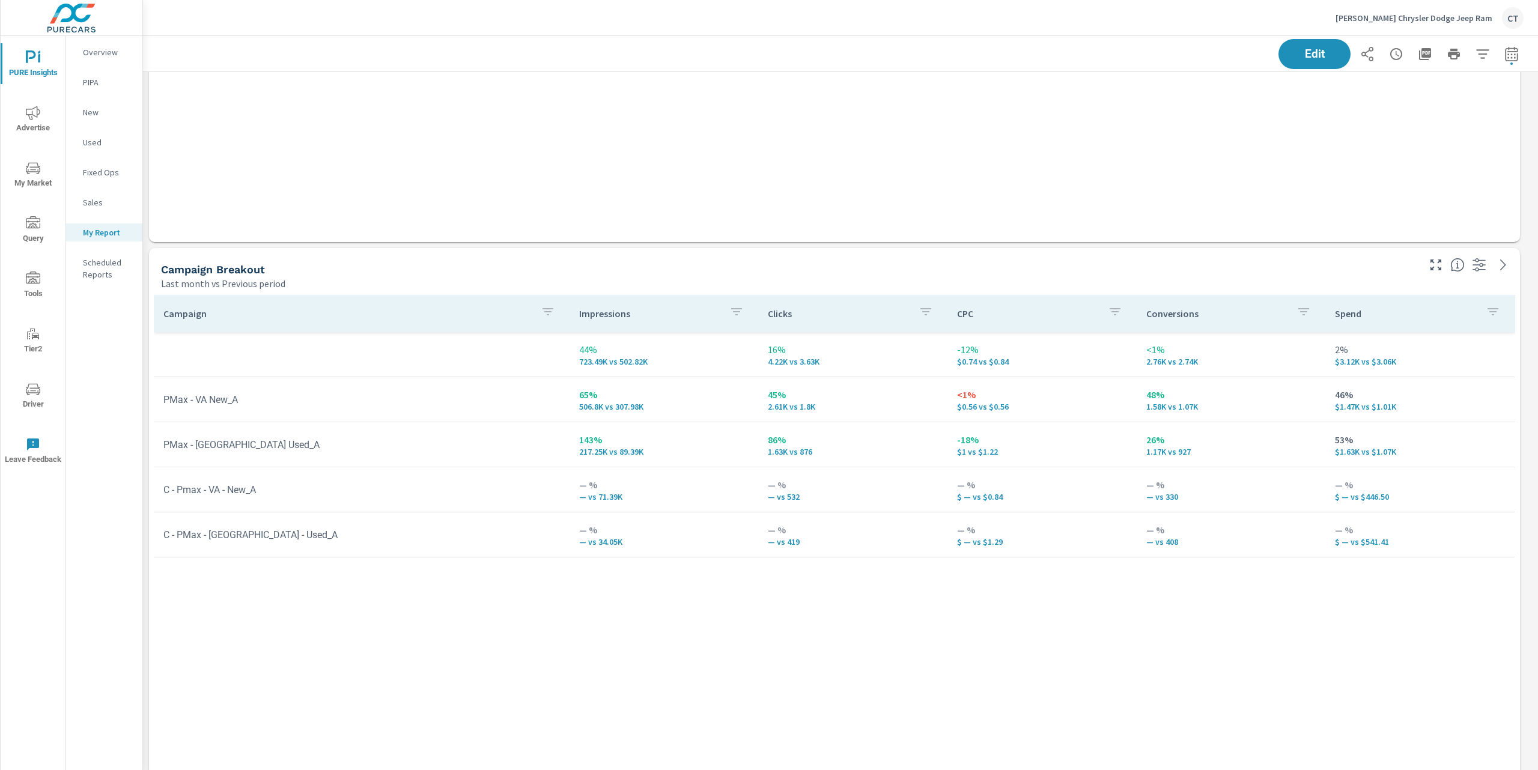
scroll to position [3730, 0]
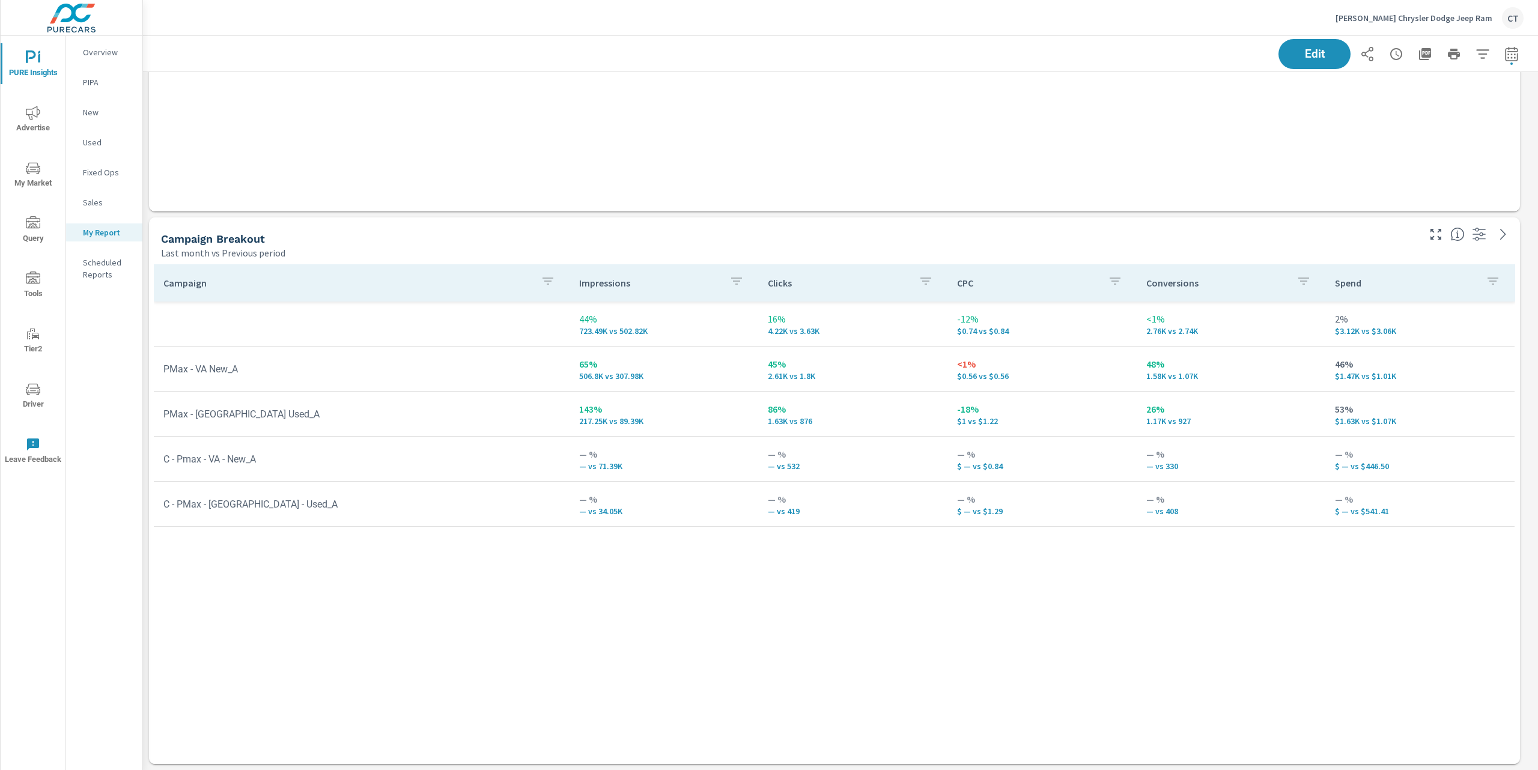
click at [578, 630] on div "Campaign Impressions Clicks CPC Conversions Spend 44% 723.49K vs 502.82K 16% 4.…" at bounding box center [834, 502] width 1361 height 477
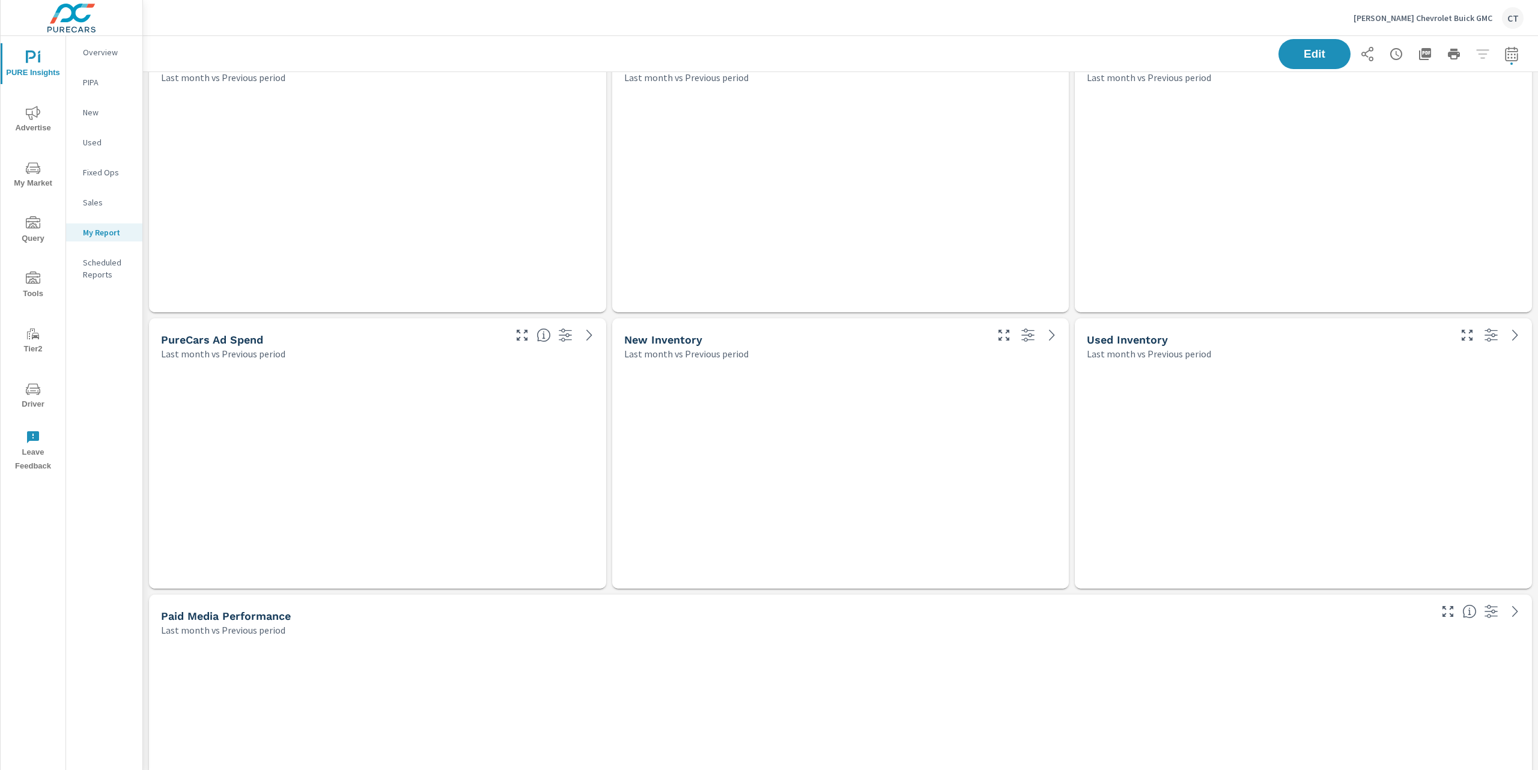
scroll to position [5143, 1408]
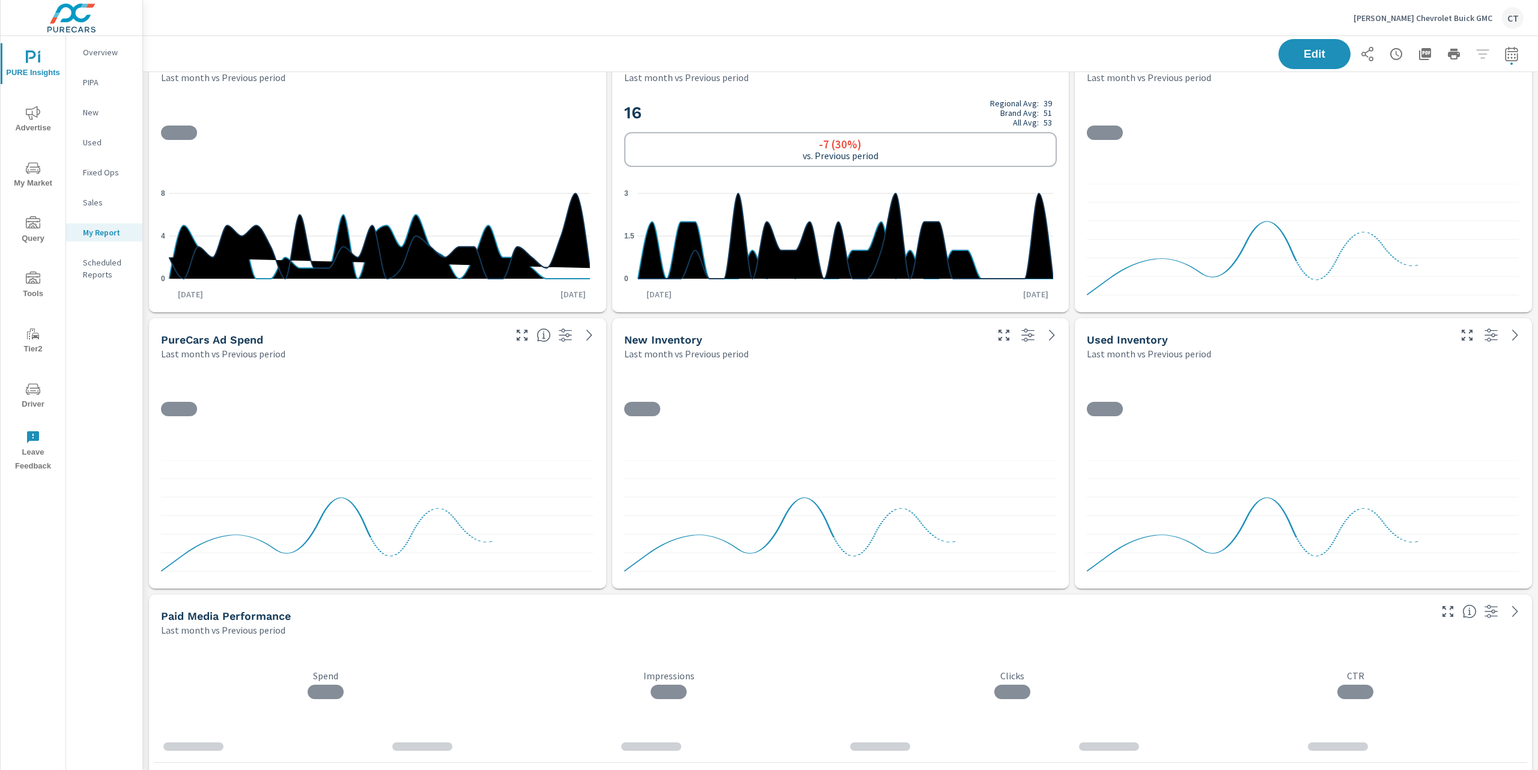
click at [32, 186] on span "My Market" at bounding box center [33, 175] width 58 height 29
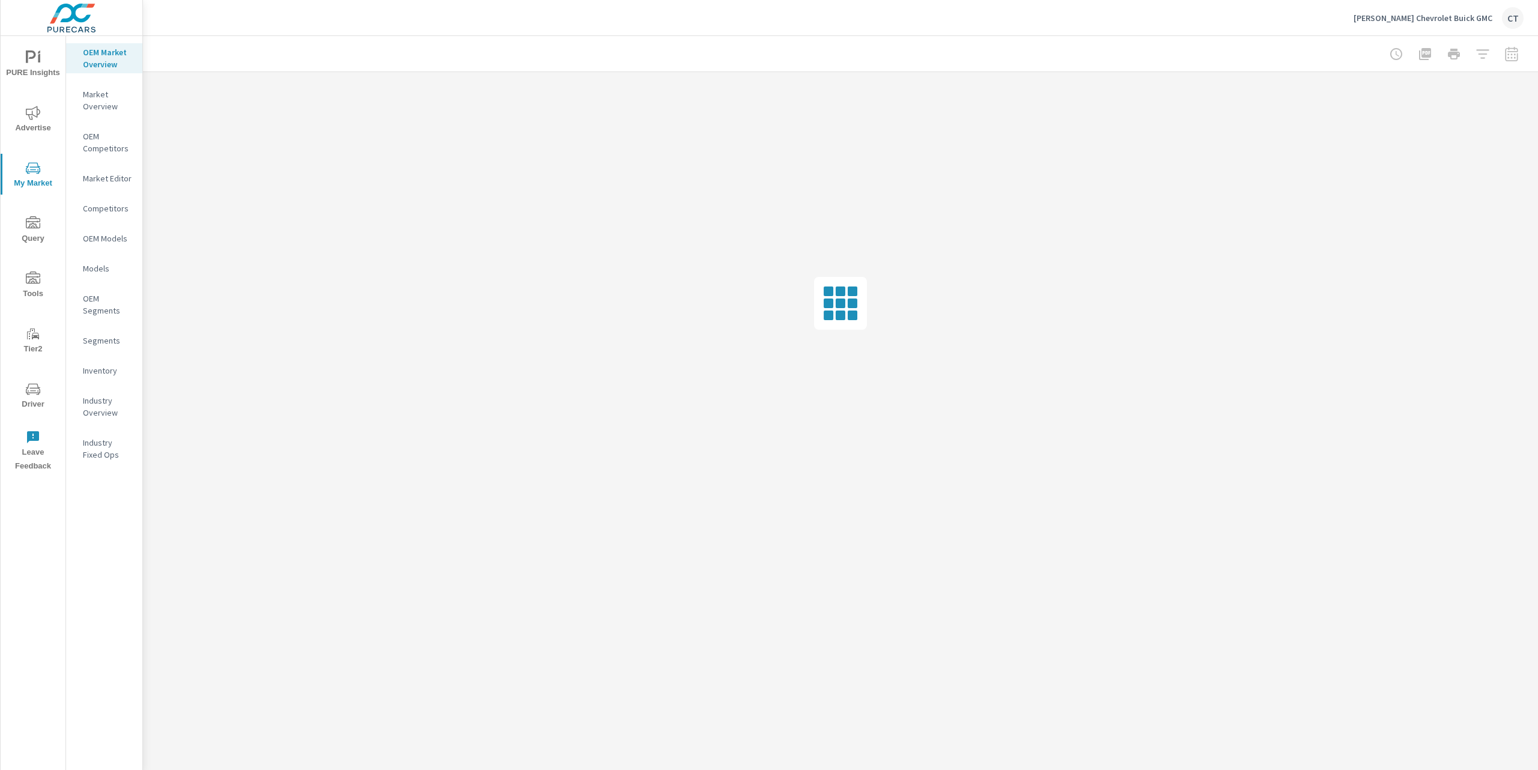
click at [105, 360] on nav "OEM Market Overview Market Overview OEM Competitors Market Editor Competitors O…" at bounding box center [104, 258] width 76 height 445
click at [102, 377] on div "Inventory" at bounding box center [104, 371] width 76 height 18
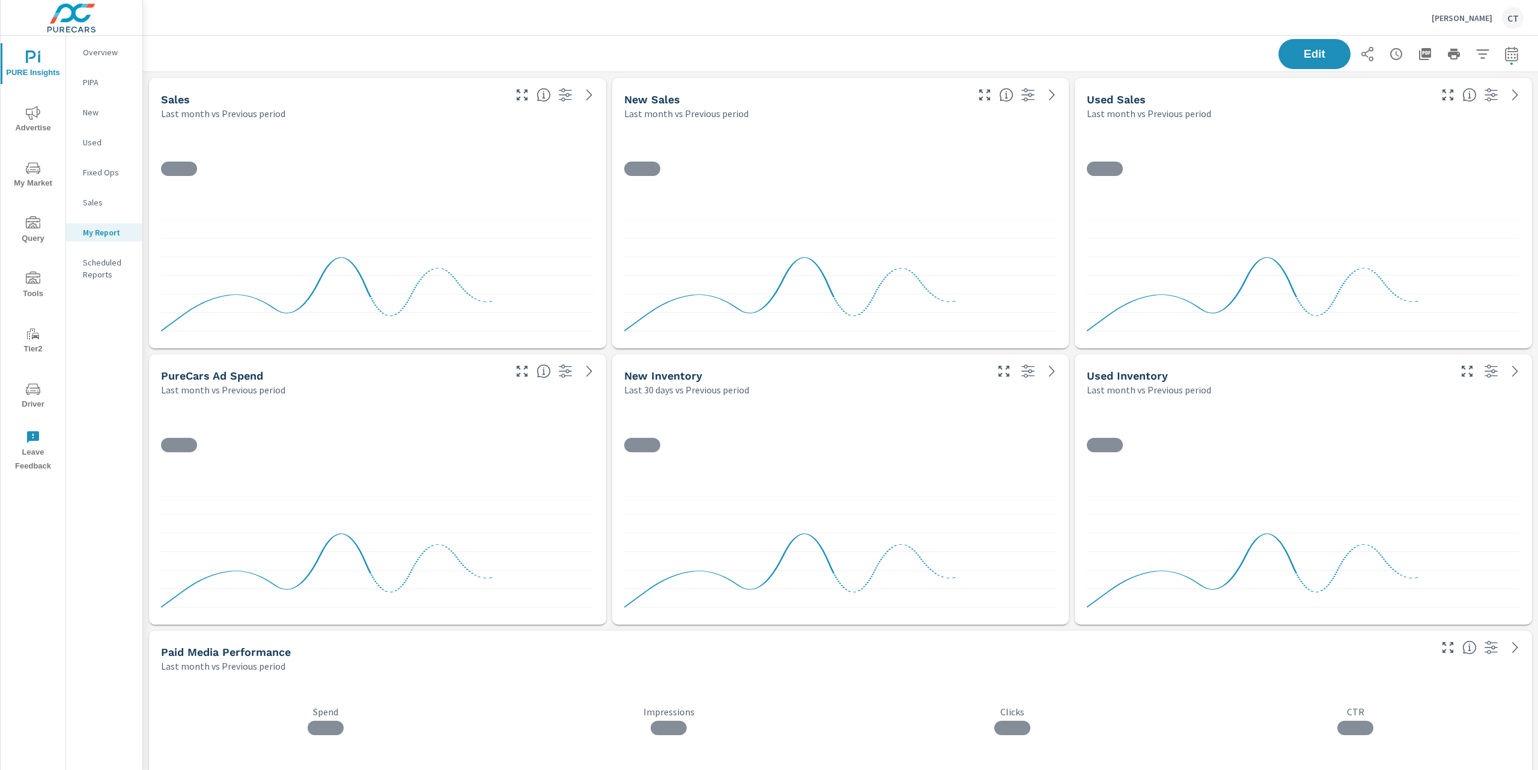
scroll to position [5143, 1408]
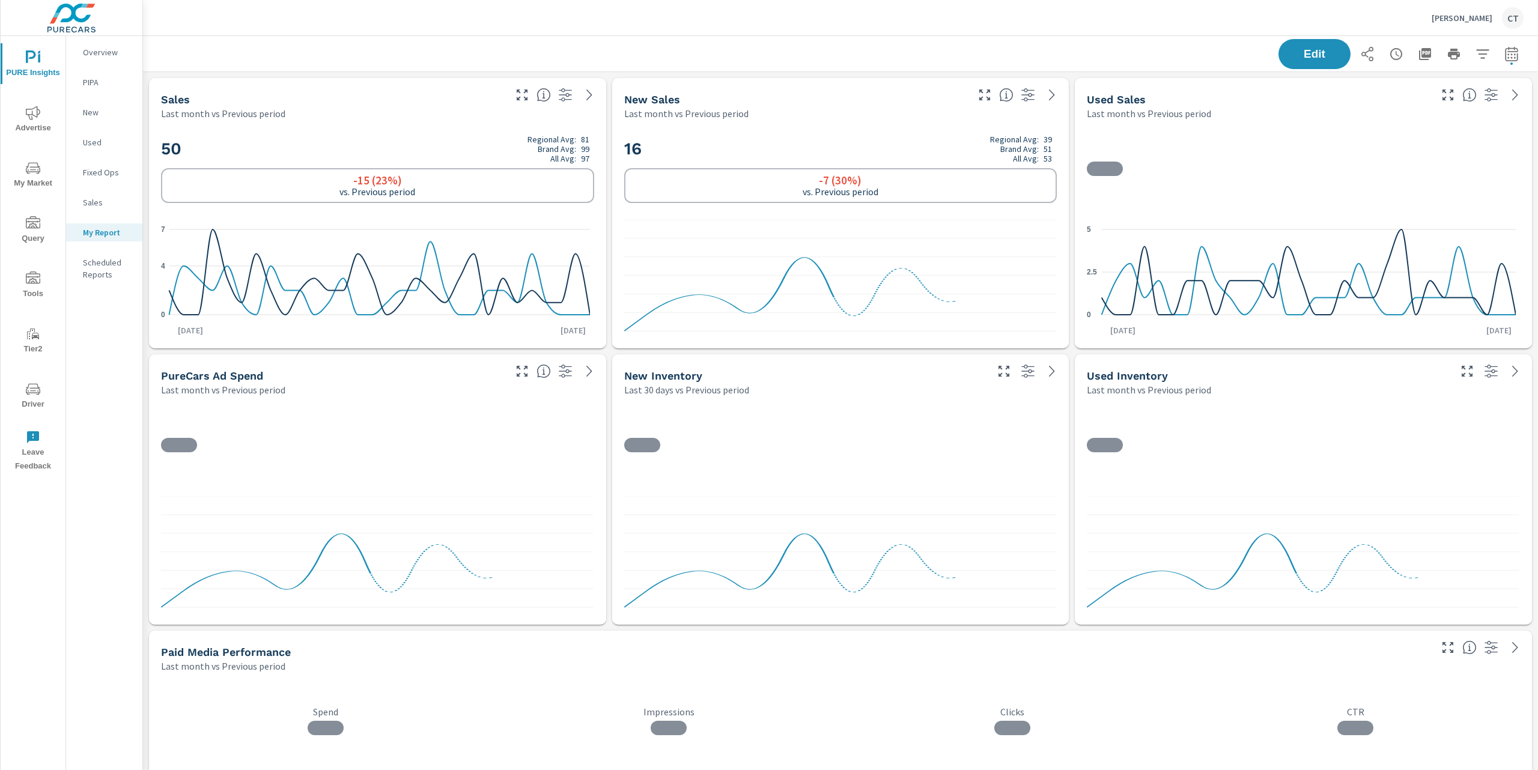
click at [31, 127] on span "Advertise" at bounding box center [33, 120] width 58 height 29
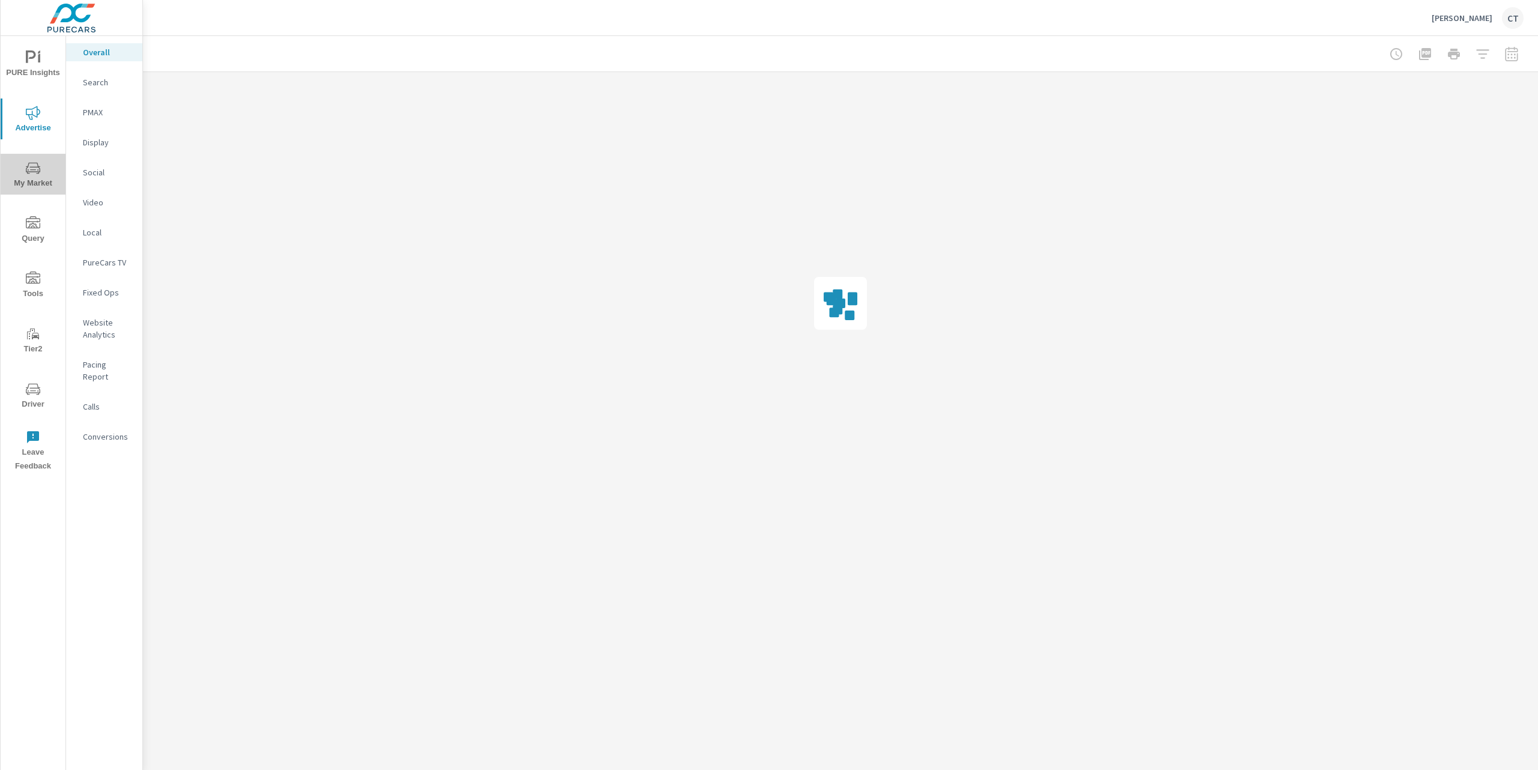
click at [26, 161] on icon "nav menu" at bounding box center [33, 168] width 14 height 14
click at [107, 362] on div "Inventory" at bounding box center [104, 371] width 76 height 18
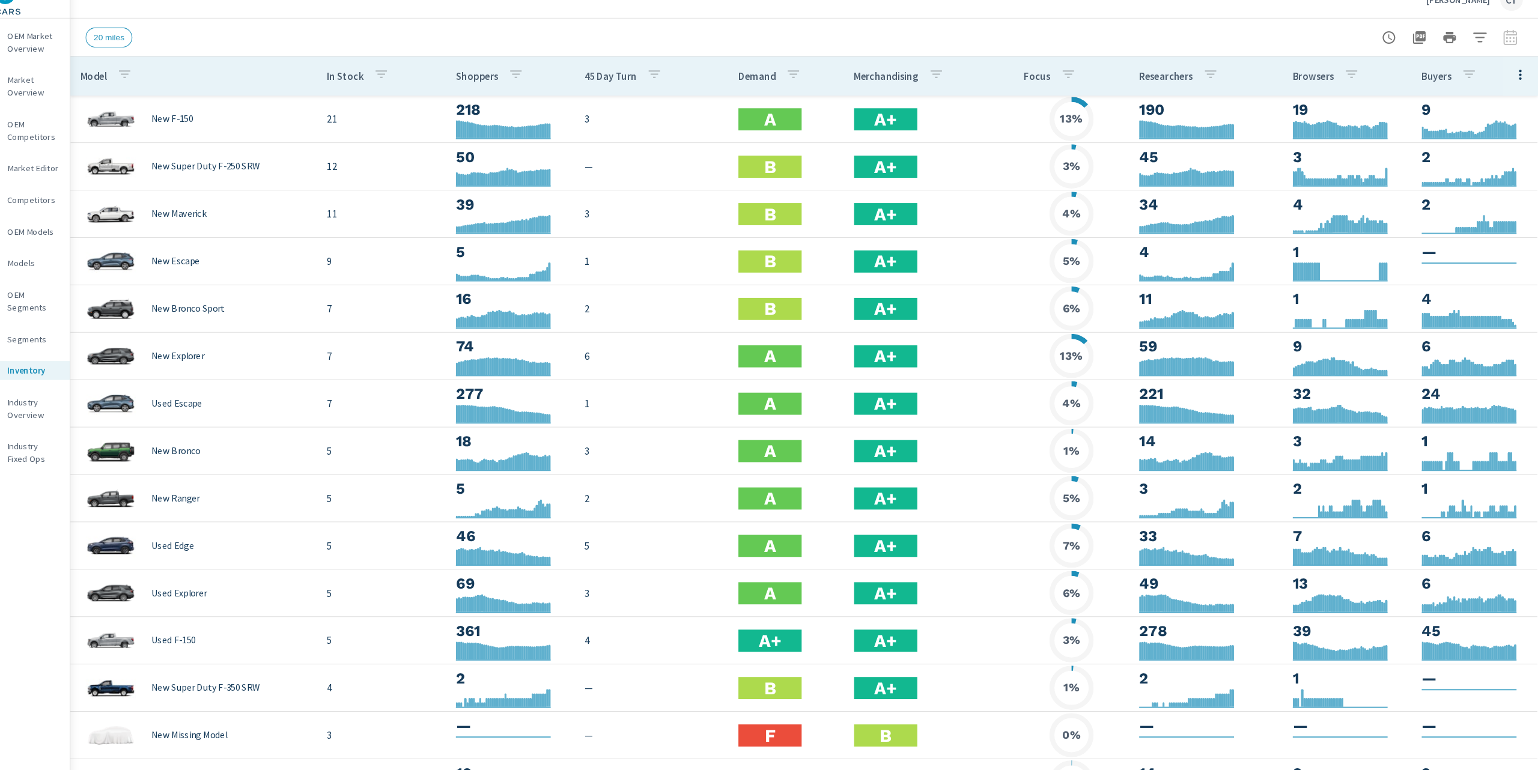
click at [1498, 57] on div at bounding box center [1453, 54] width 139 height 24
click at [1476, 52] on icon "button" at bounding box center [1483, 54] width 14 height 14
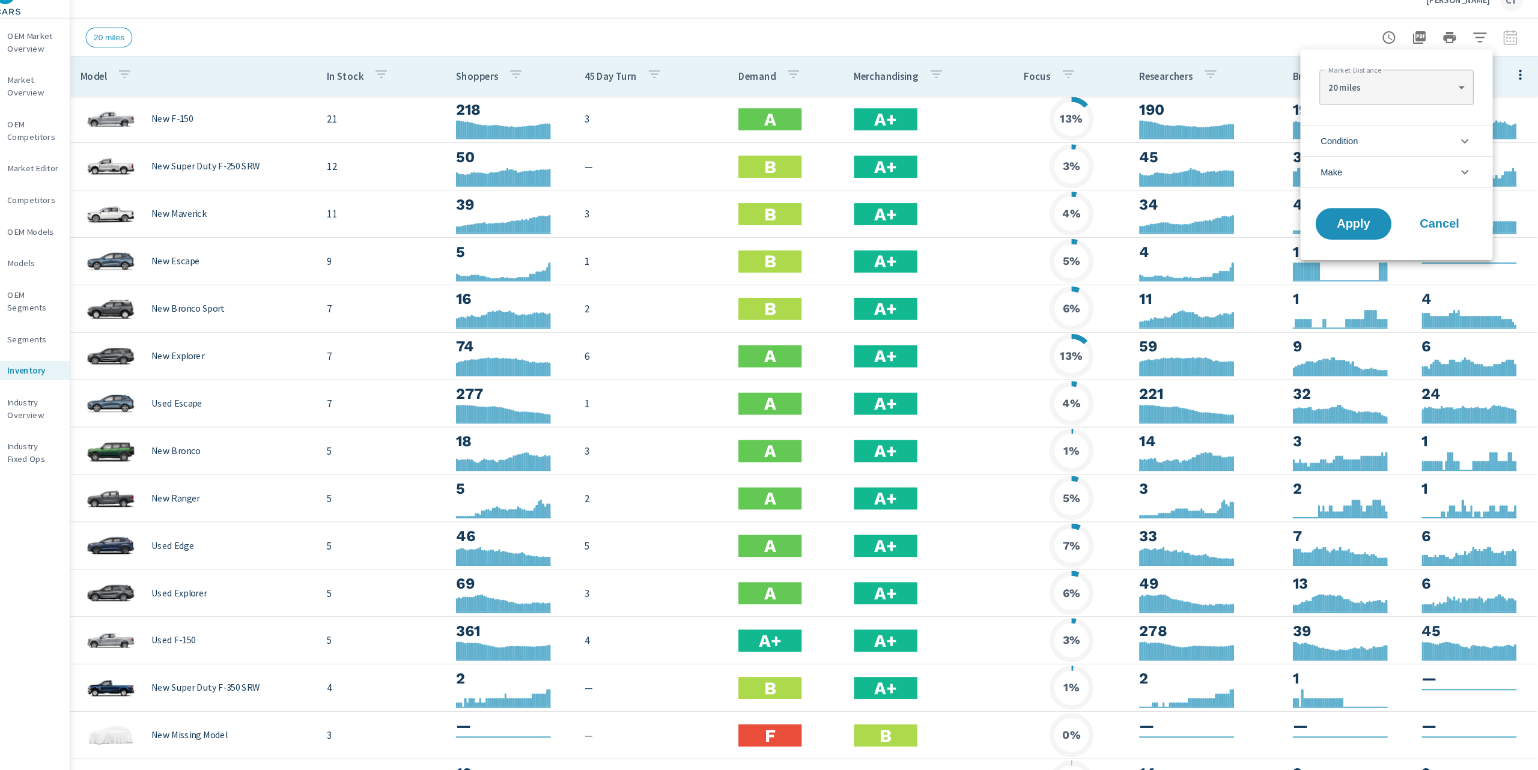
click at [1382, 153] on li "Condition" at bounding box center [1403, 152] width 183 height 29
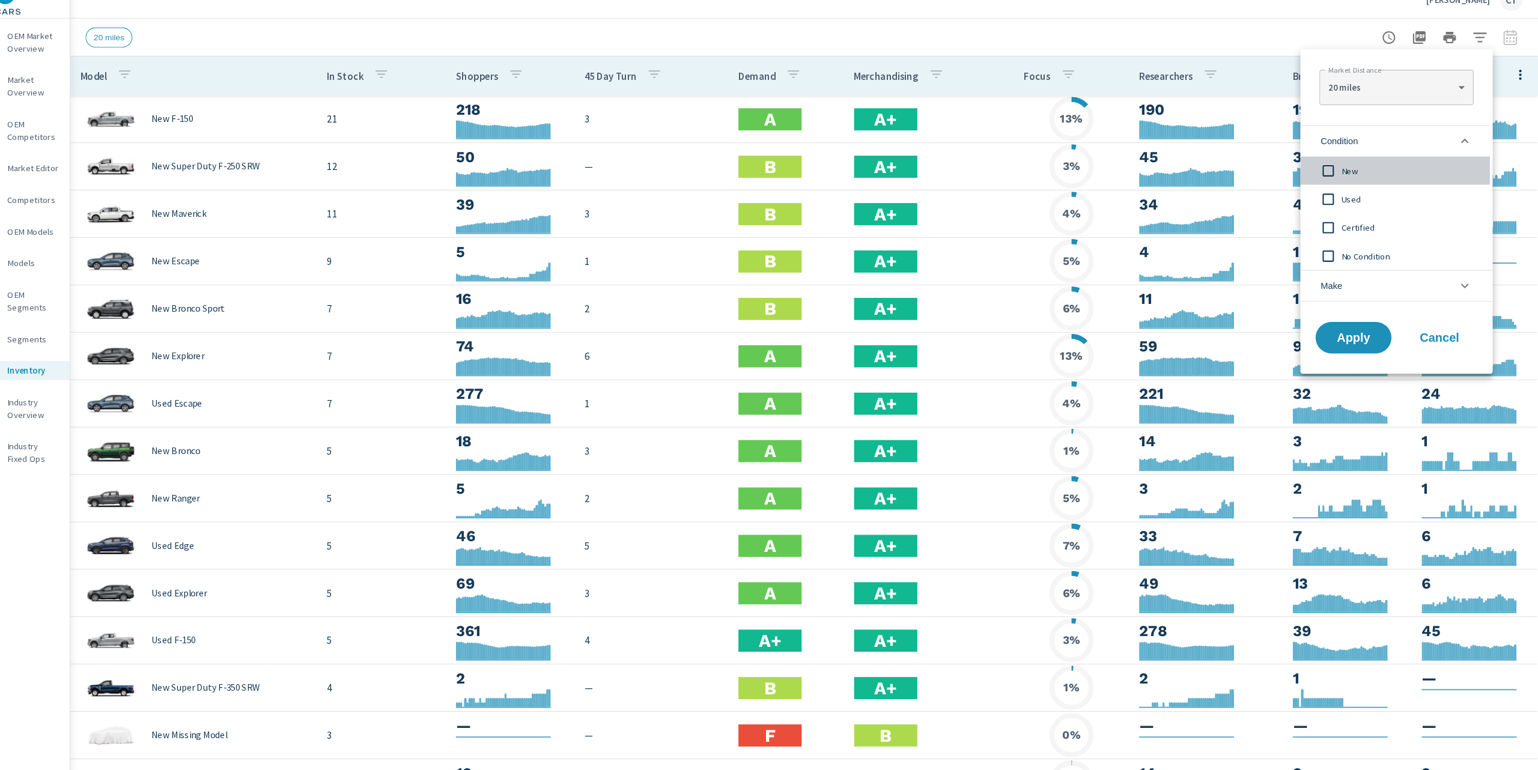
click at [1354, 182] on span "New" at bounding box center [1417, 181] width 132 height 14
click at [1357, 336] on span "Apply" at bounding box center [1362, 339] width 49 height 11
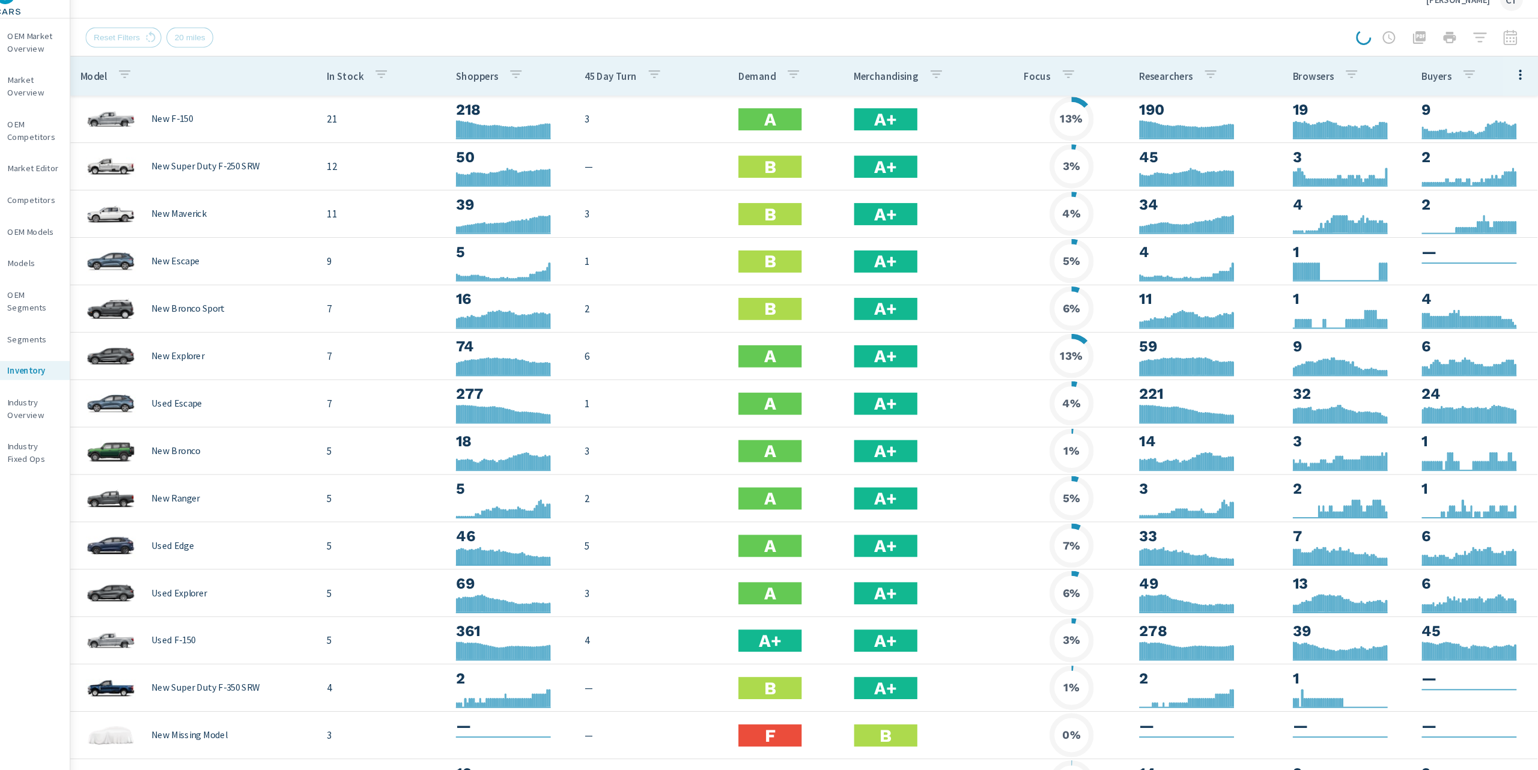
click at [1067, 49] on div "Reset Filters 20 miles" at bounding box center [746, 53] width 1179 height 19
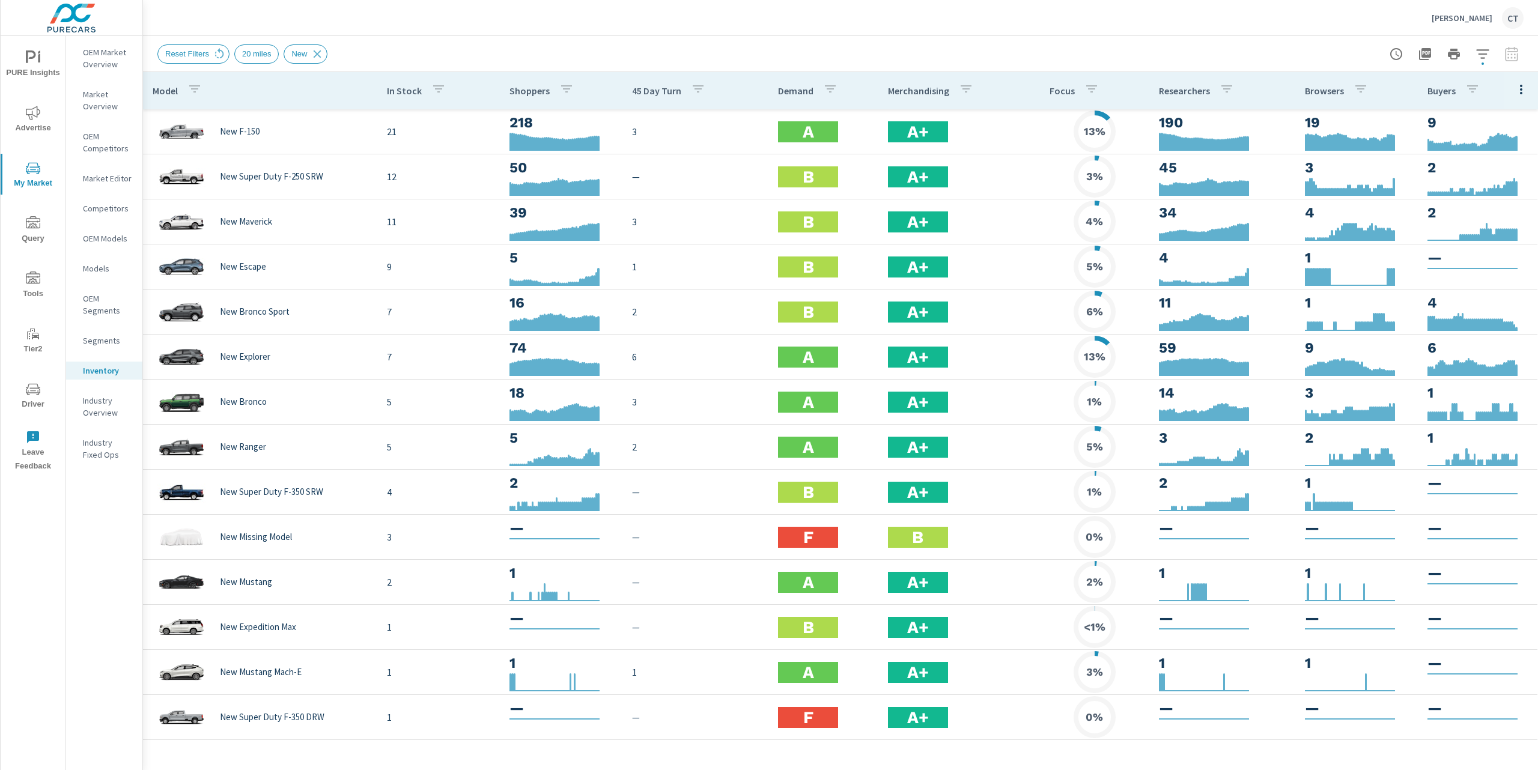
click at [1529, 87] on button "button" at bounding box center [1521, 89] width 24 height 25
drag, startPoint x: 1494, startPoint y: 239, endPoint x: 1502, endPoint y: 216, distance: 24.3
click at [1502, 216] on nav "Default Engagement Audience Market Performance Inventory Market Comparison Attr…" at bounding box center [1482, 182] width 95 height 161
click at [1495, 223] on div "Default Engagement Audience Market Performance Inventory Market Comparison Attr…" at bounding box center [769, 385] width 1538 height 770
click at [1529, 84] on button "button" at bounding box center [1521, 89] width 24 height 25
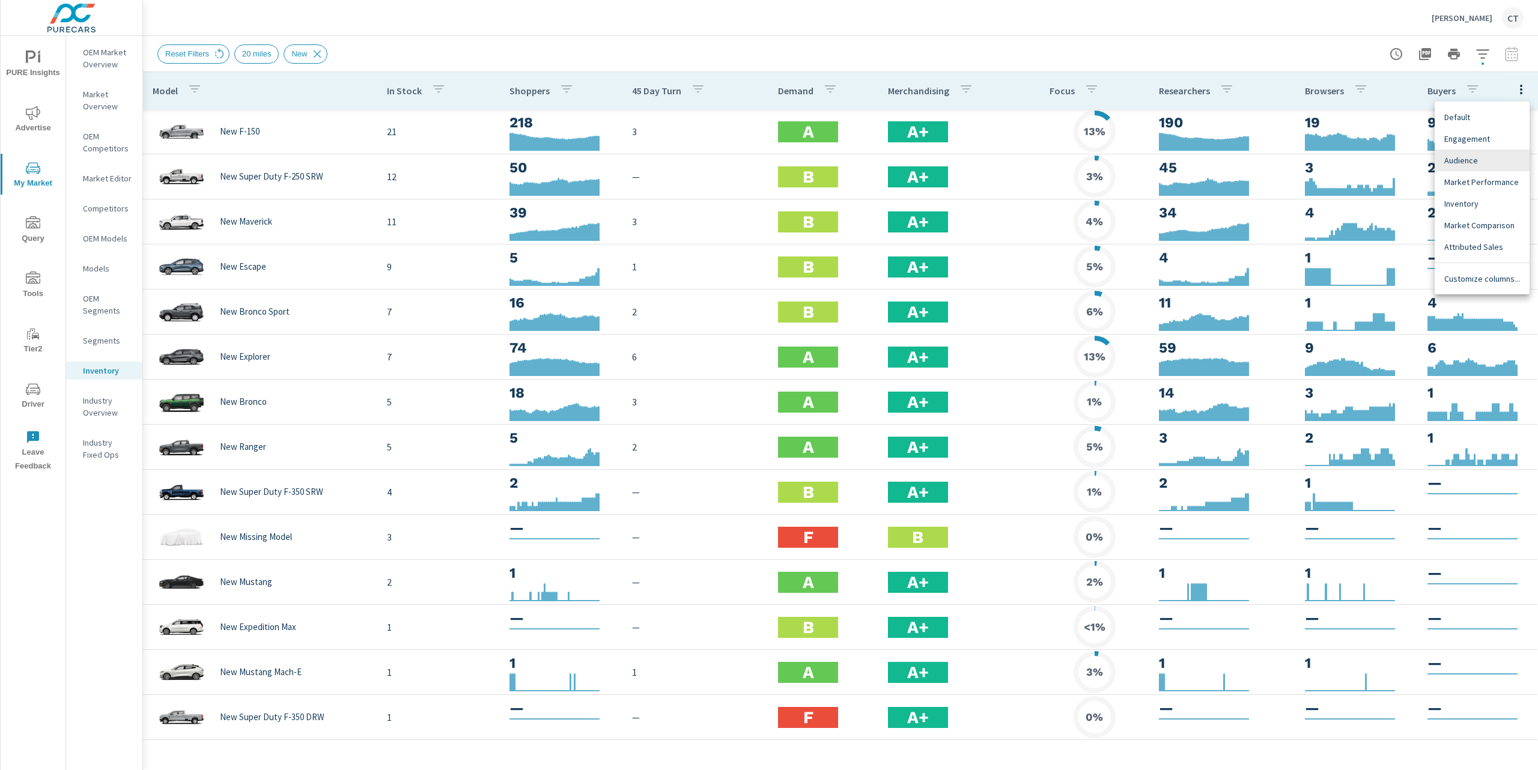
click at [1498, 222] on span "Market Comparison" at bounding box center [1482, 225] width 76 height 12
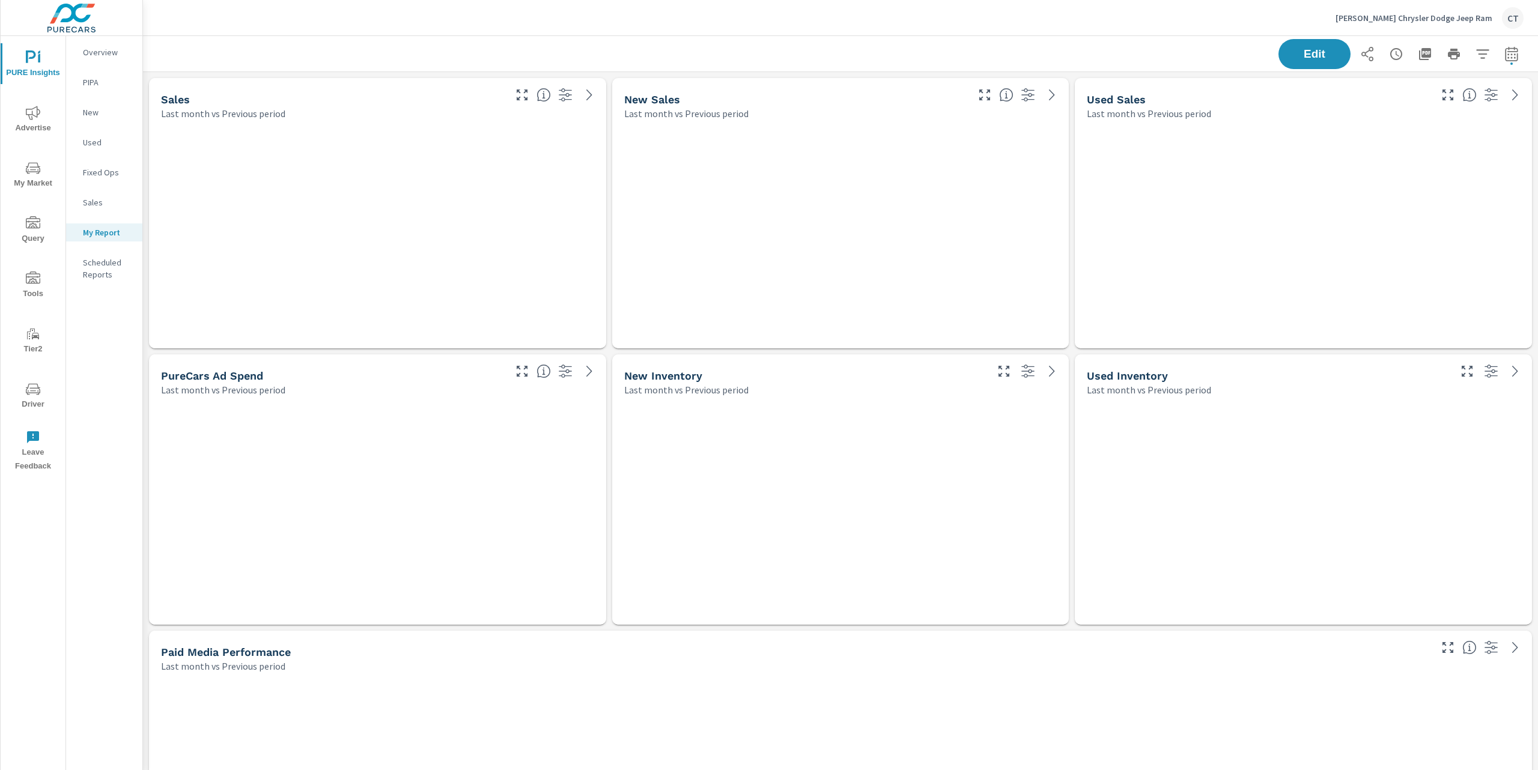
scroll to position [4453, 1408]
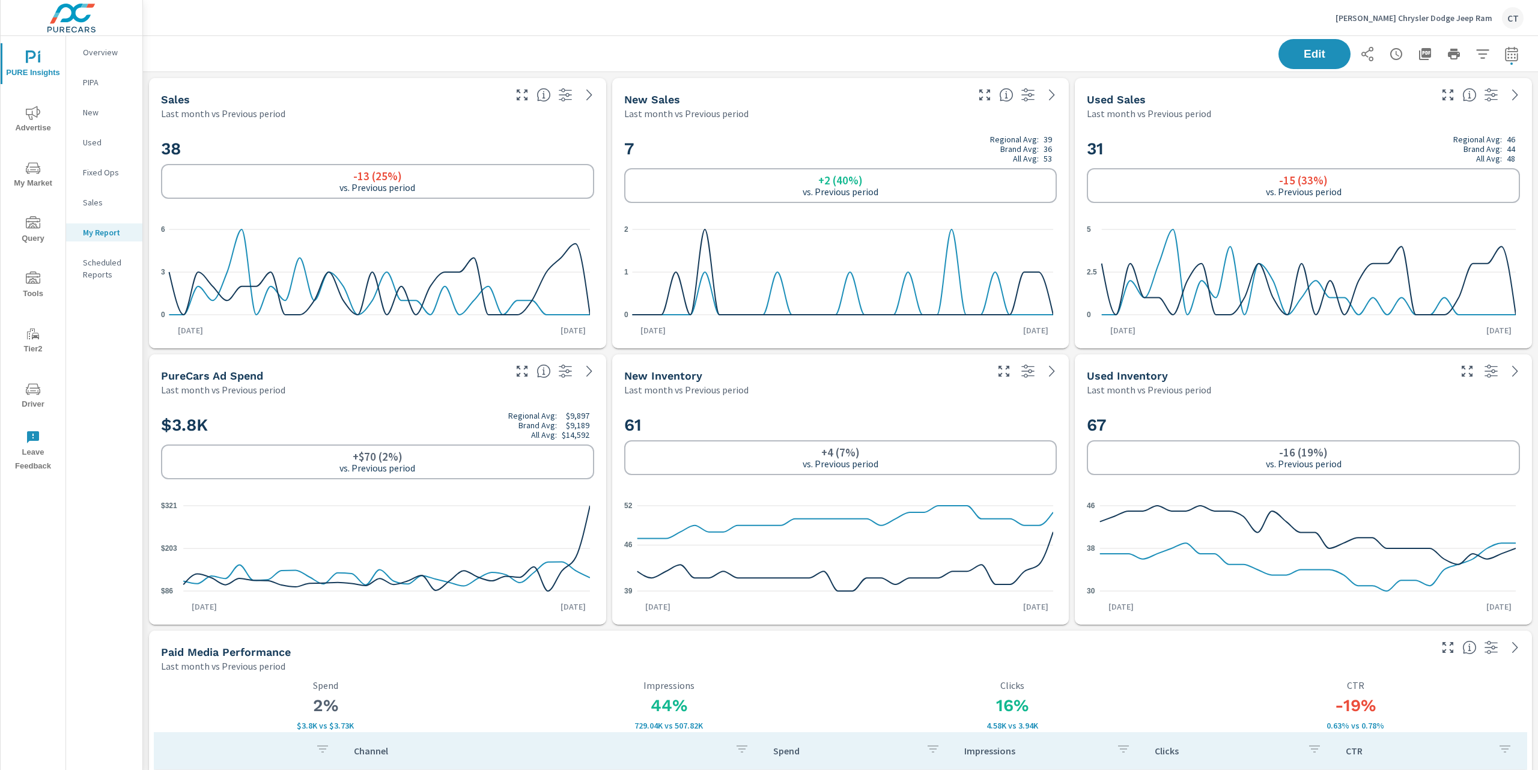
click at [30, 181] on span "My Market" at bounding box center [33, 175] width 58 height 29
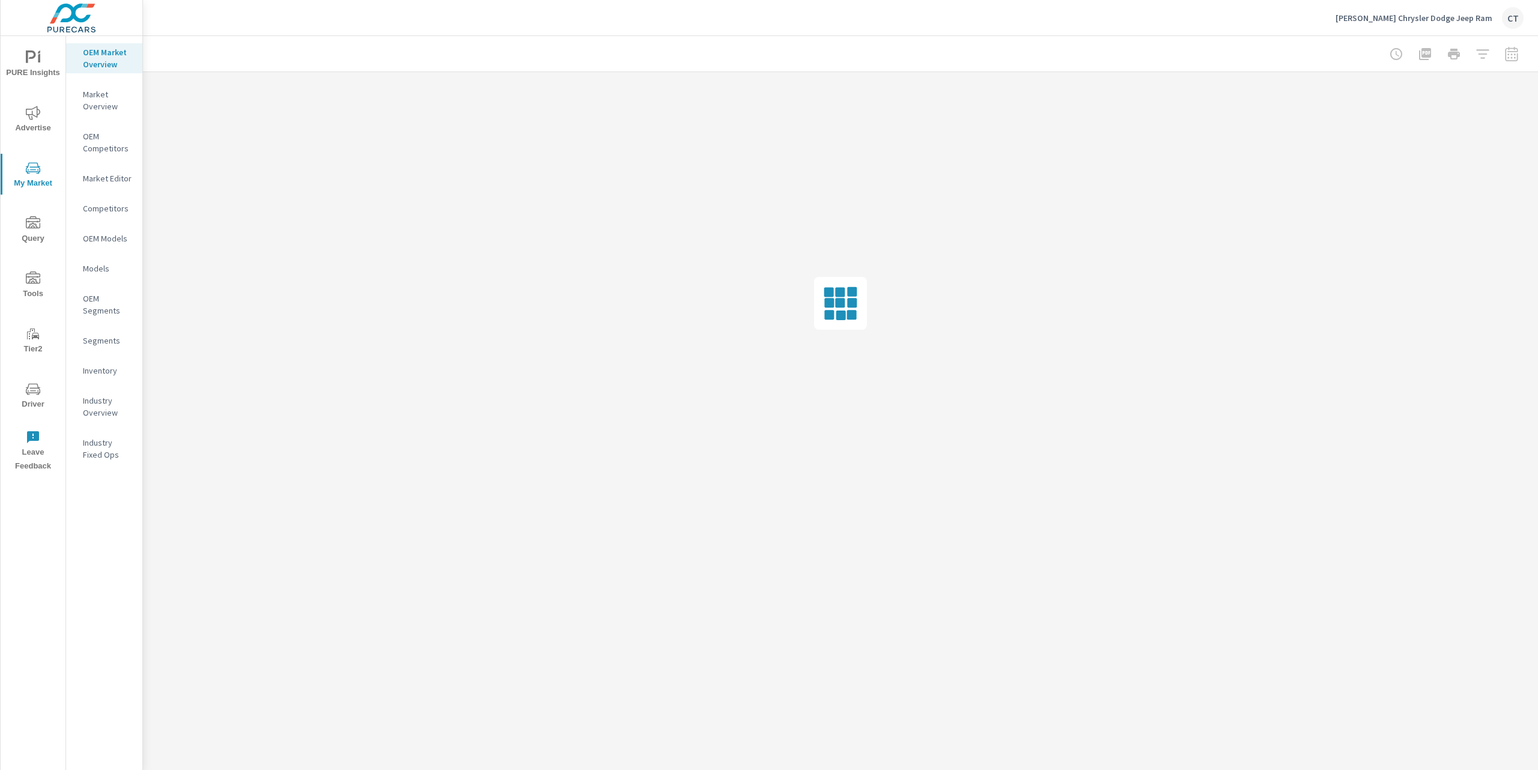
click at [96, 367] on p "Inventory" at bounding box center [108, 371] width 50 height 12
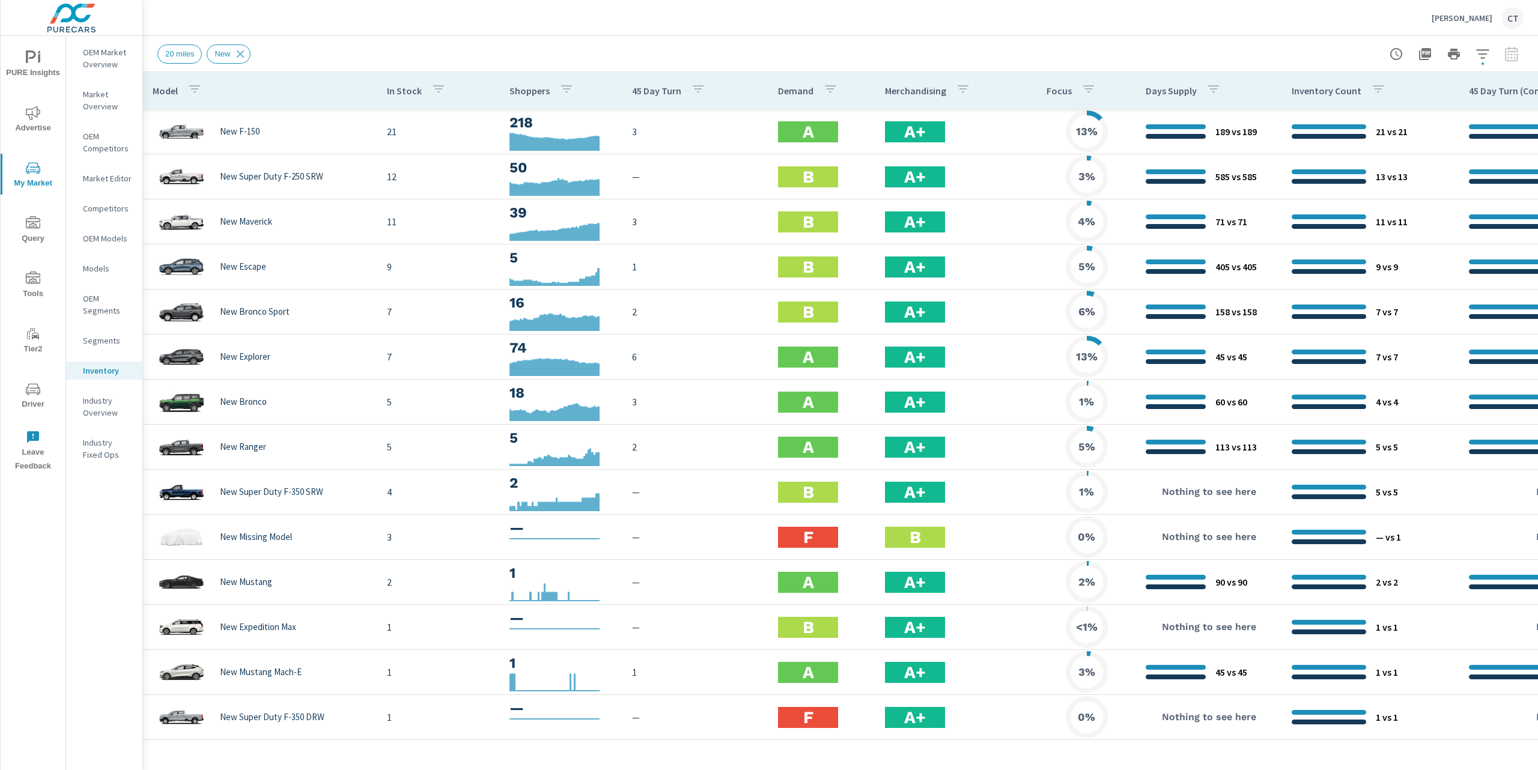
click at [37, 389] on icon "nav menu" at bounding box center [33, 389] width 14 height 14
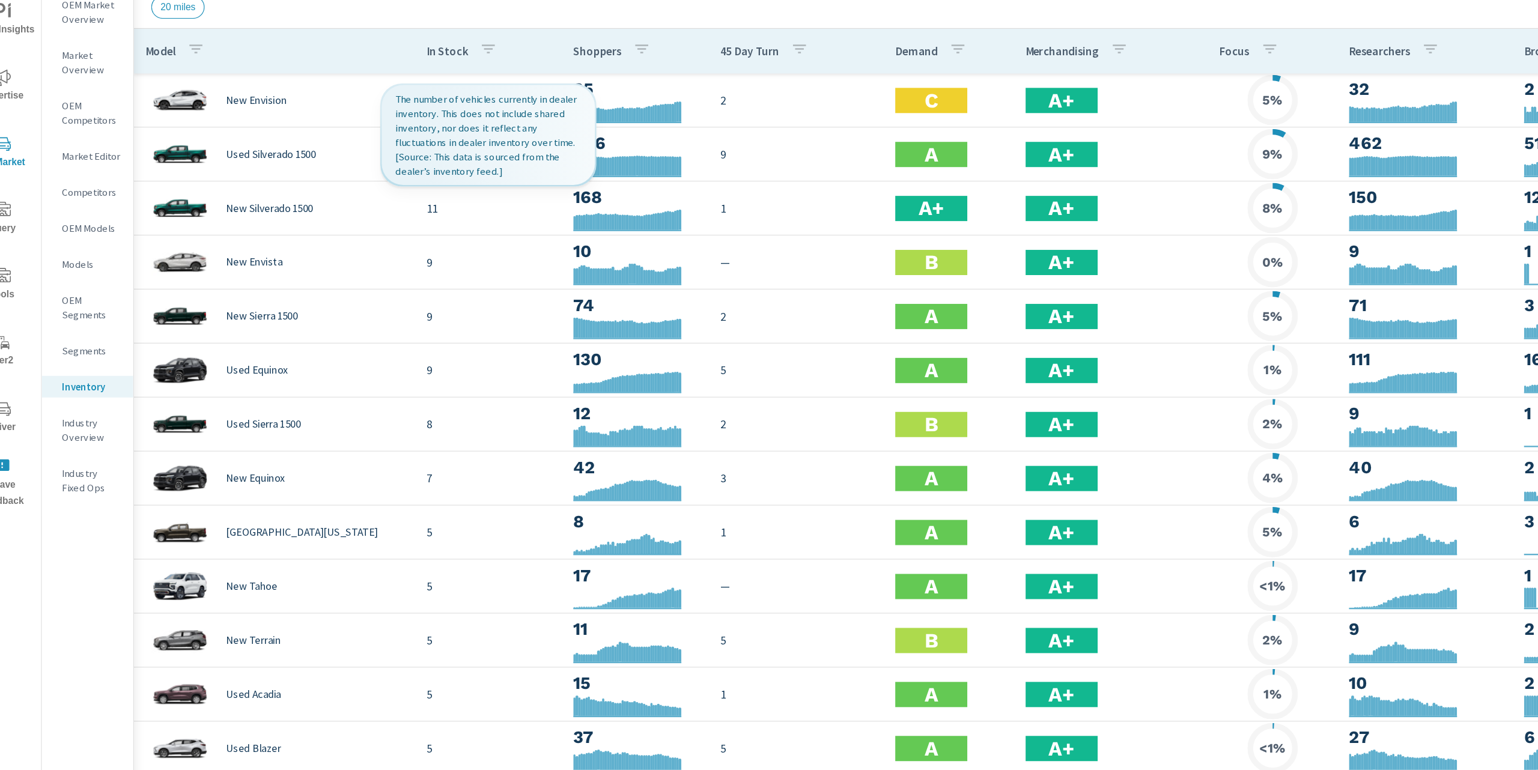
click at [397, 79] on div "In Stock" at bounding box center [419, 91] width 64 height 28
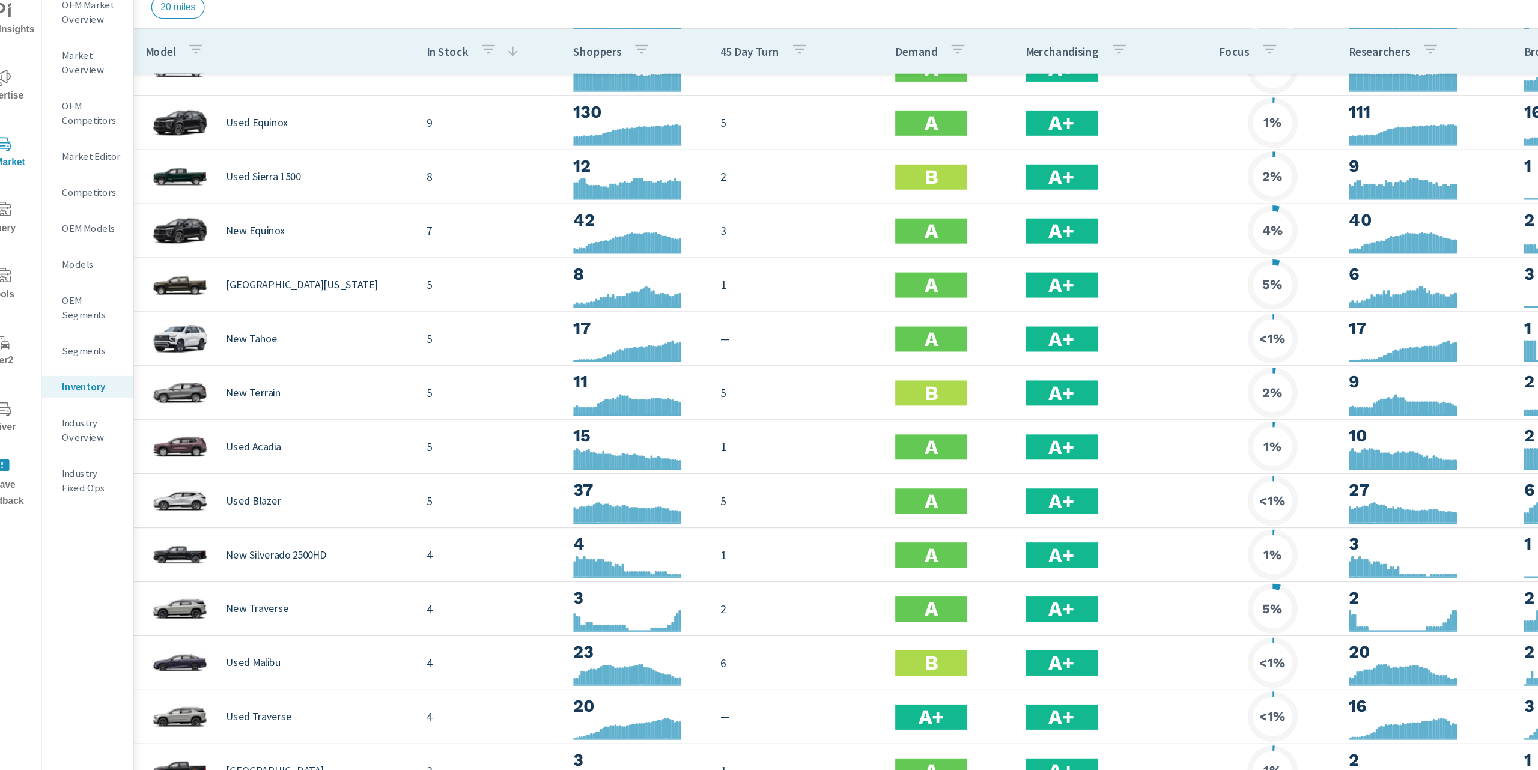
scroll to position [14, 0]
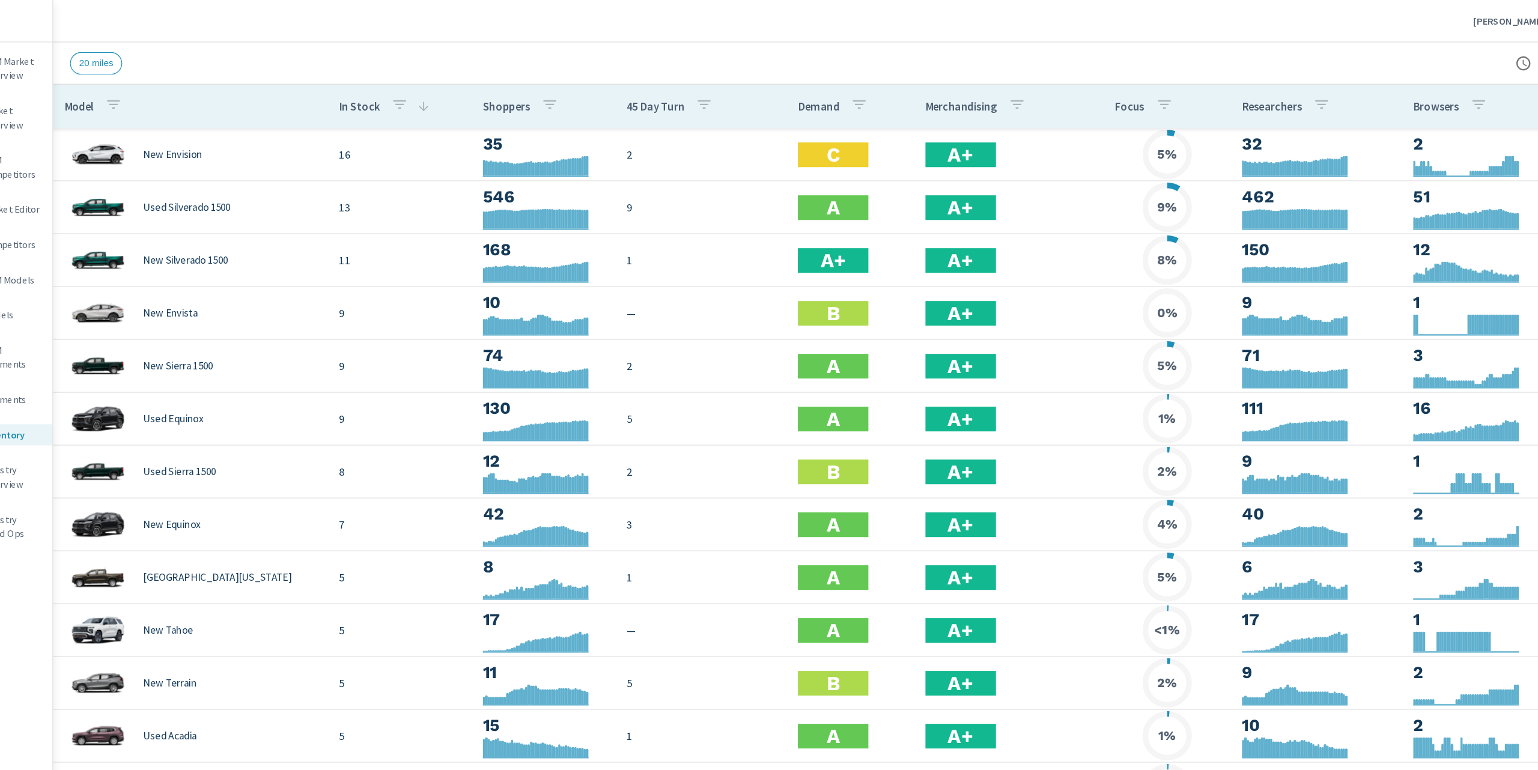
click at [750, 31] on div "Hobson Chevrolet Buick GMC CT" at bounding box center [840, 17] width 1366 height 35
click at [491, 33] on div "Hobson Chevrolet Buick GMC CT" at bounding box center [840, 17] width 1366 height 35
click at [1152, 10] on div "Hobson Chevrolet Buick GMC CT" at bounding box center [840, 17] width 1366 height 35
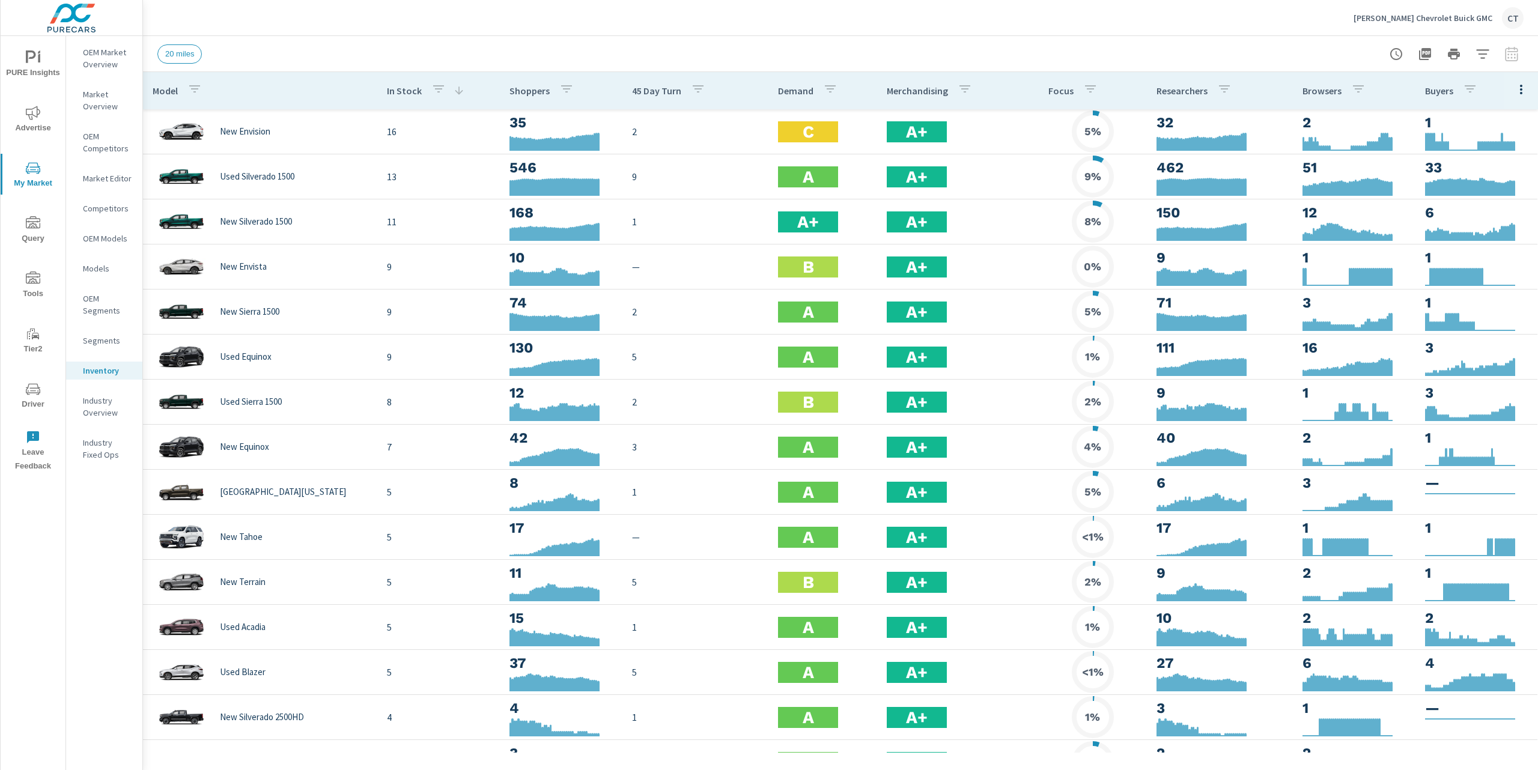
click at [22, 392] on span "Driver" at bounding box center [33, 396] width 58 height 29
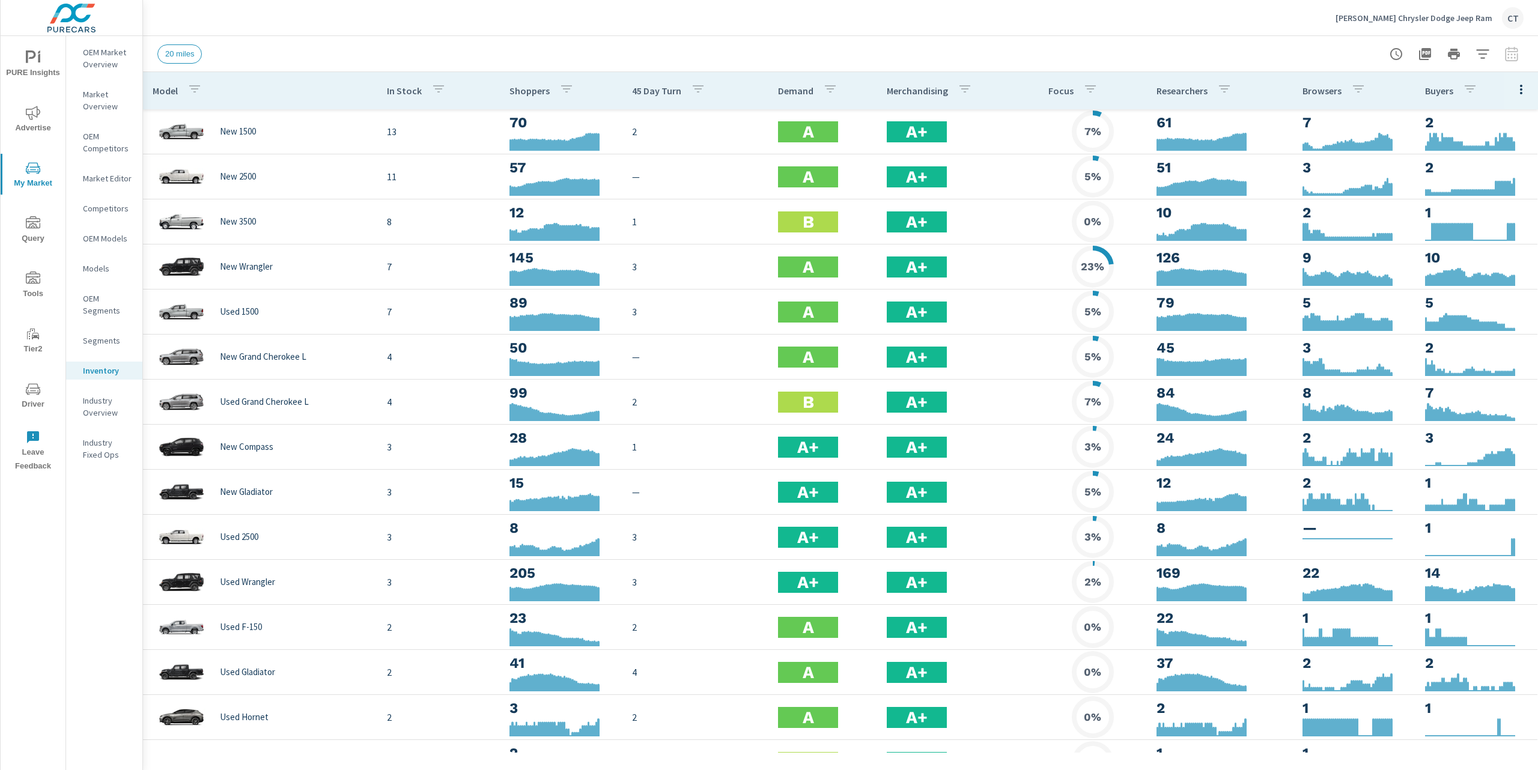
click at [982, 36] on div "20 miles" at bounding box center [840, 53] width 1366 height 35
